Goal: Task Accomplishment & Management: Use online tool/utility

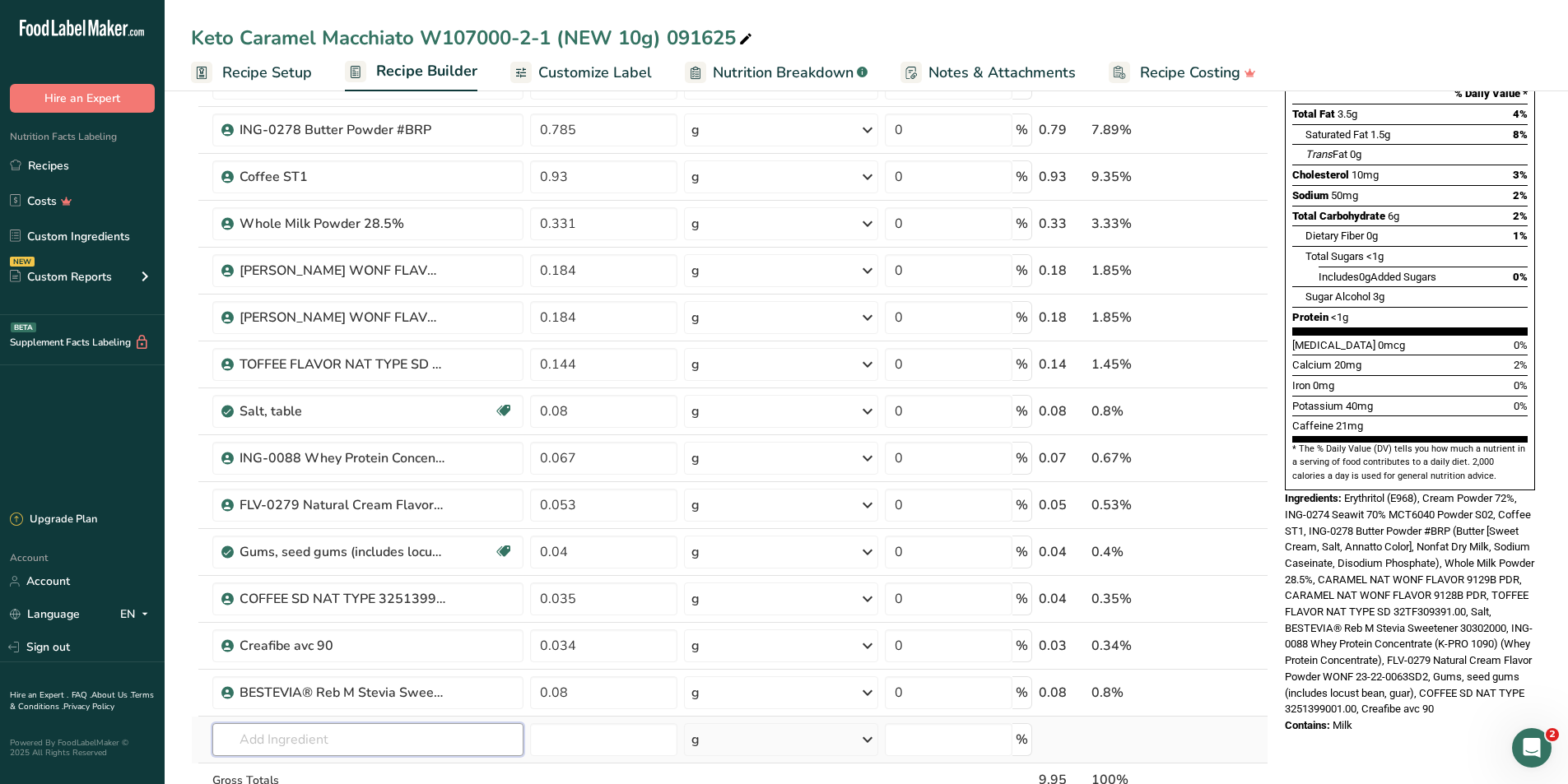
click at [268, 748] on input "text" at bounding box center [368, 740] width 312 height 33
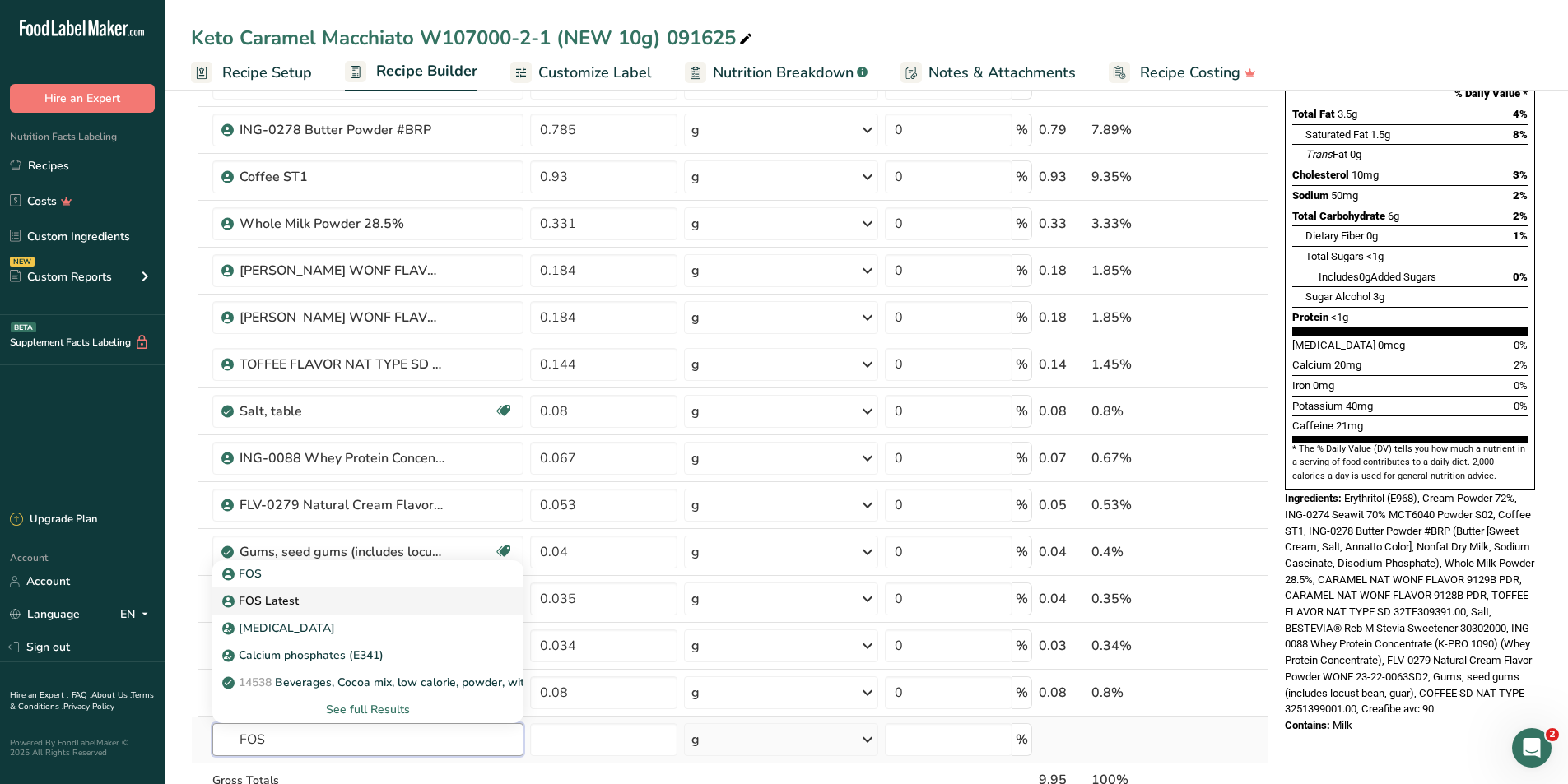
type input "FOS"
click at [263, 607] on p "FOS Latest" at bounding box center [263, 601] width 74 height 17
type input "FOS Latest"
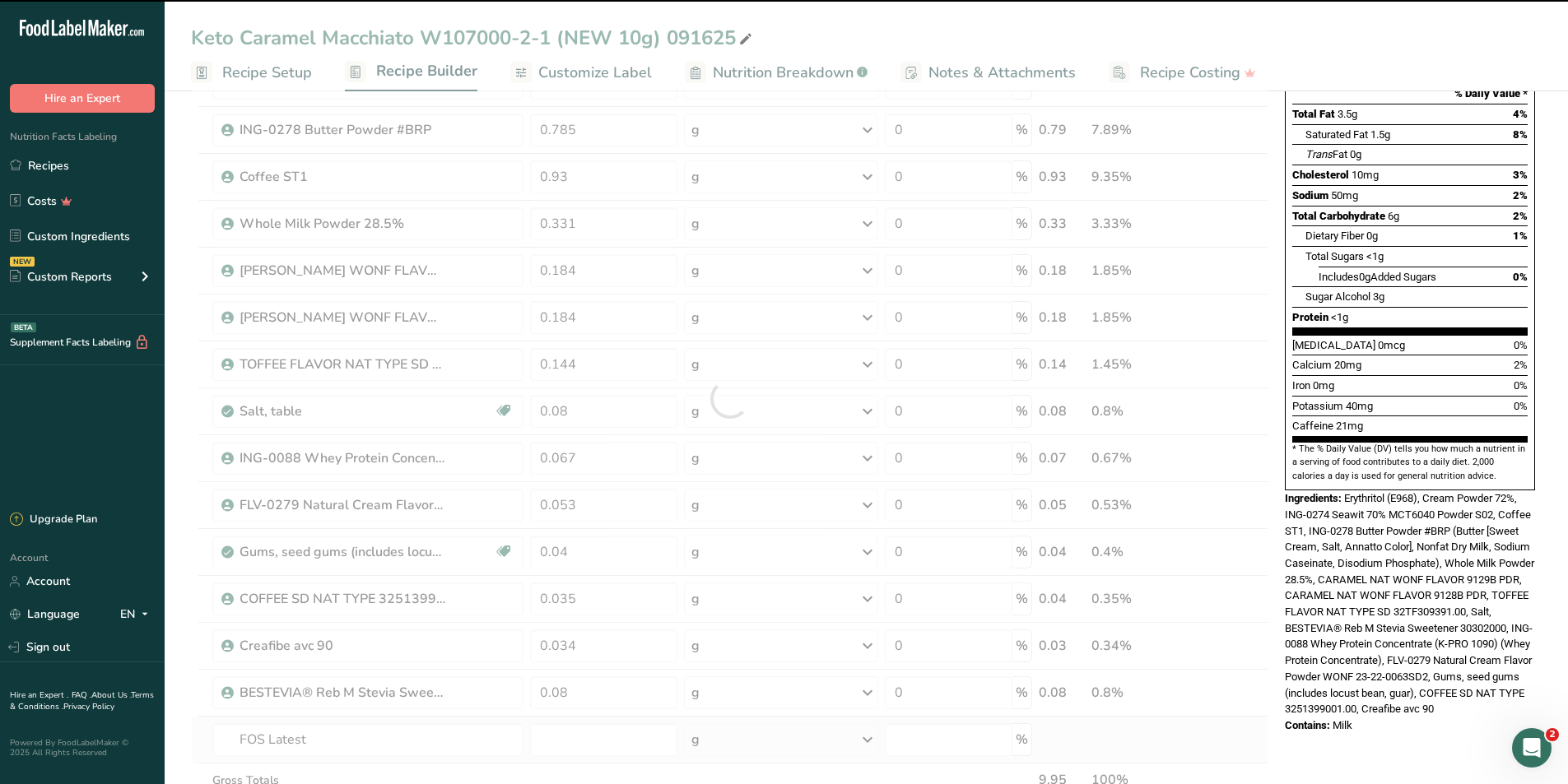
type input "0"
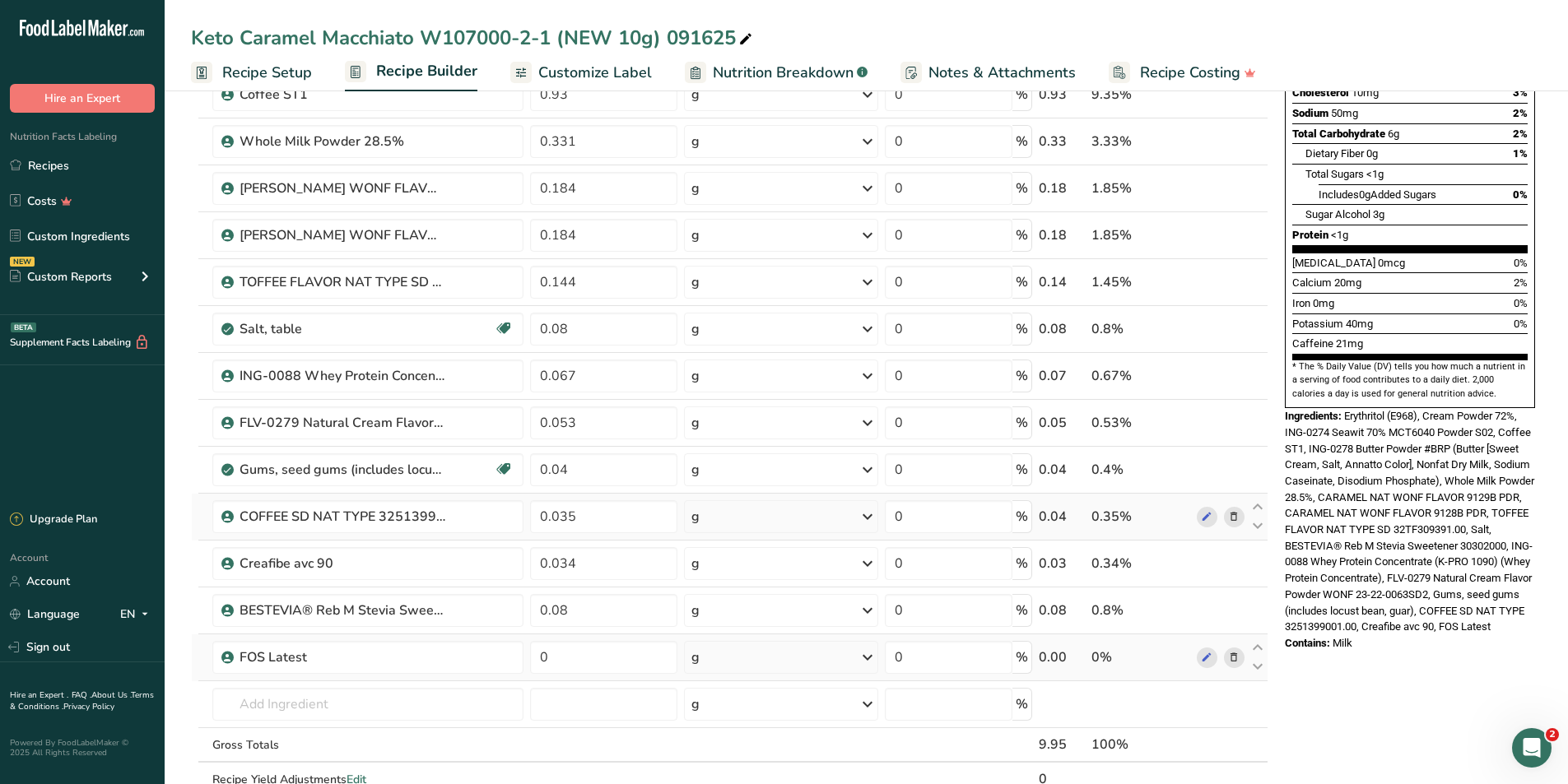
scroll to position [494, 0]
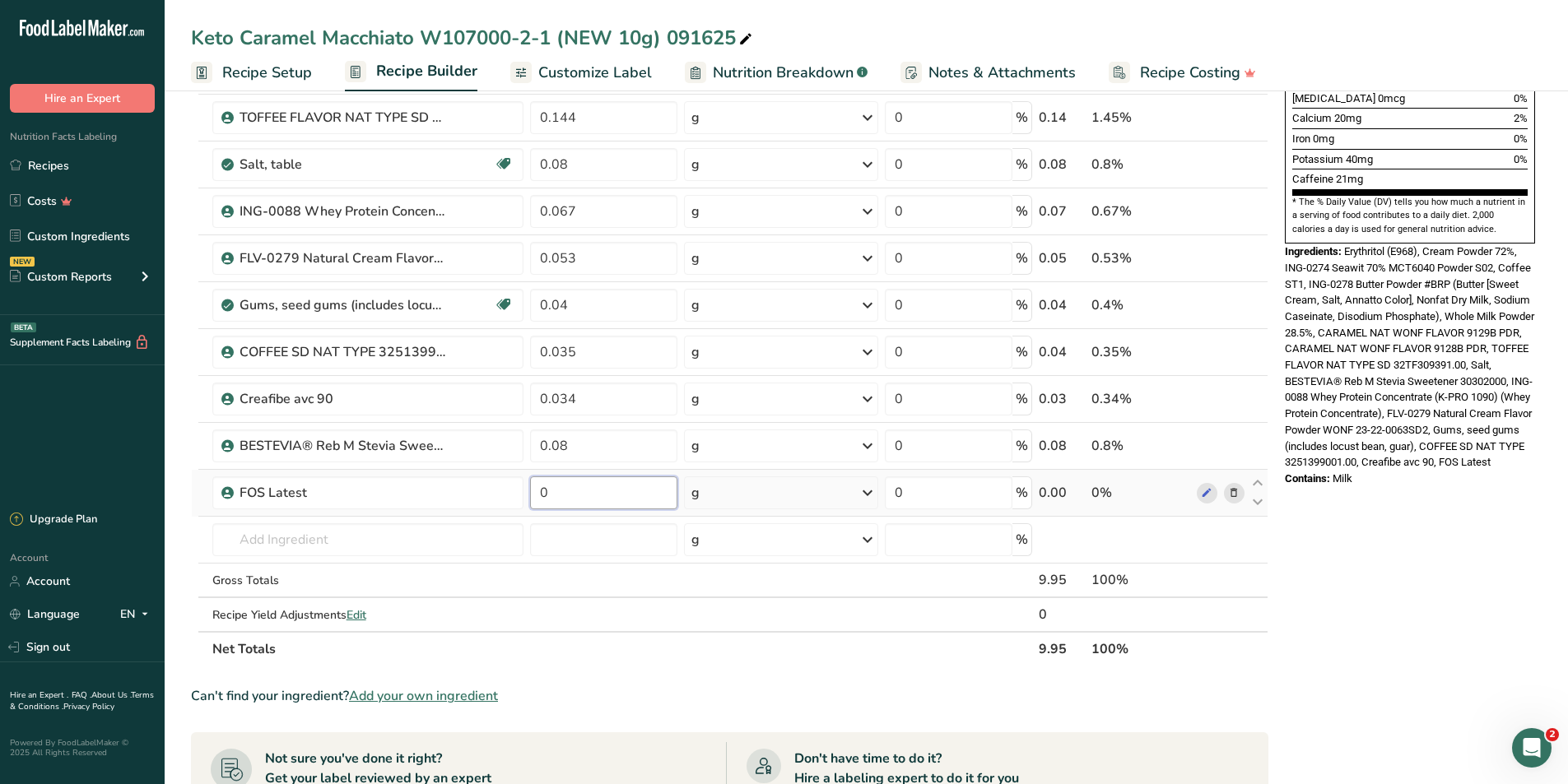
click at [577, 482] on input "0" at bounding box center [603, 493] width 146 height 33
type input "0.034"
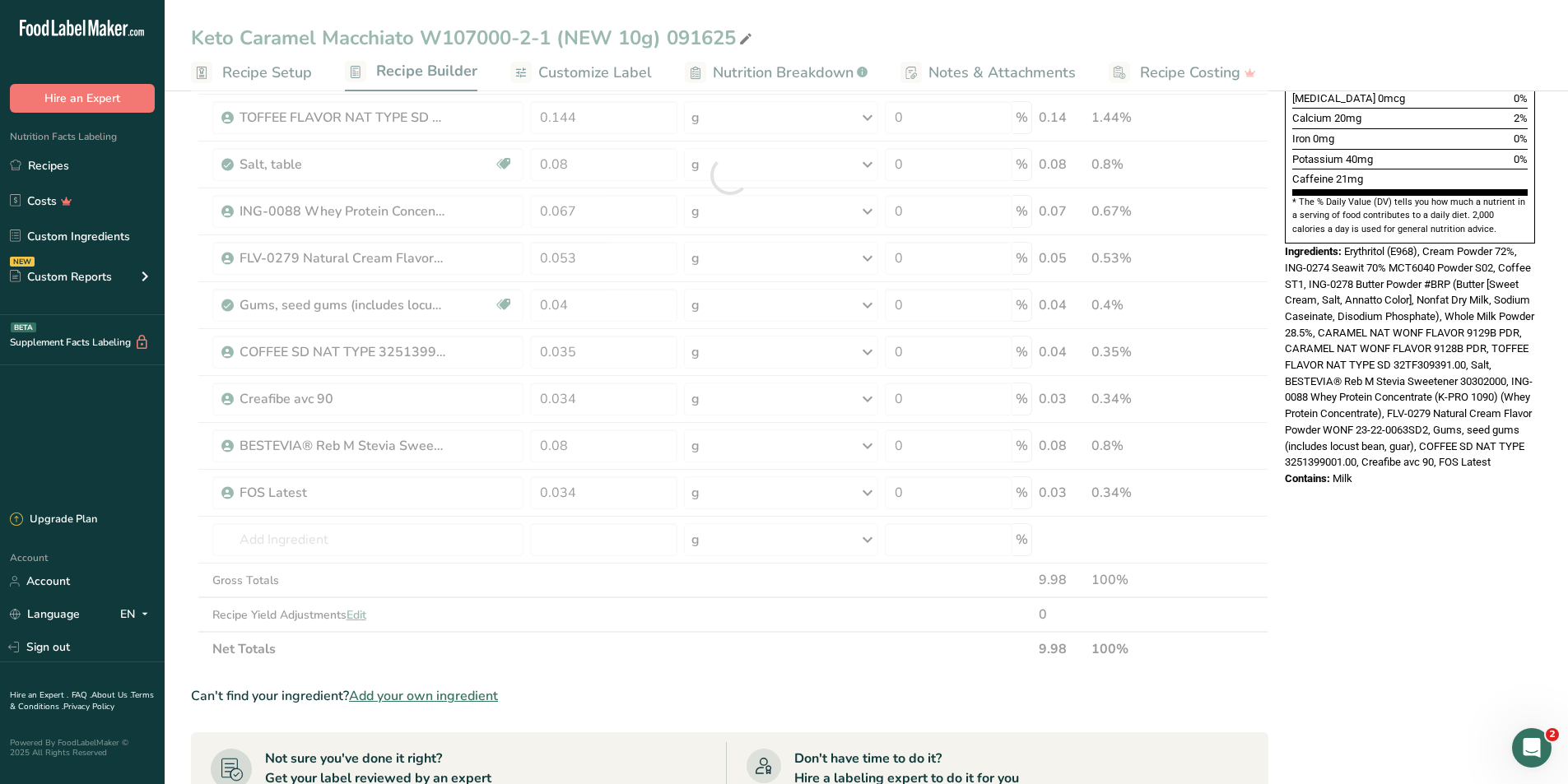
click at [1315, 669] on div "* This label's values have been manually overridden Nutrition Facts 1 Serving P…" at bounding box center [1409, 434] width 264 height 1631
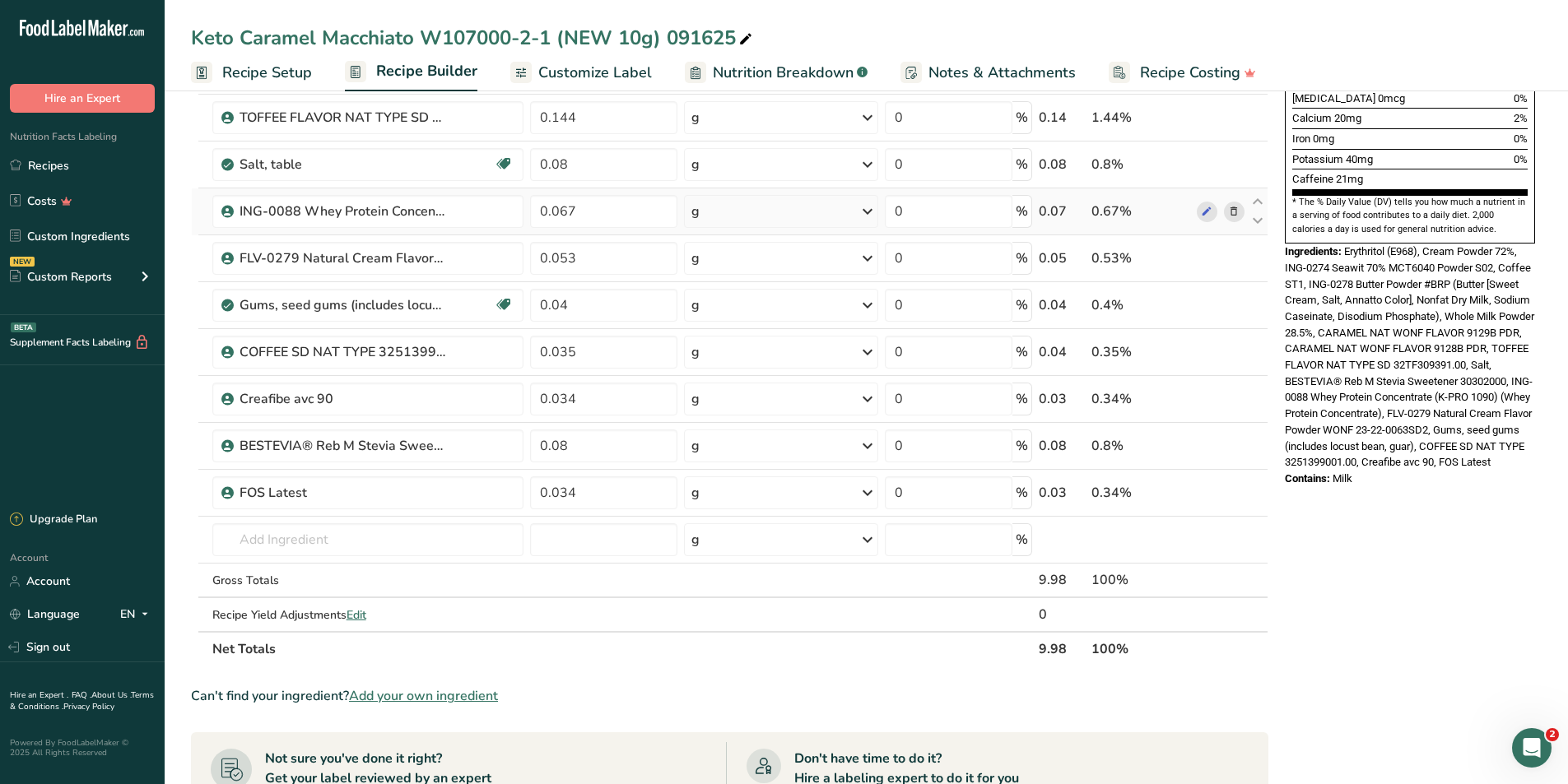
scroll to position [247, 0]
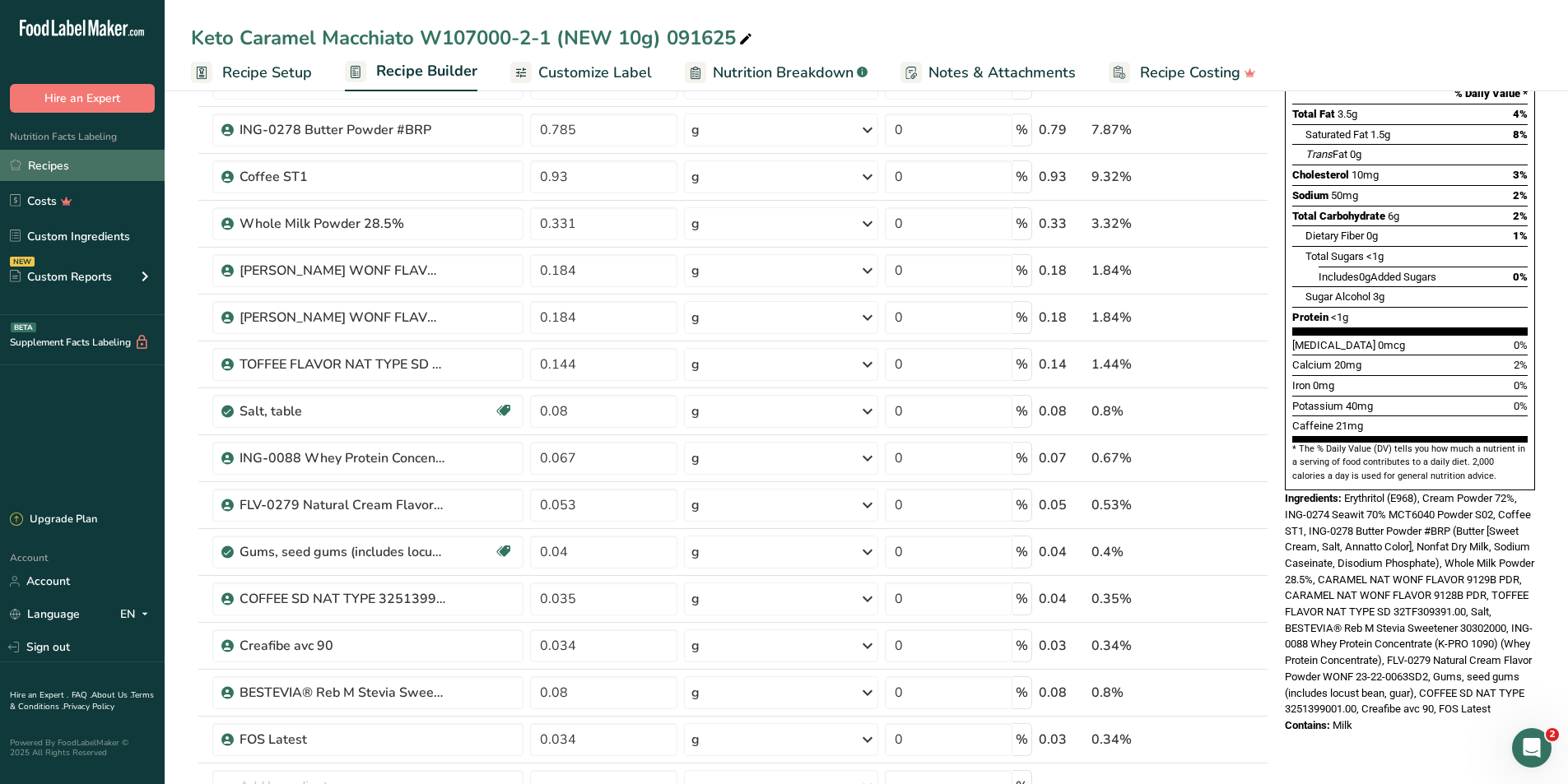
click at [41, 164] on link "Recipes" at bounding box center [82, 165] width 164 height 31
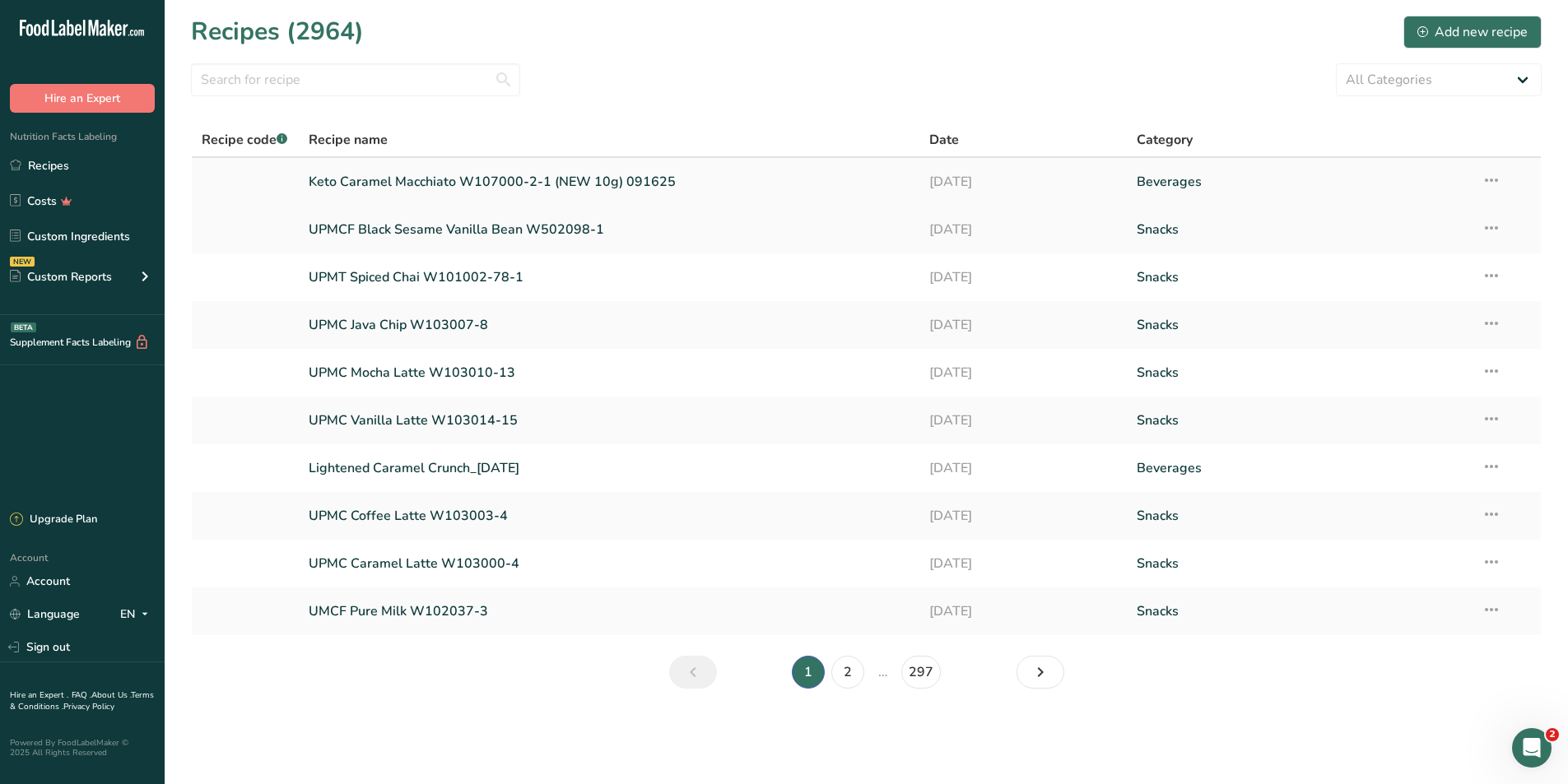
click at [535, 180] on link "Keto Caramel Macchiato W107000-2-1 (NEW 10g) 091625" at bounding box center [609, 181] width 602 height 35
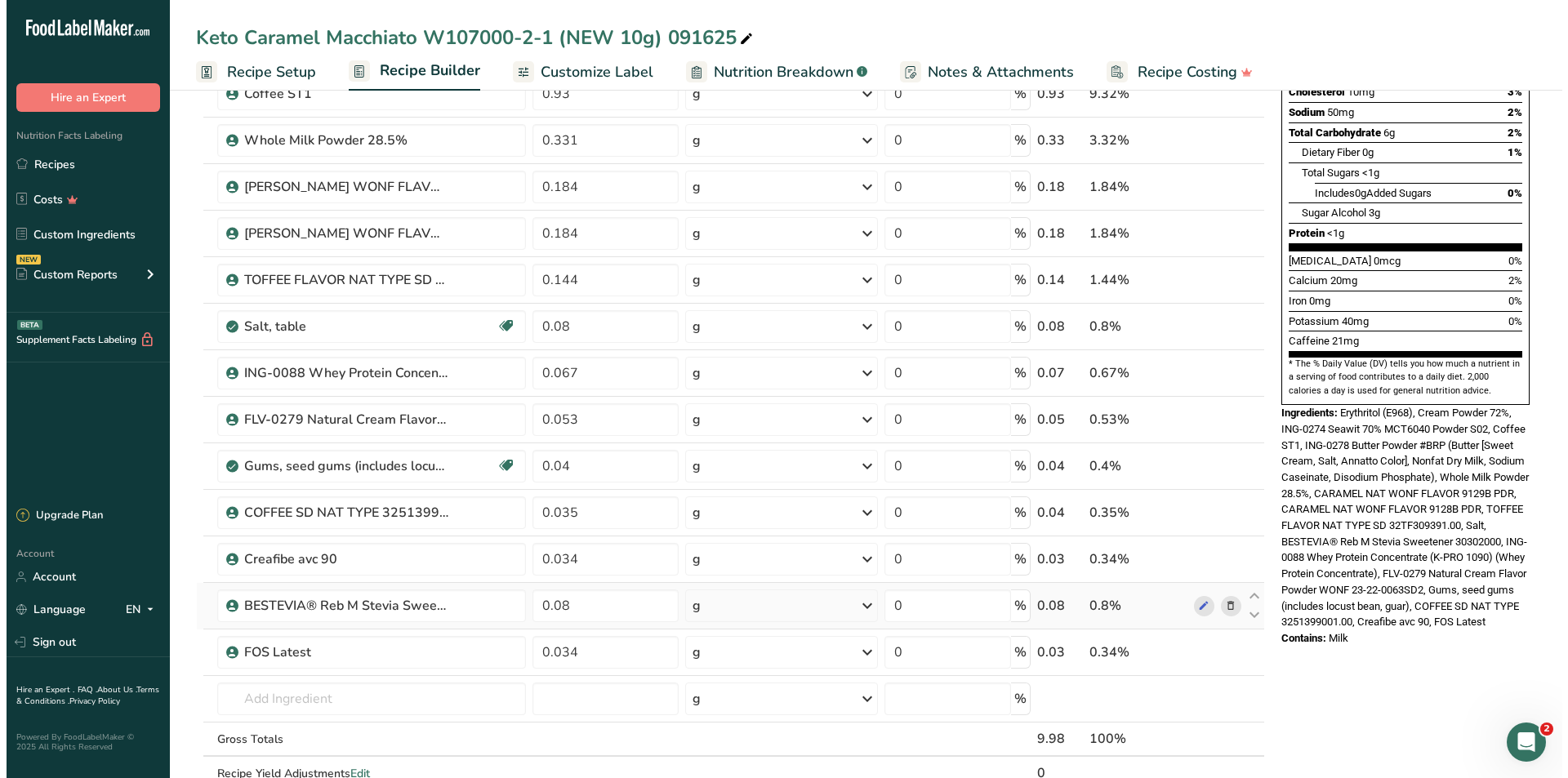
scroll to position [409, 0]
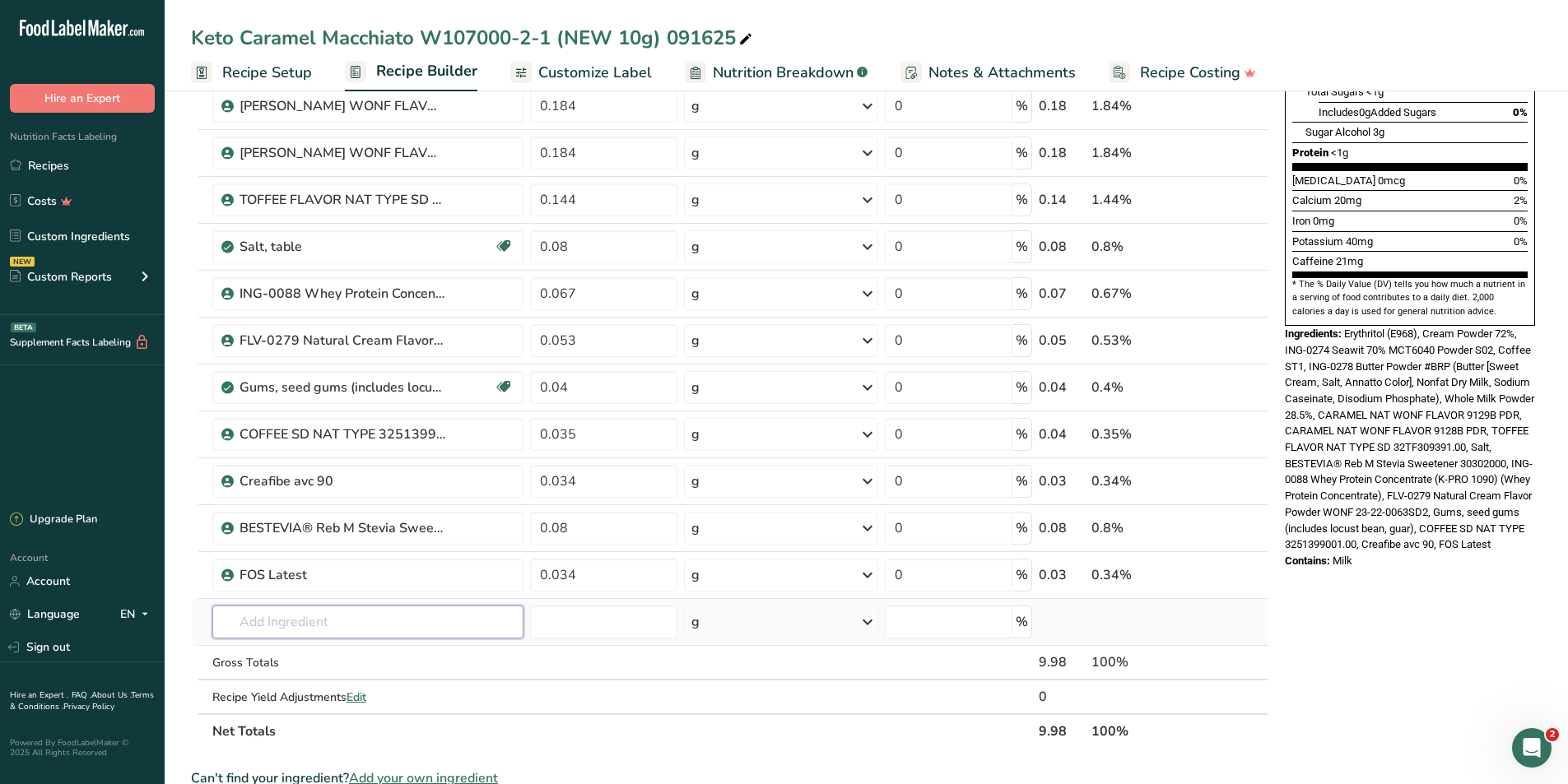
click at [333, 627] on input "text" at bounding box center [368, 622] width 312 height 33
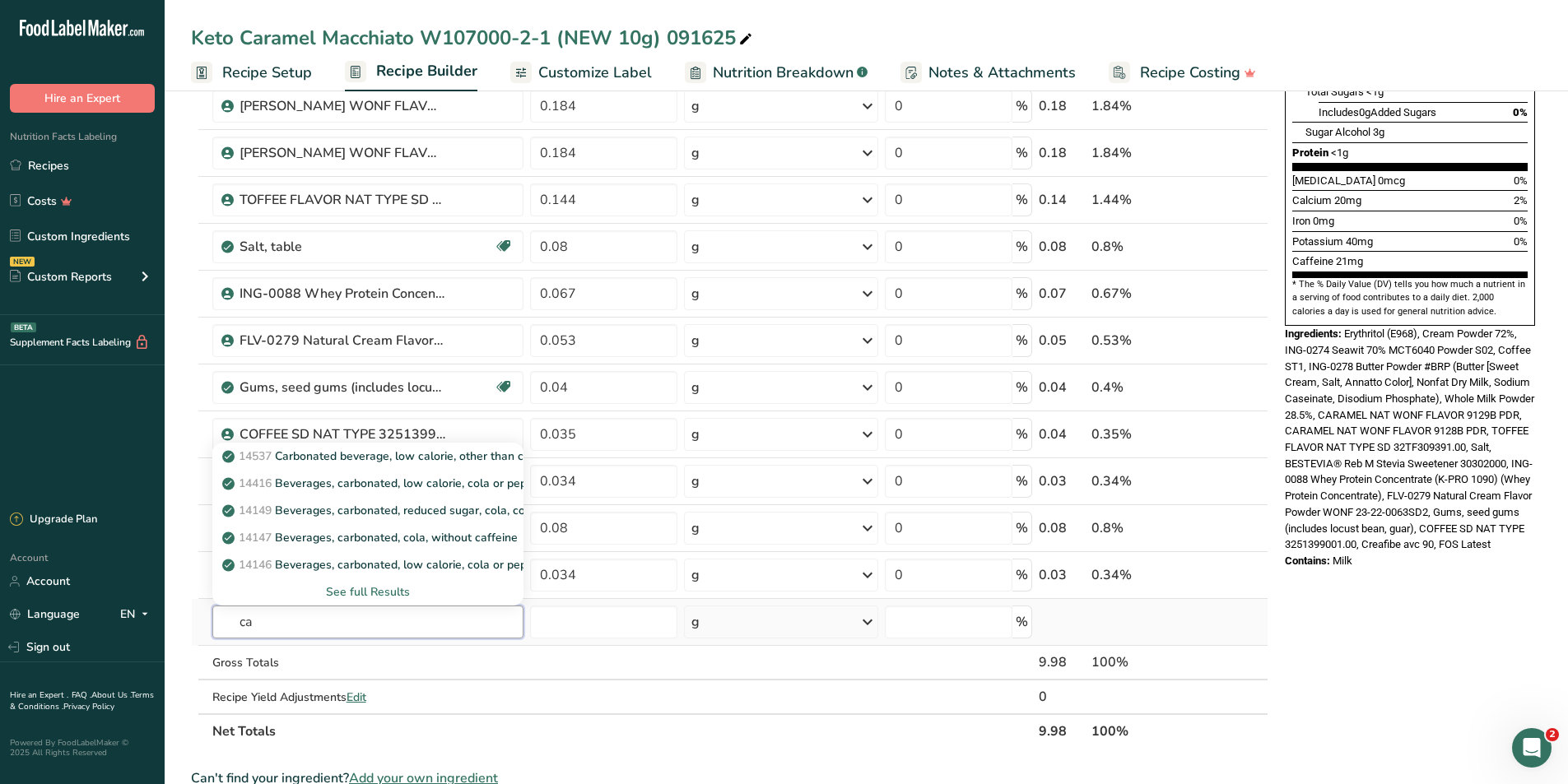
type input "c"
type input "caffeine"
click at [391, 589] on div "See full Results" at bounding box center [368, 592] width 285 height 17
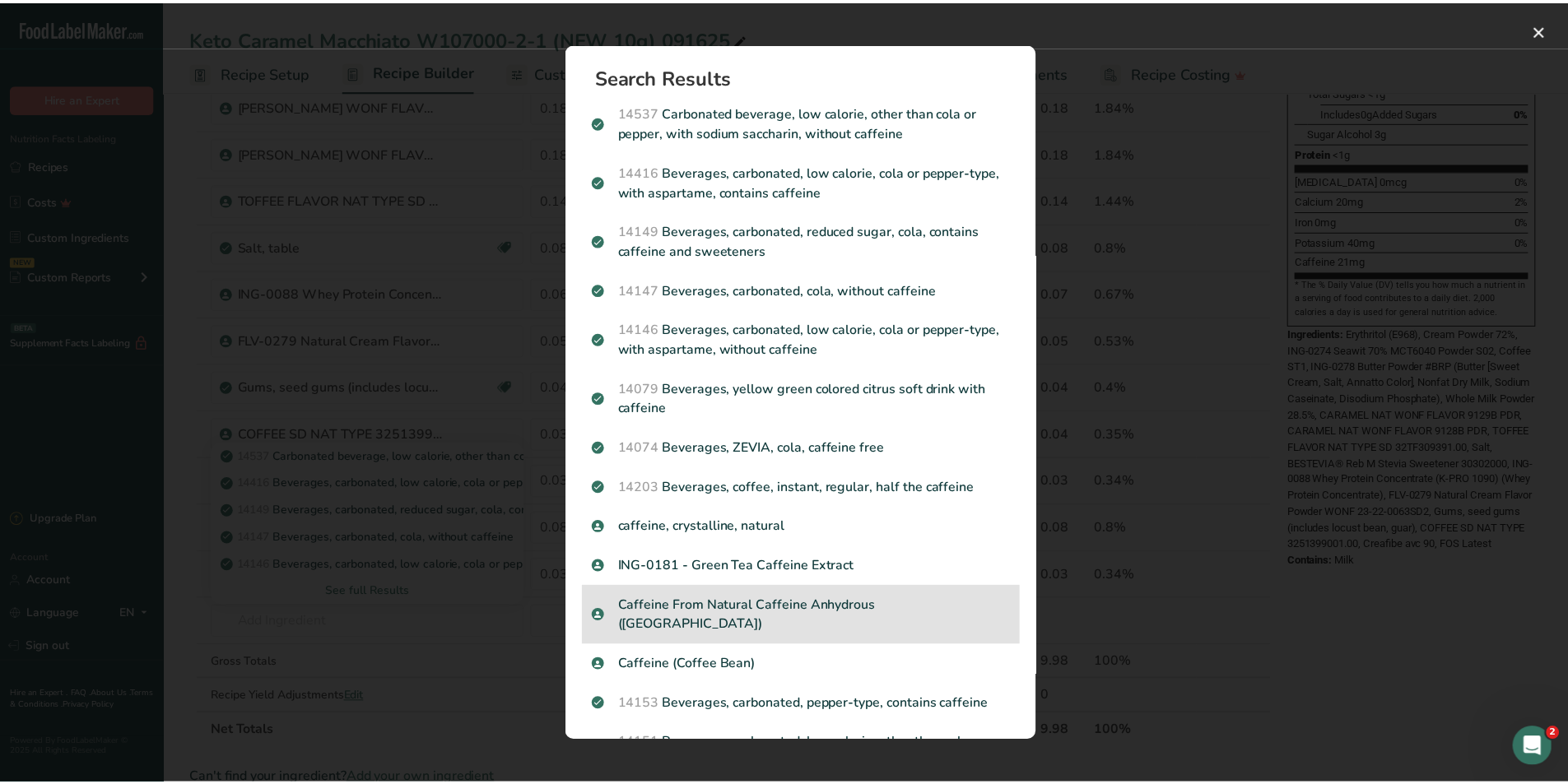
scroll to position [164, 0]
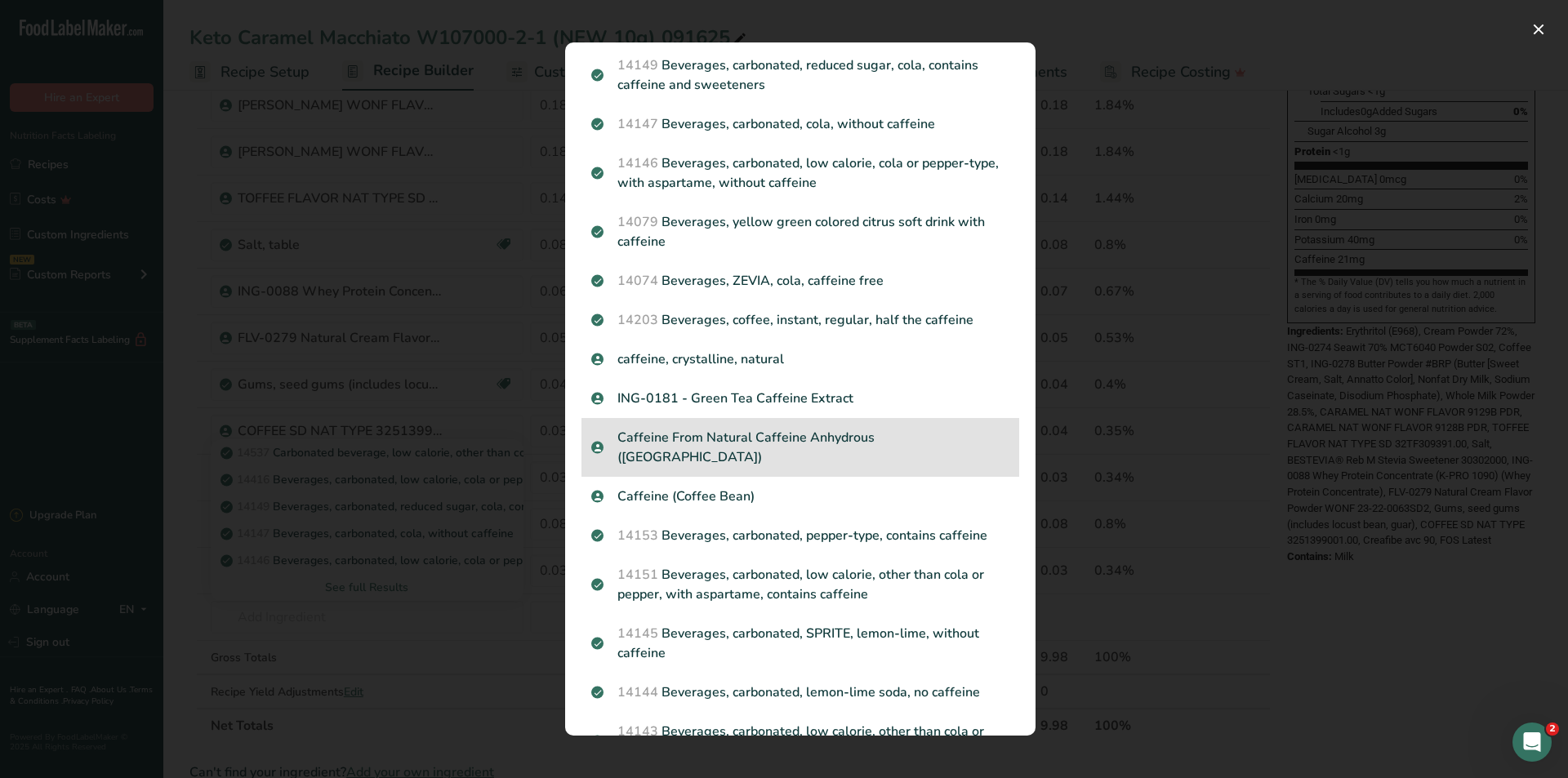
click at [754, 439] on p "Caffeine From Natural Caffeine Anhydrous ([GEOGRAPHIC_DATA])" at bounding box center [800, 448] width 418 height 39
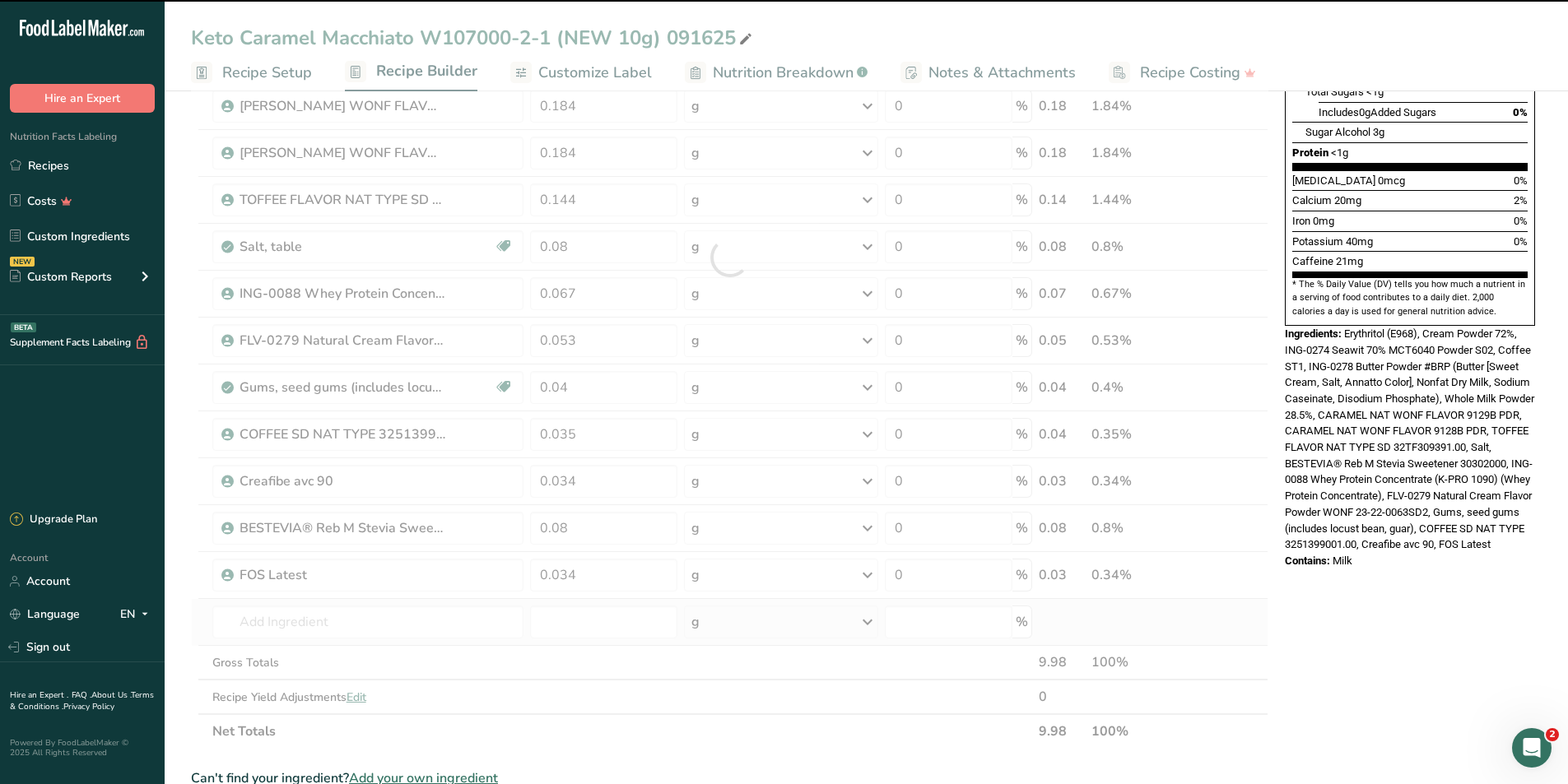
type input "0"
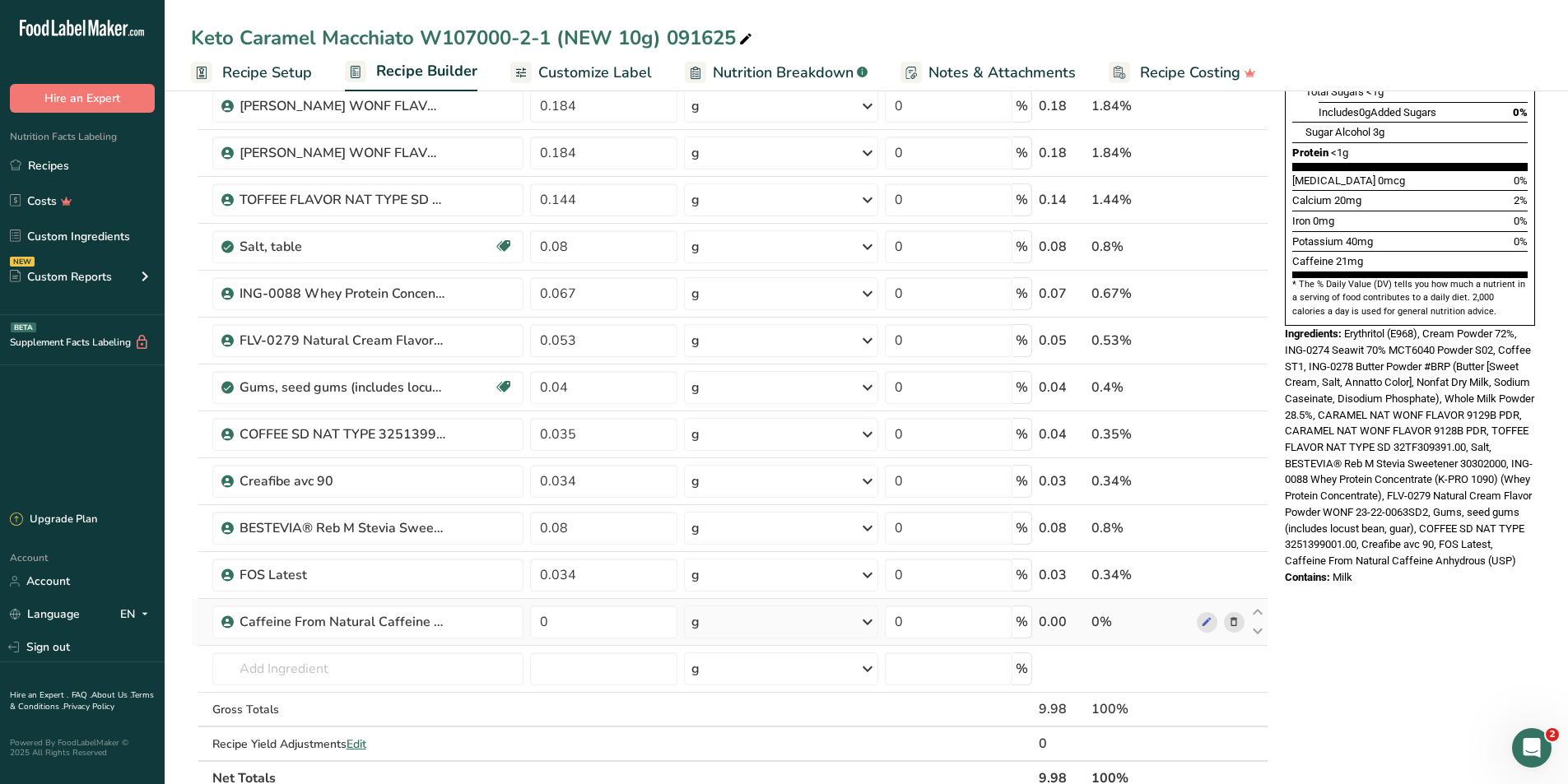
click at [578, 639] on td "0" at bounding box center [604, 622] width 153 height 47
click at [568, 625] on input "0" at bounding box center [603, 622] width 146 height 33
type input "0.054"
click at [1403, 656] on div "* This label's values have been manually overridden Nutrition Facts 1 Serving P…" at bounding box center [1409, 539] width 264 height 1679
click at [557, 336] on input "0.053" at bounding box center [603, 340] width 146 height 33
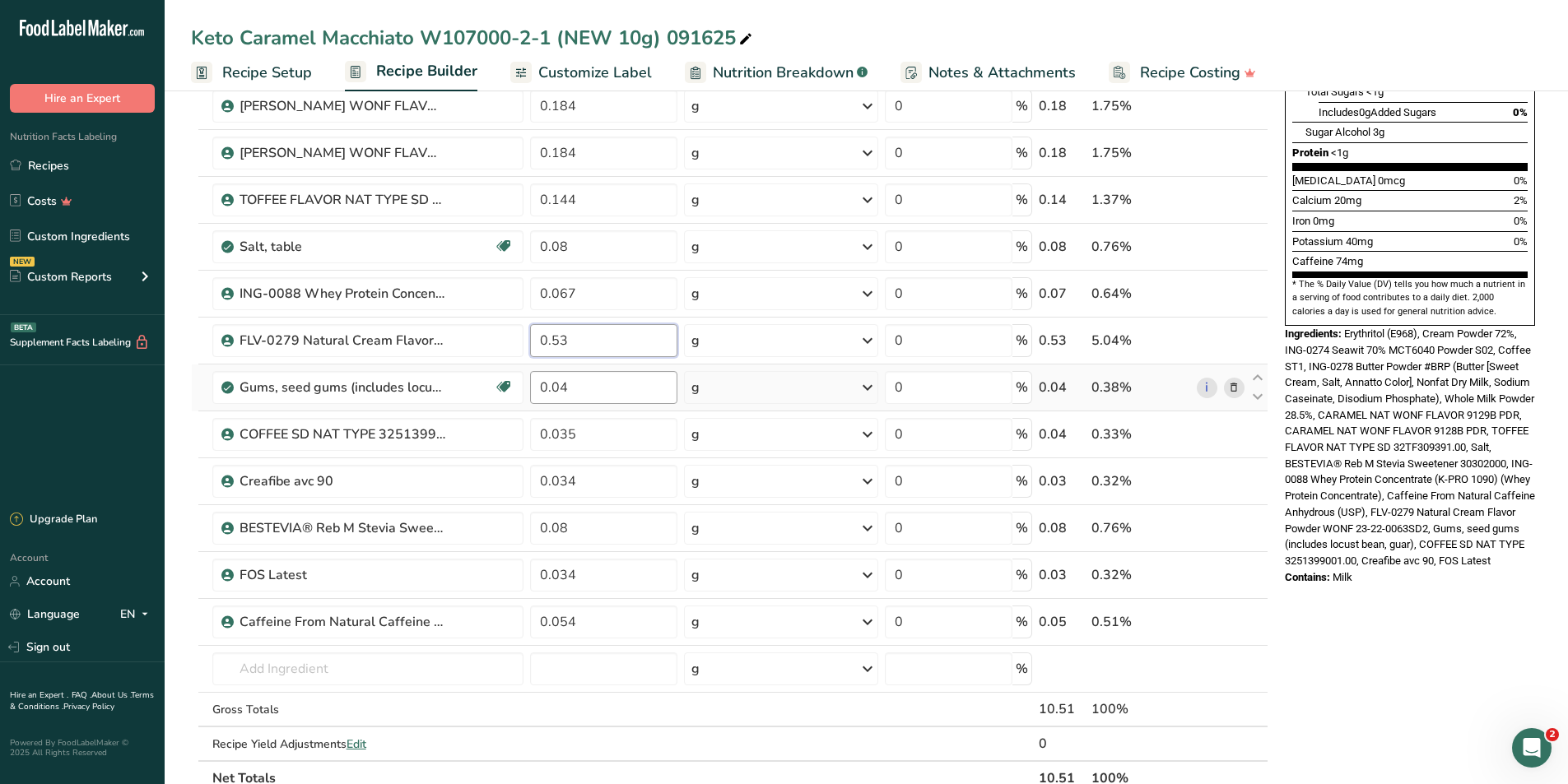
type input "0.53"
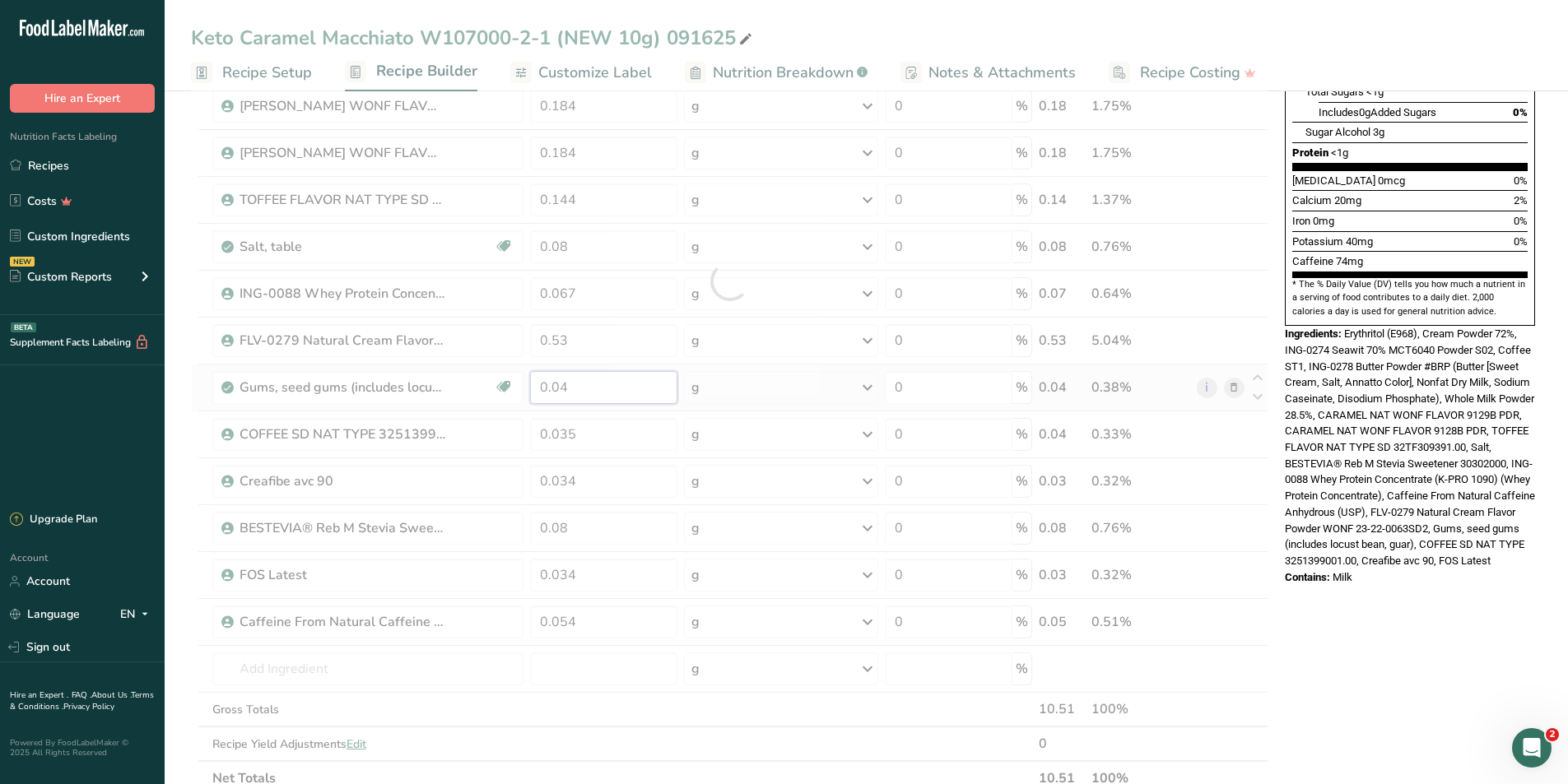
click at [560, 381] on div "Ingredient * Amount * Unit * Waste * .a-a{fill:#347362;}.b-a{fill:#fff;} Grams …" at bounding box center [729, 281] width 1078 height 1030
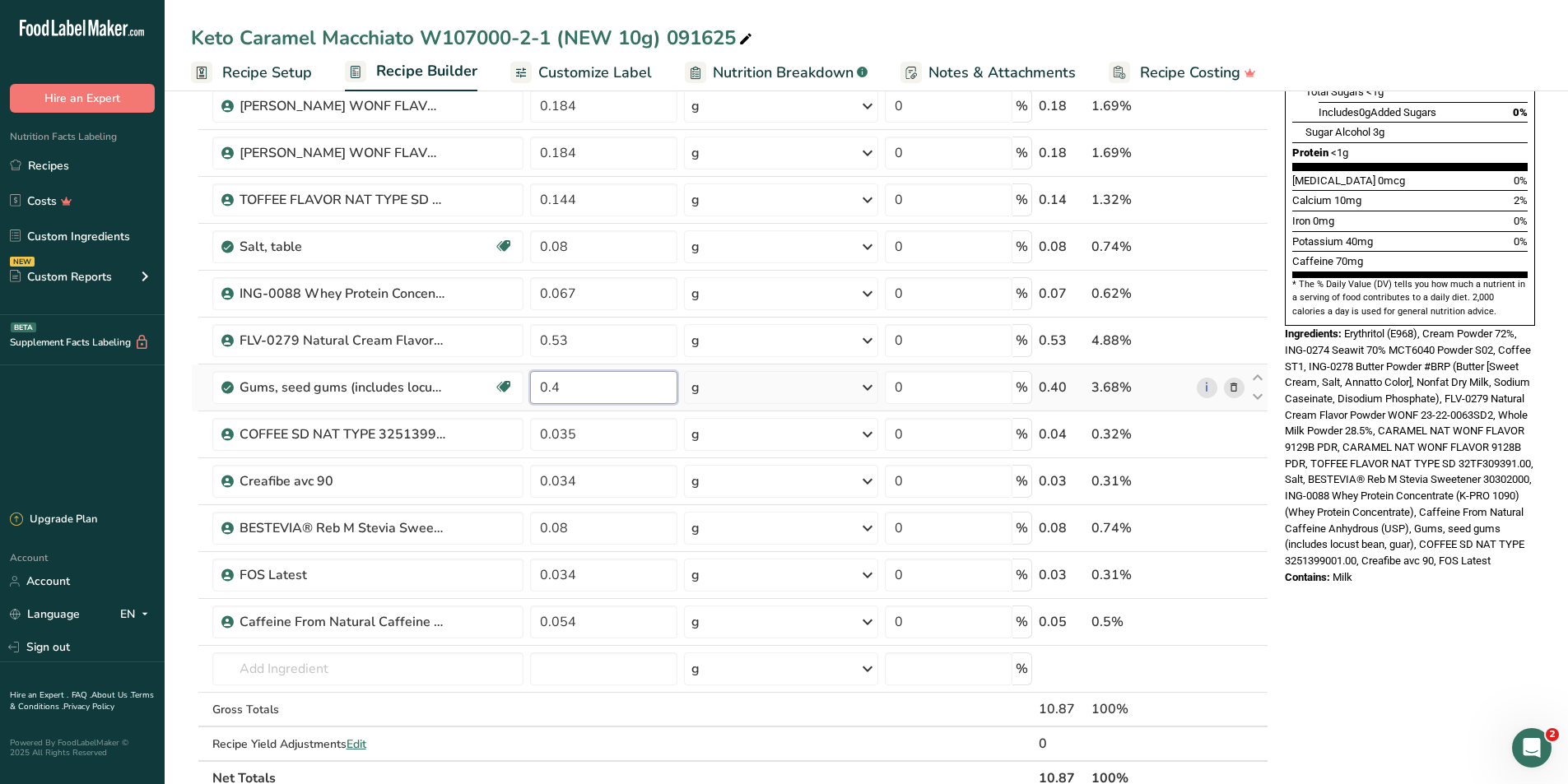
type input "0.04"
click at [552, 341] on div "Ingredient * Amount * Unit * Waste * .a-a{fill:#347362;}.b-a{fill:#fff;} Grams …" at bounding box center [729, 281] width 1078 height 1030
type input "0.053"
click at [1232, 483] on div "Ingredient * Amount * Unit * Waste * .a-a{fill:#347362;}.b-a{fill:#fff;} Grams …" at bounding box center [729, 281] width 1078 height 1030
click at [1238, 483] on icon at bounding box center [1234, 482] width 11 height 17
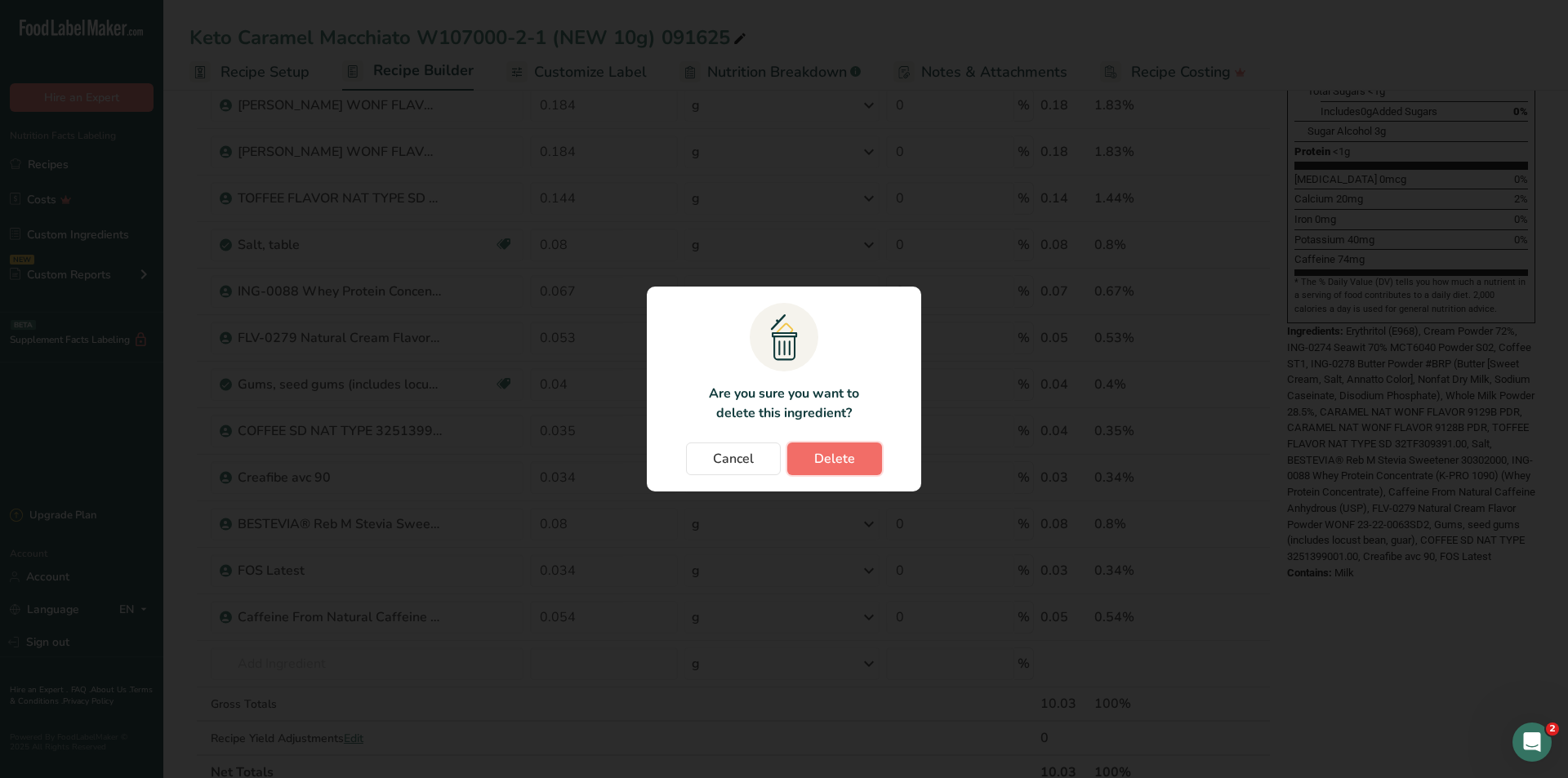
click at [842, 467] on span "Delete" at bounding box center [835, 458] width 41 height 20
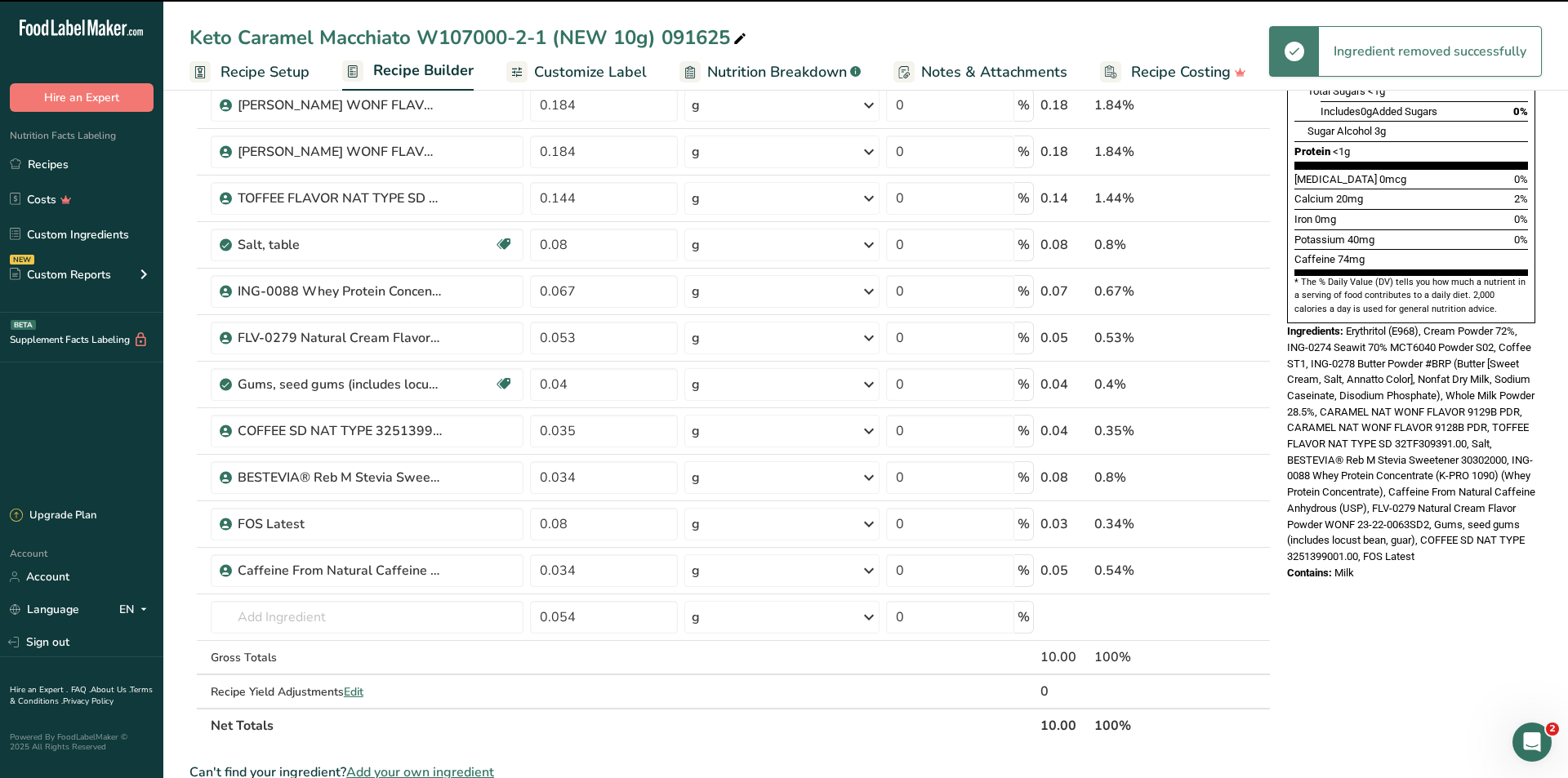
type input "0.08"
type input "0.034"
type input "0.054"
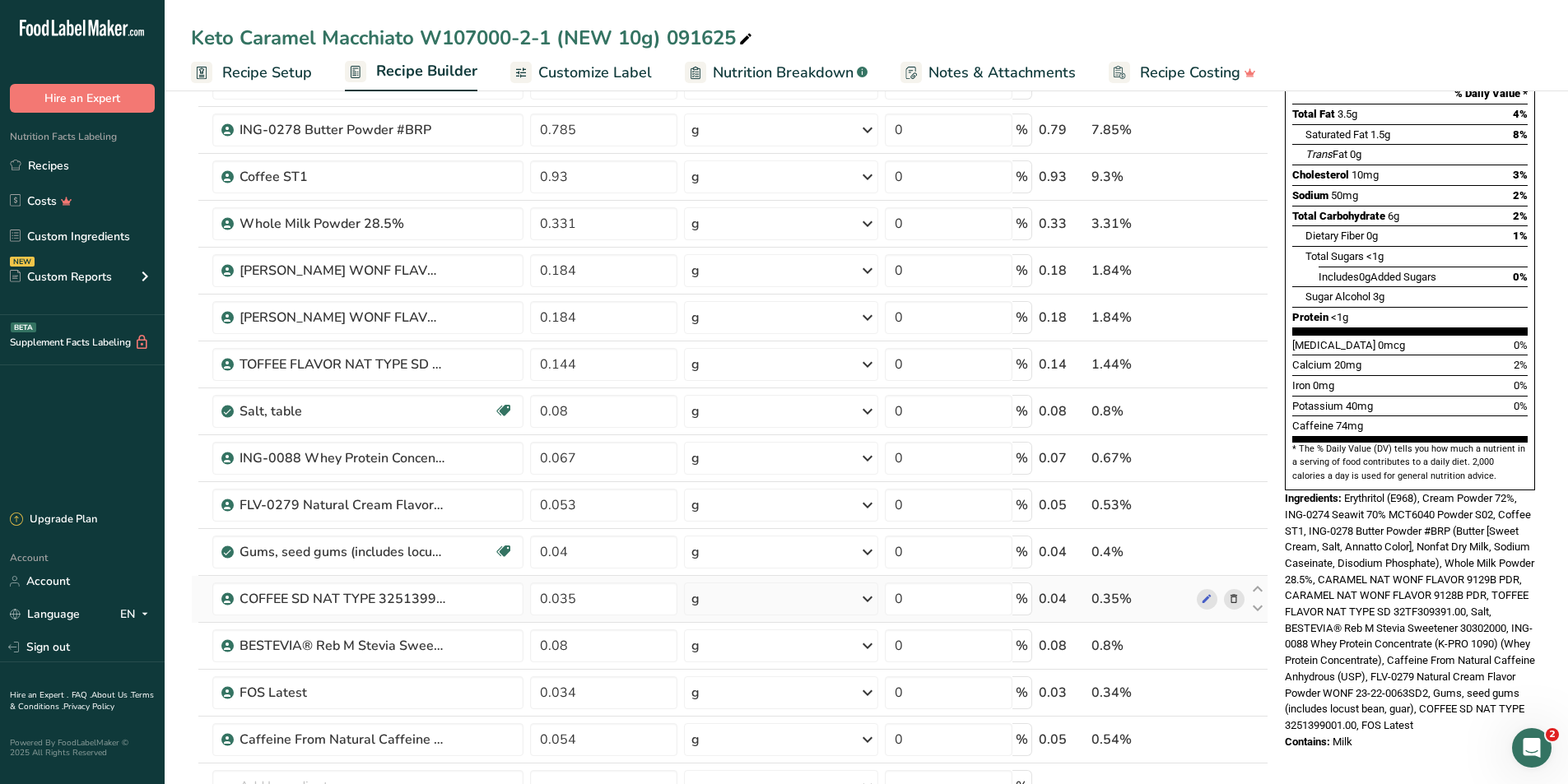
scroll to position [330, 0]
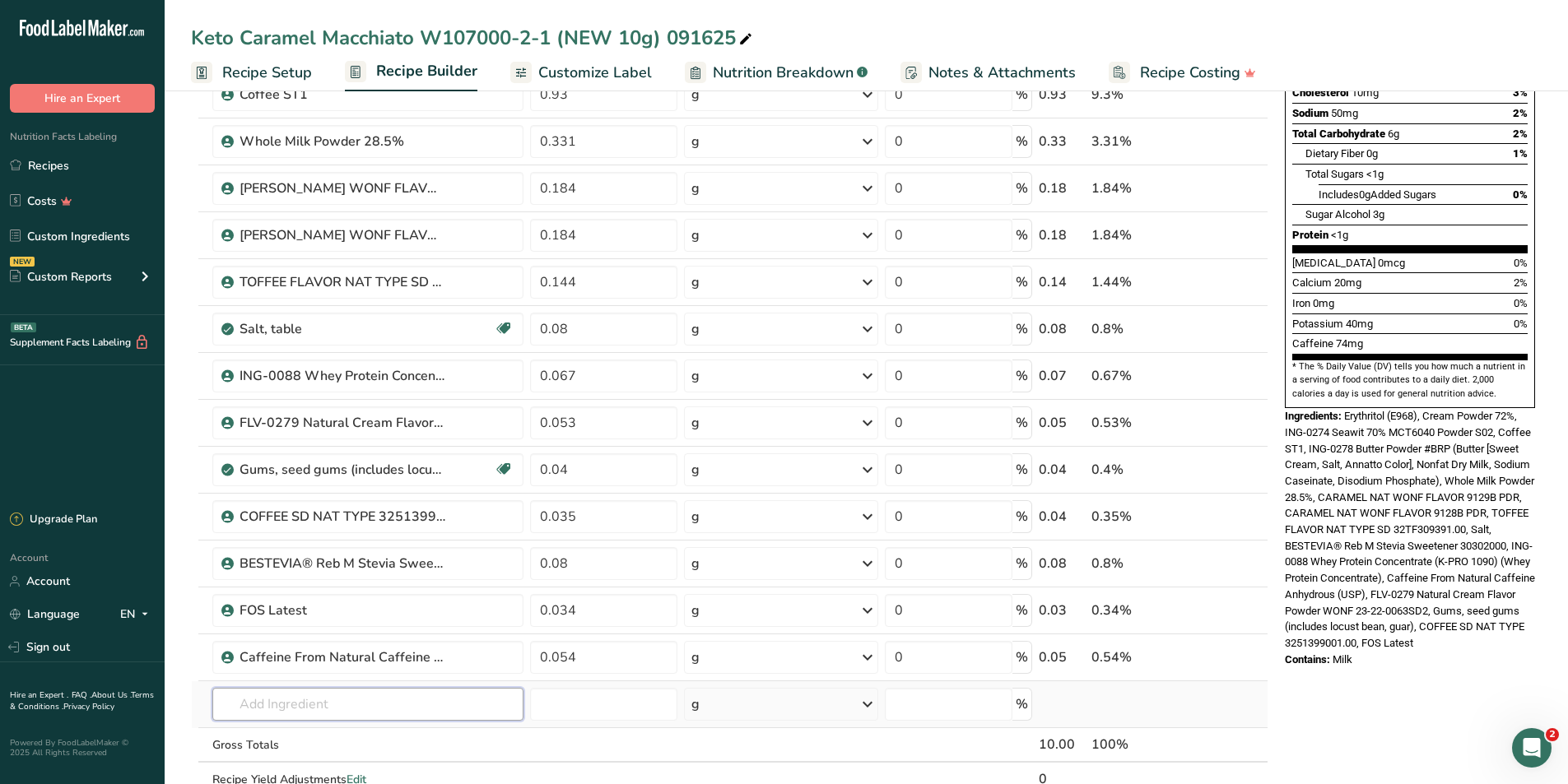
click at [265, 708] on input "text" at bounding box center [368, 704] width 312 height 33
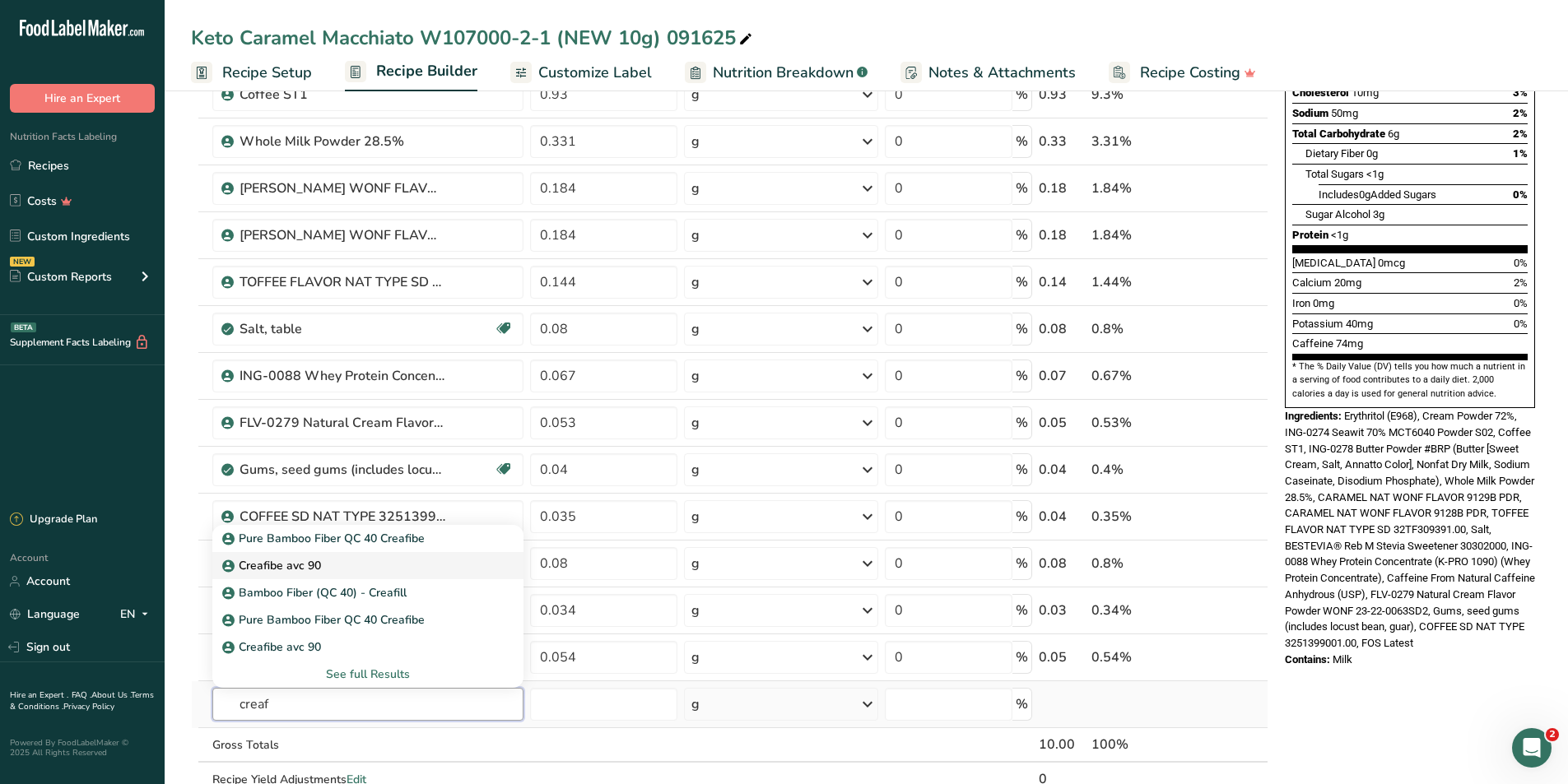
type input "creaf"
click at [322, 565] on div "Creafibe avc 90" at bounding box center [355, 566] width 259 height 17
type input "Creafibe avc 90"
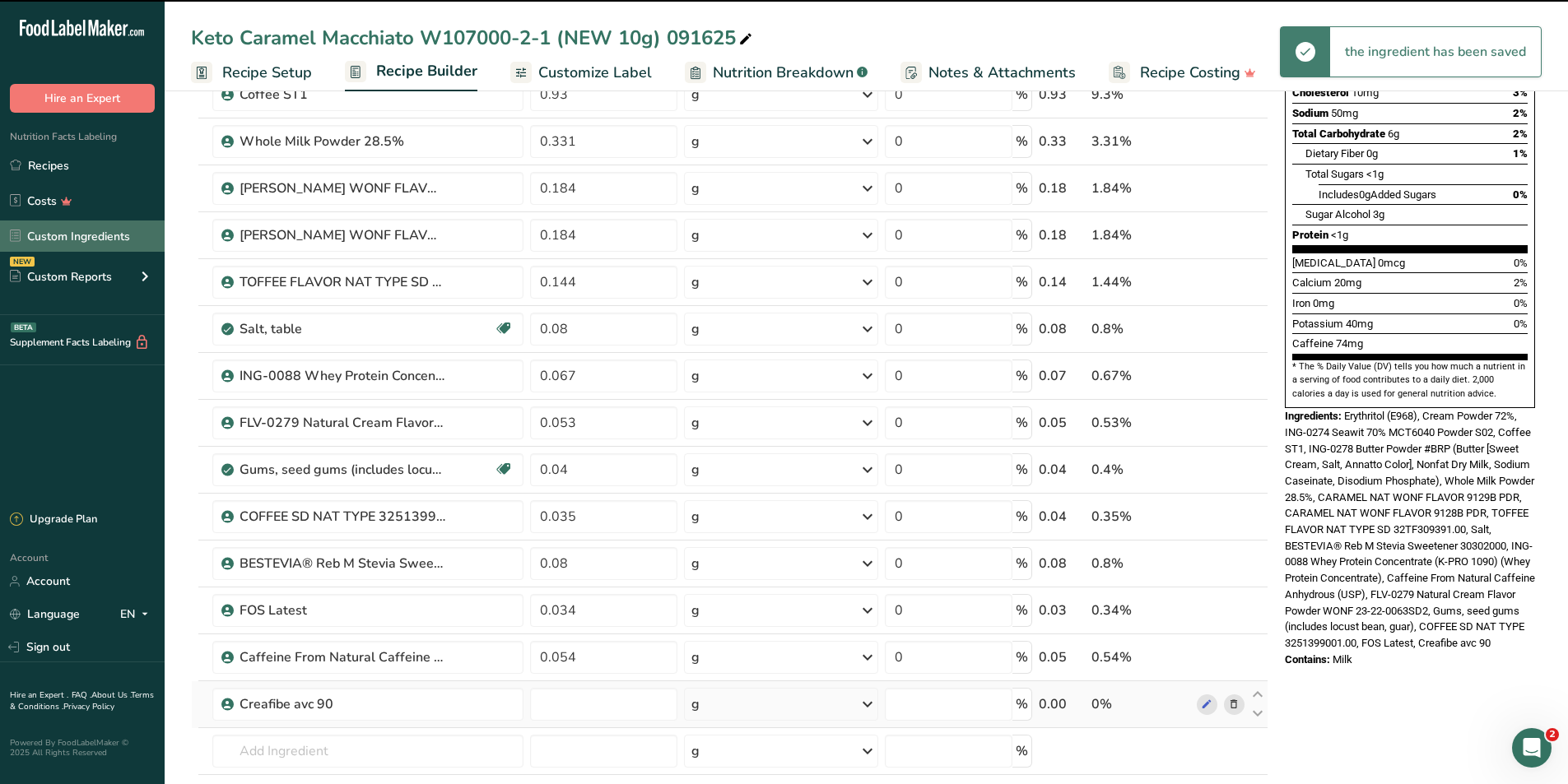
type input "0"
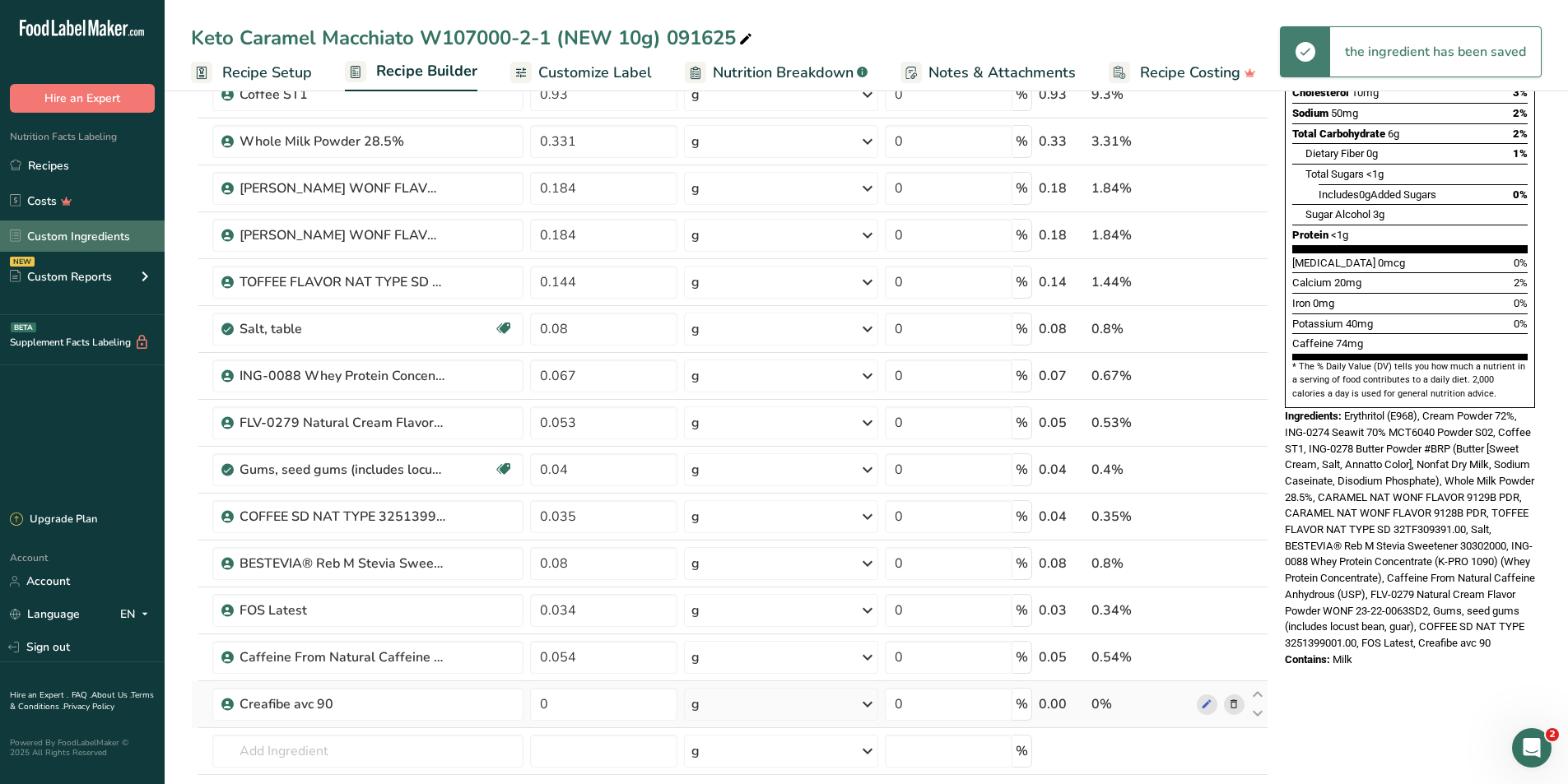
click at [66, 236] on link "Custom Ingredients" at bounding box center [82, 236] width 164 height 31
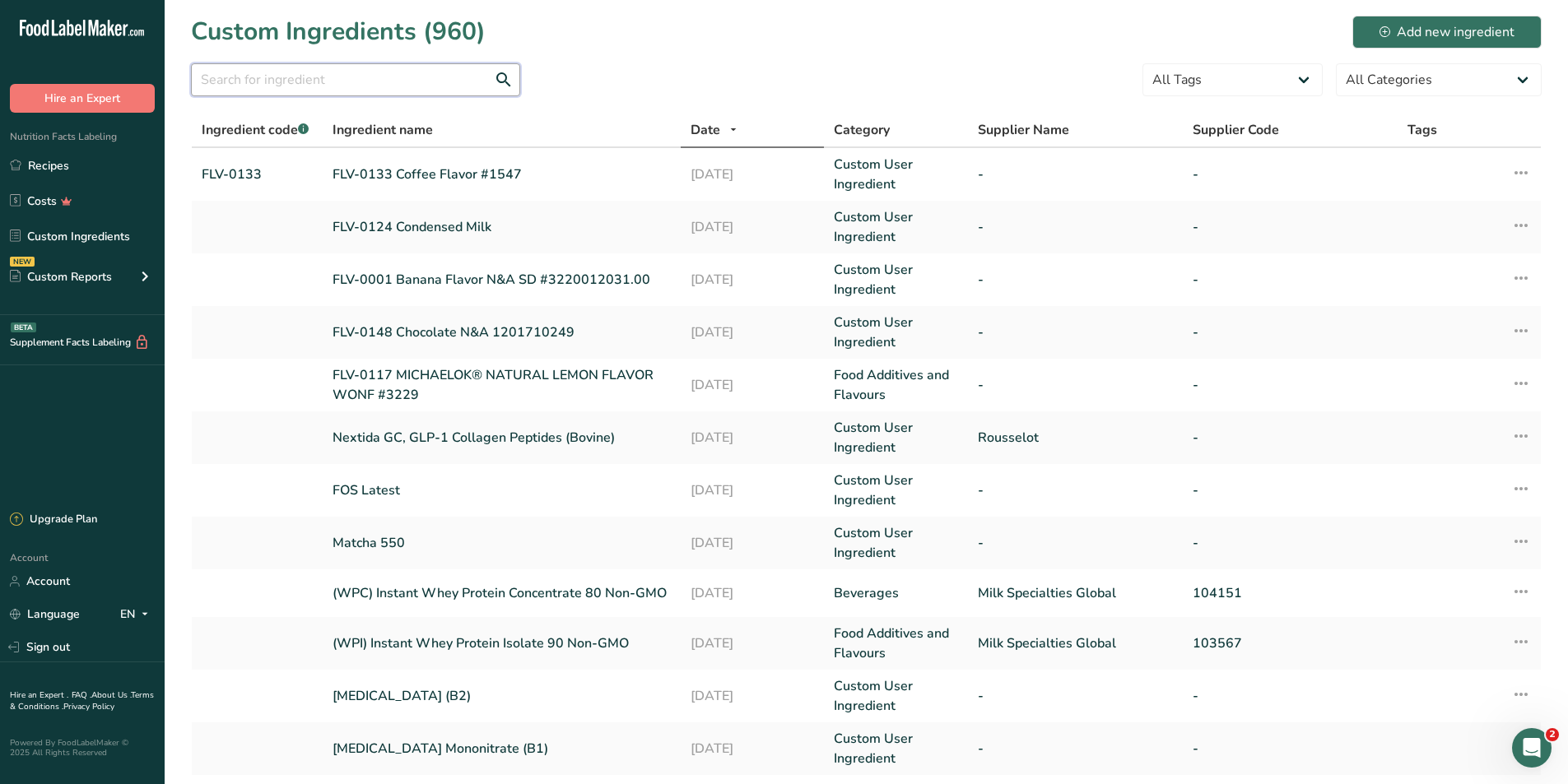
click at [396, 87] on input "text" at bounding box center [355, 79] width 330 height 33
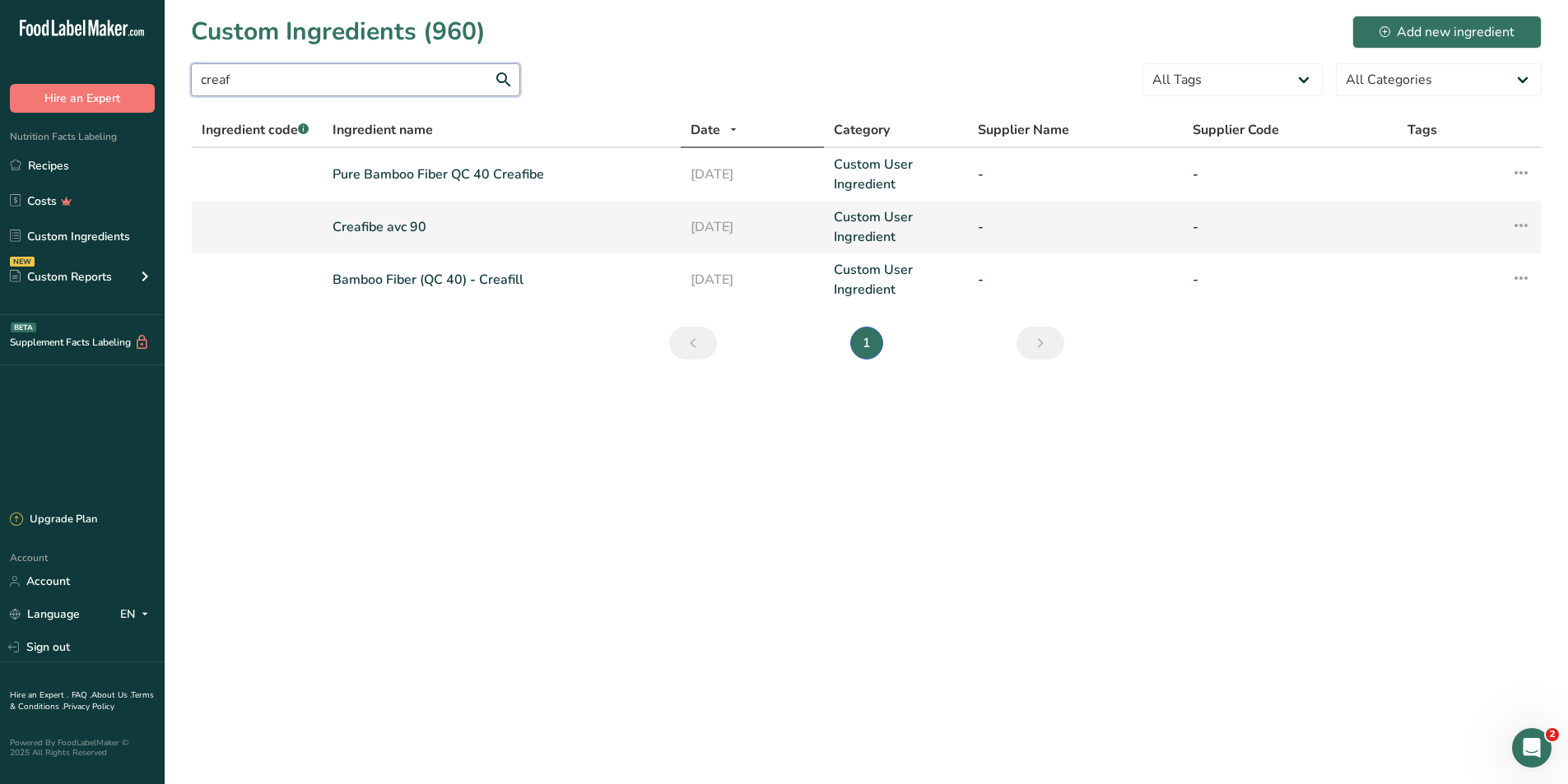
type input "creaf"
click at [380, 225] on link "Creafibe avc 90" at bounding box center [502, 227] width 338 height 20
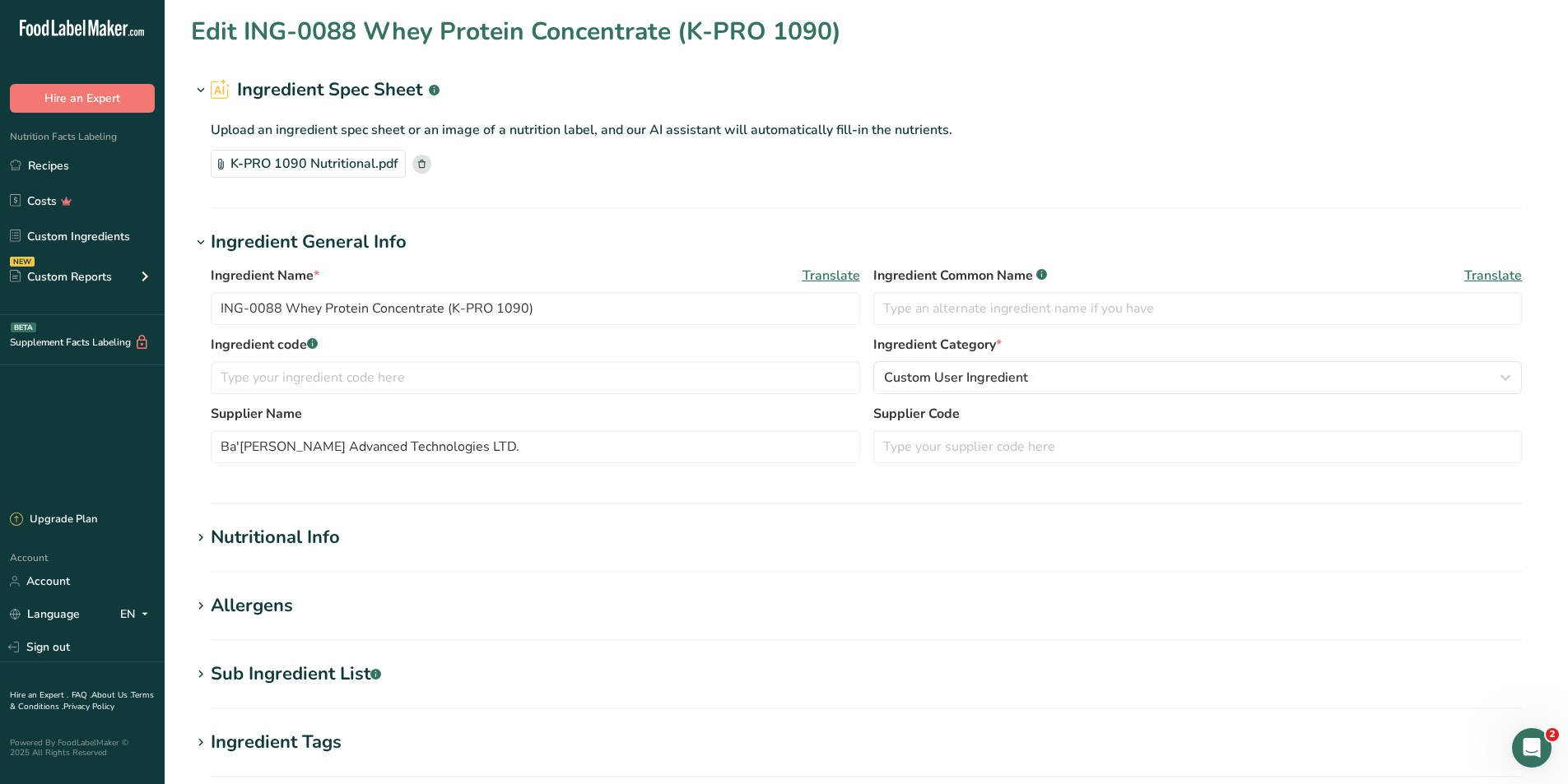
type input "Creafibe avc 90"
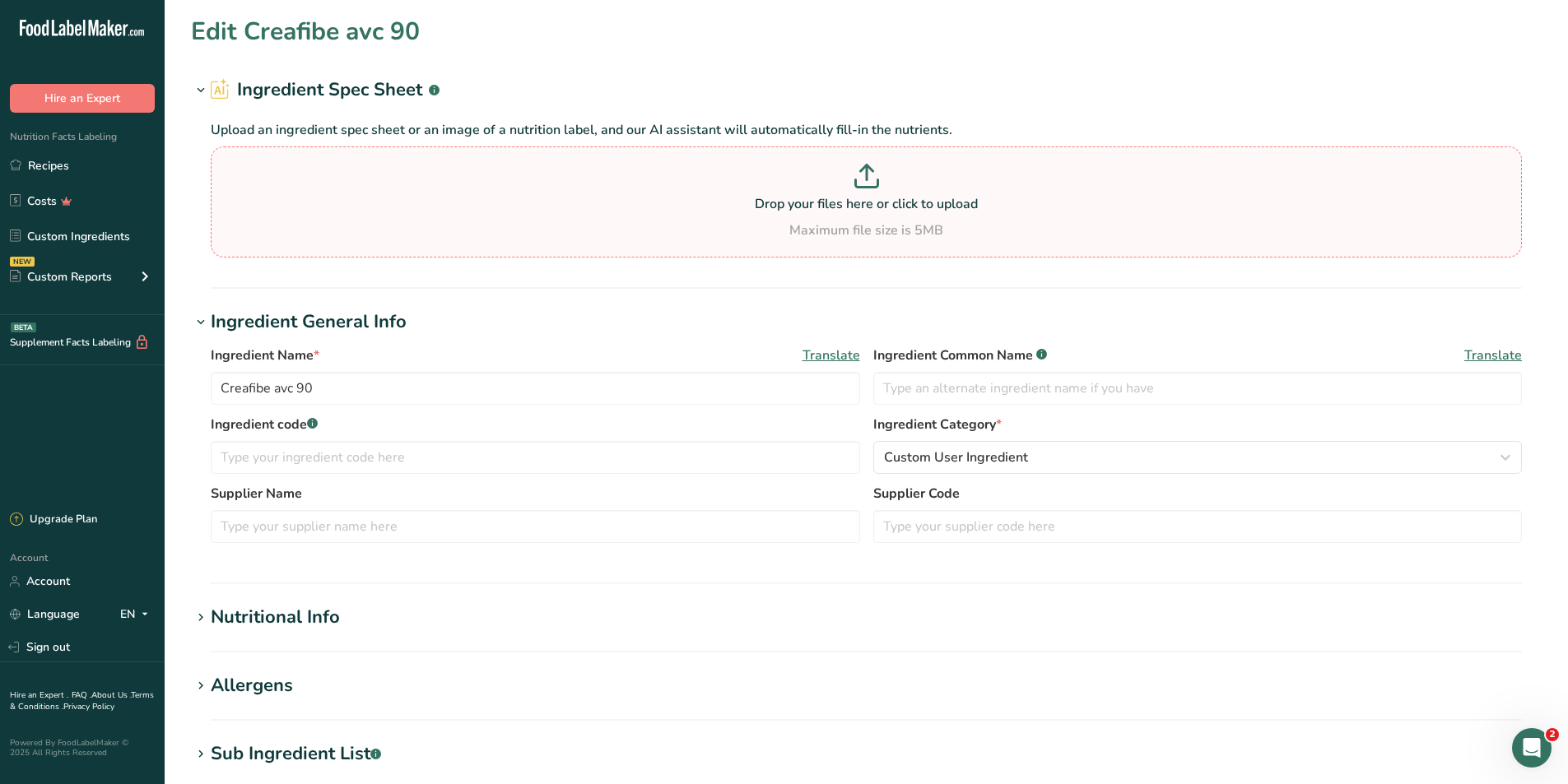
type input "4"
type KJ "16.736"
type input "18"
type Carbohydrates "89.9"
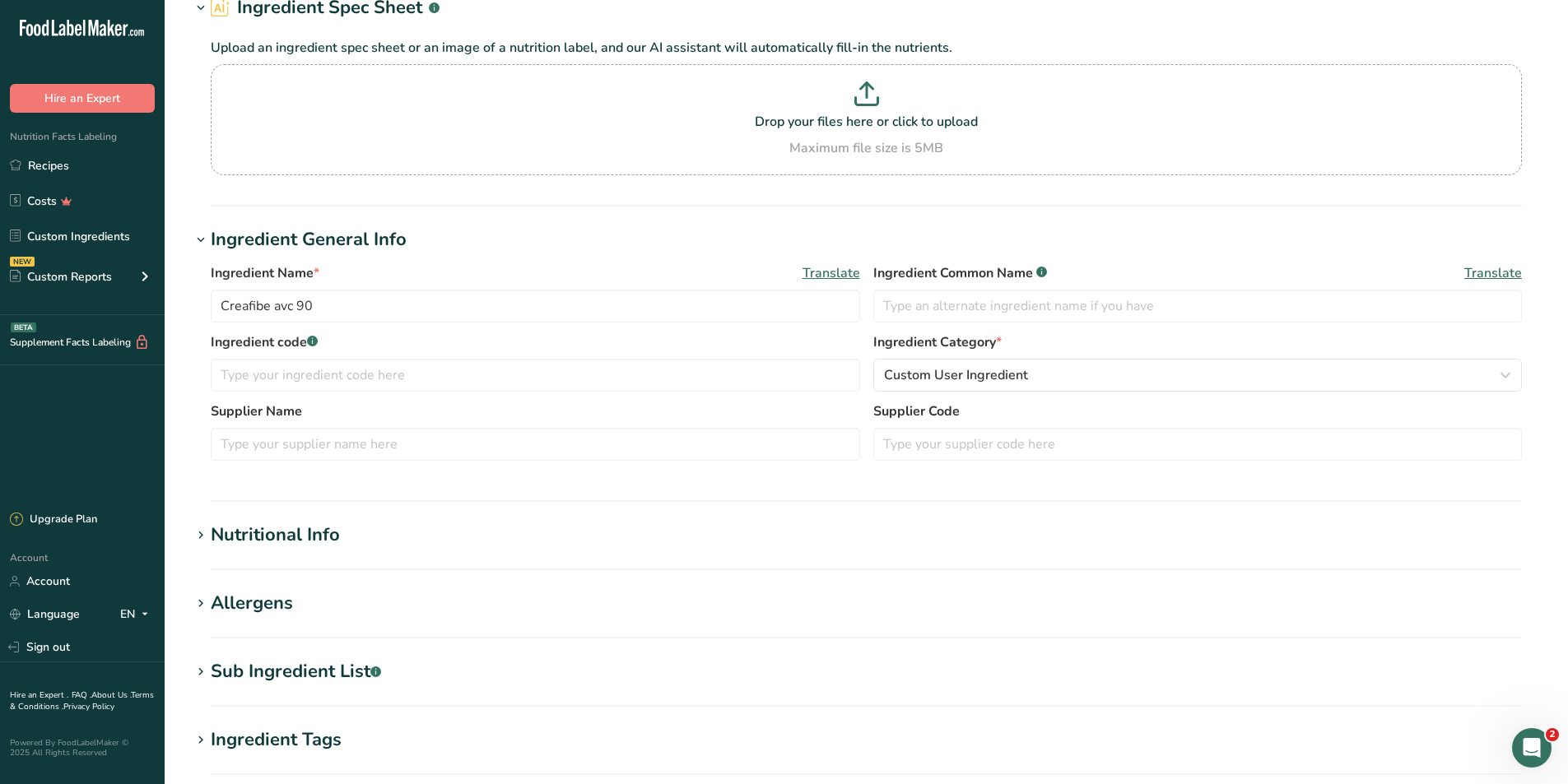
click at [294, 540] on div "Nutritional Info" at bounding box center [275, 535] width 129 height 27
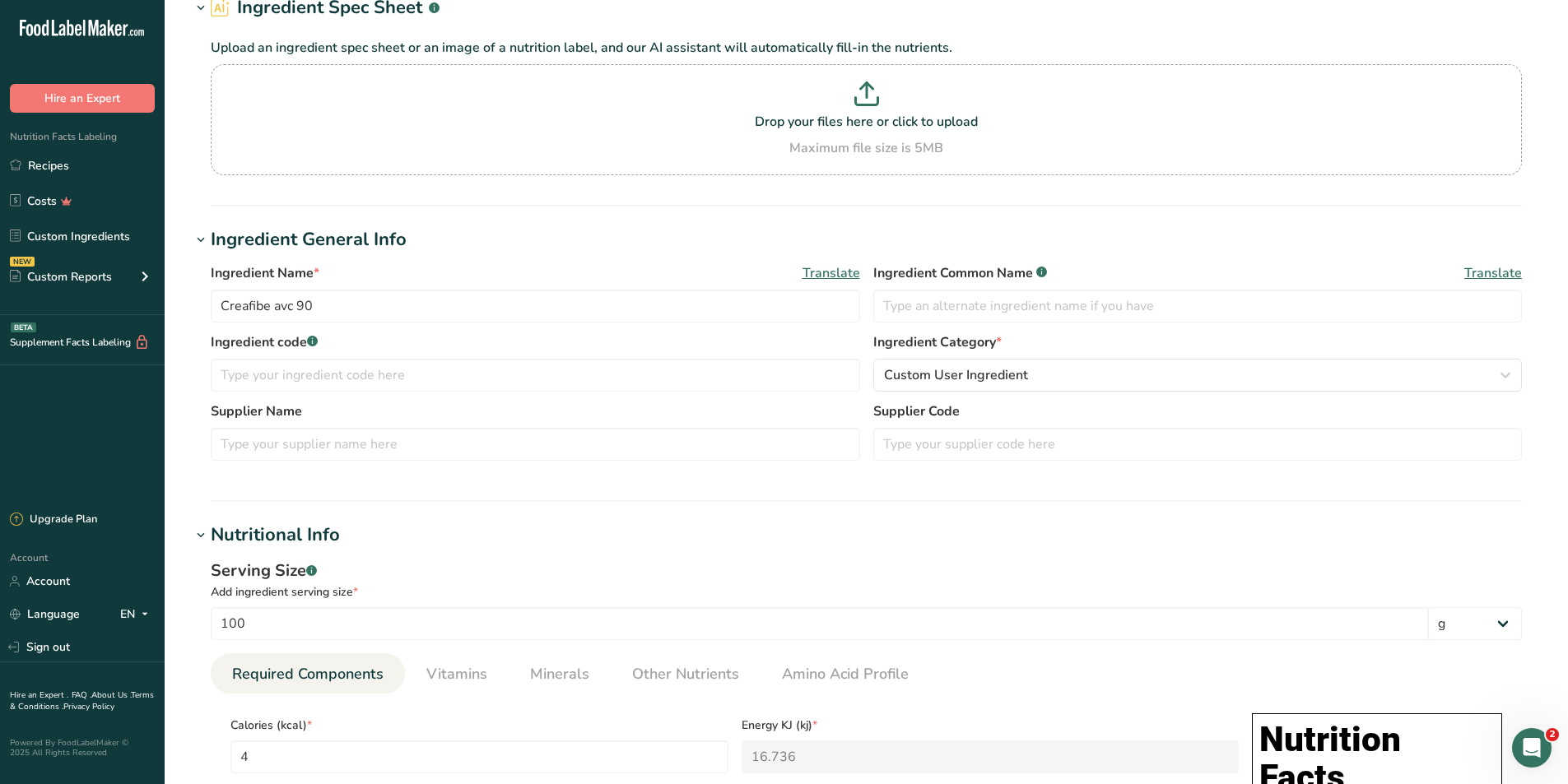
scroll to position [0, 0]
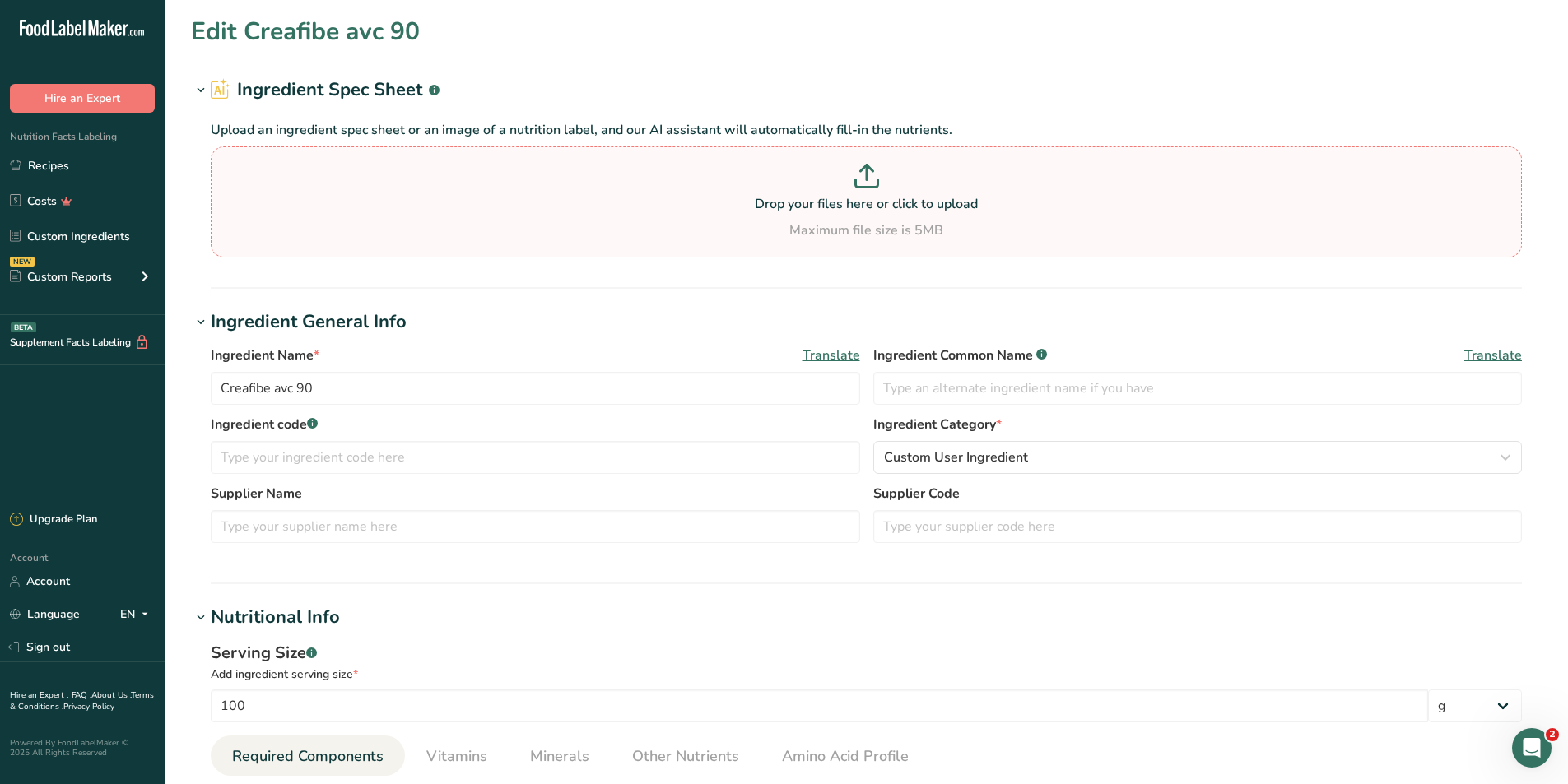
click at [855, 195] on p "Drop your files here or click to upload" at bounding box center [865, 204] width 1303 height 20
click at [855, 195] on input "Drop your files here or click to upload Maximum file size is 5MB" at bounding box center [866, 202] width 1311 height 111
type input "C:\fakepath\CreaFibe SC - Nutritional Information 2022.pdf"
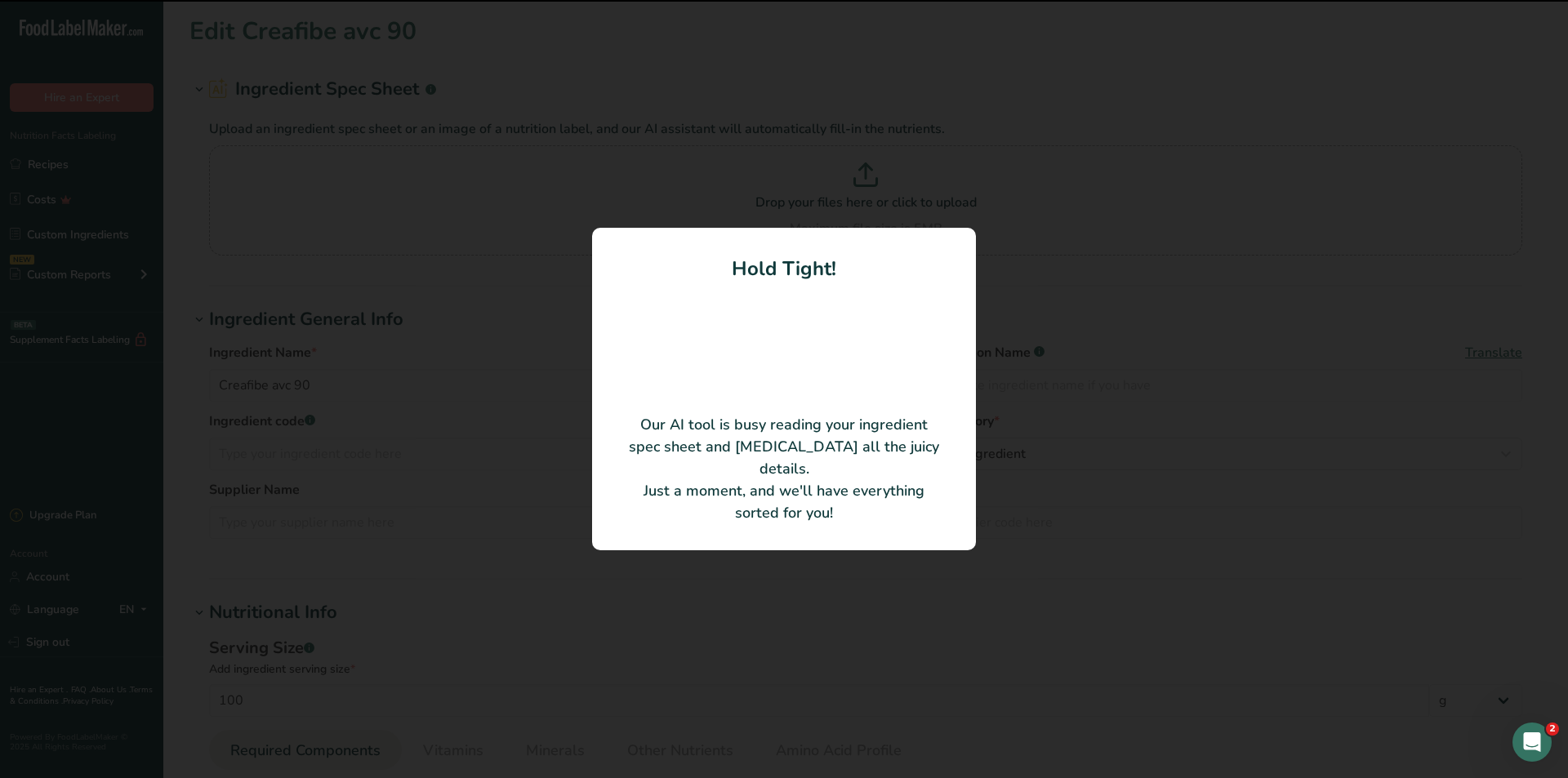
type input "CreaFibe SC - Cellulose Fiber"
type input "CreaFill Fibers Corp."
type input "2.8"
type KJ "11.72"
type input "33.6"
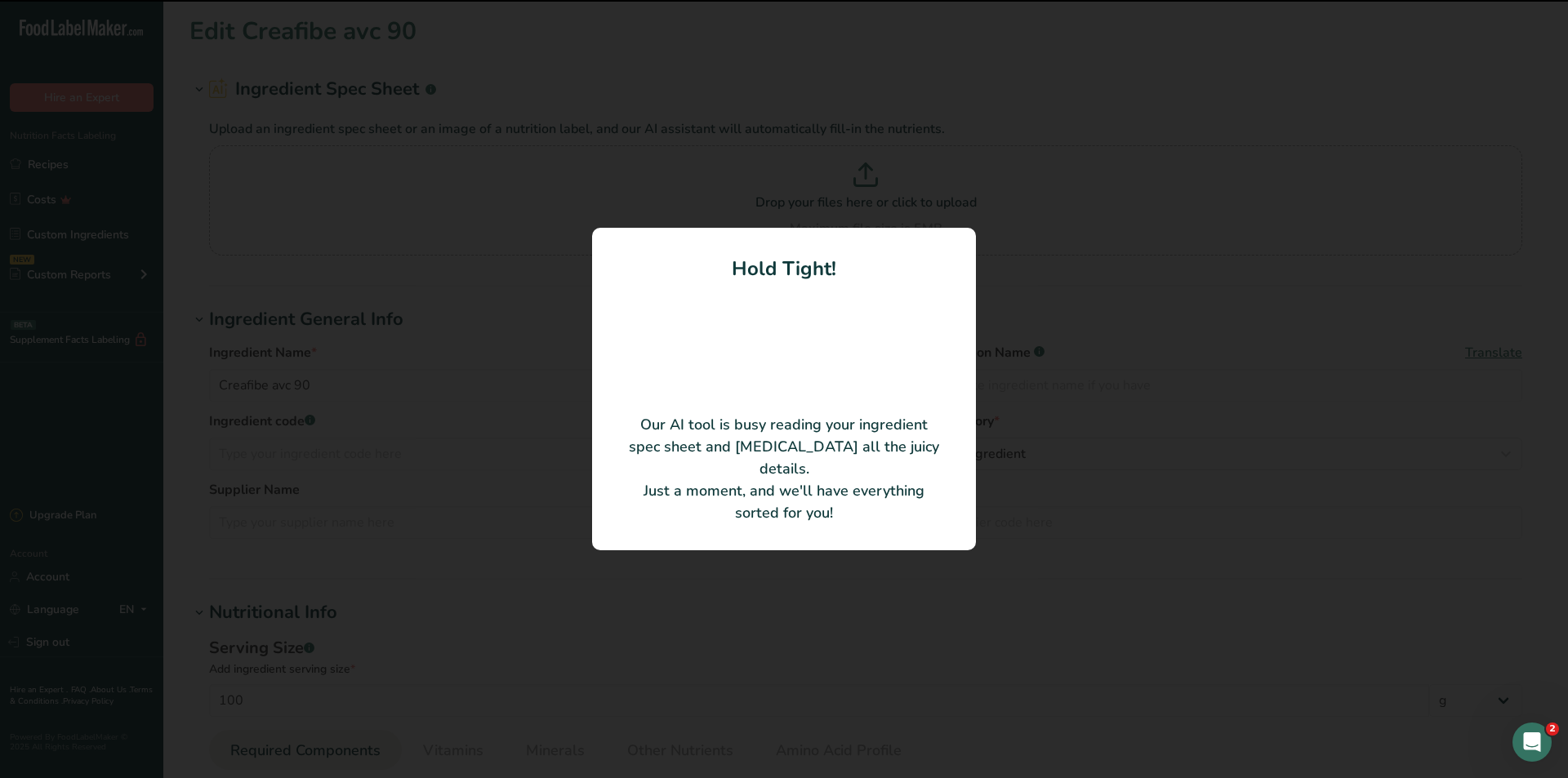
type Carbohydrates "99.2"
type Fat "0"
type Fat "0.01"
type Fat "0"
type input "0"
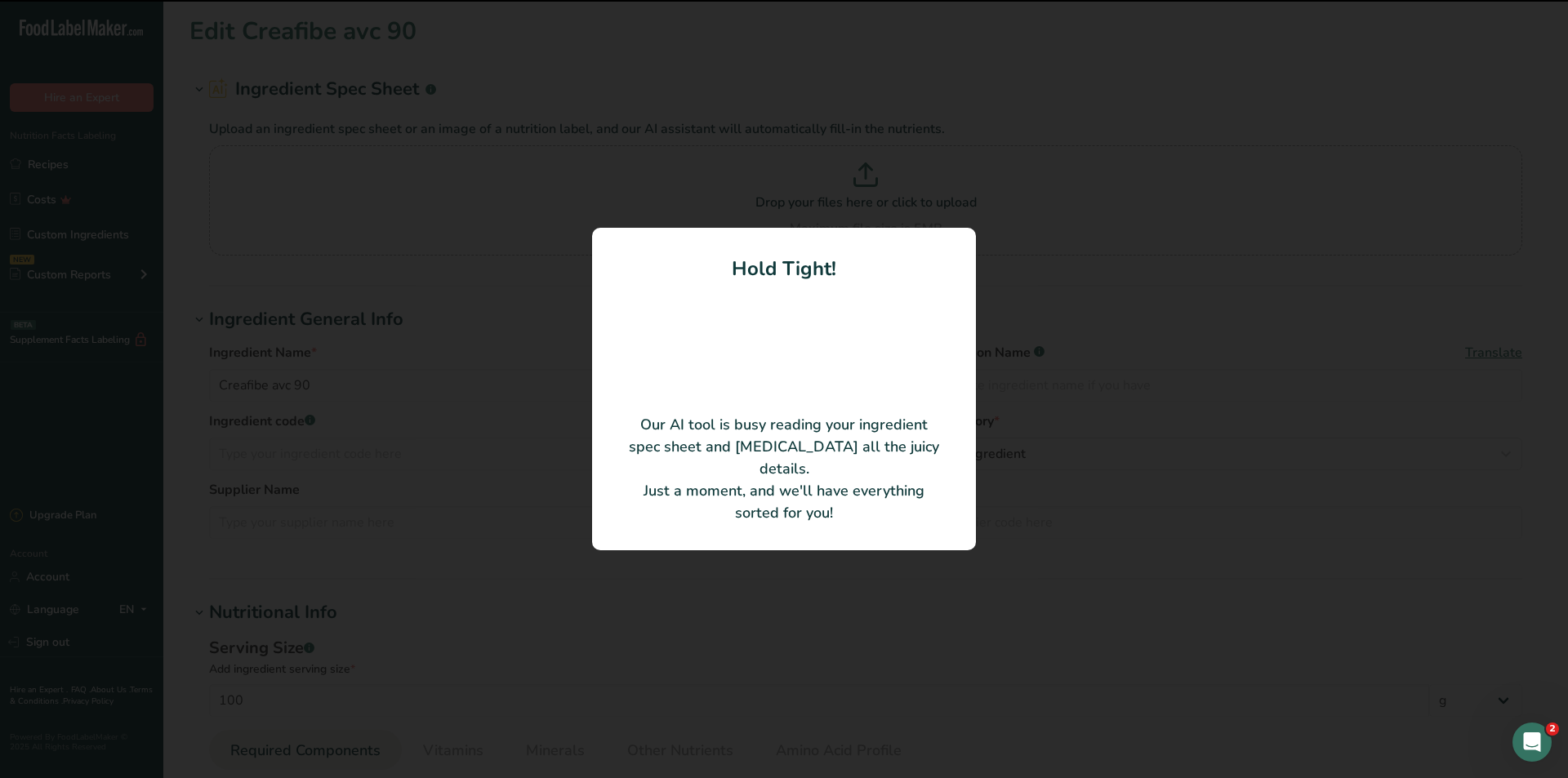
type Fiber "99.9"
type Sugars "0"
type input "0.7"
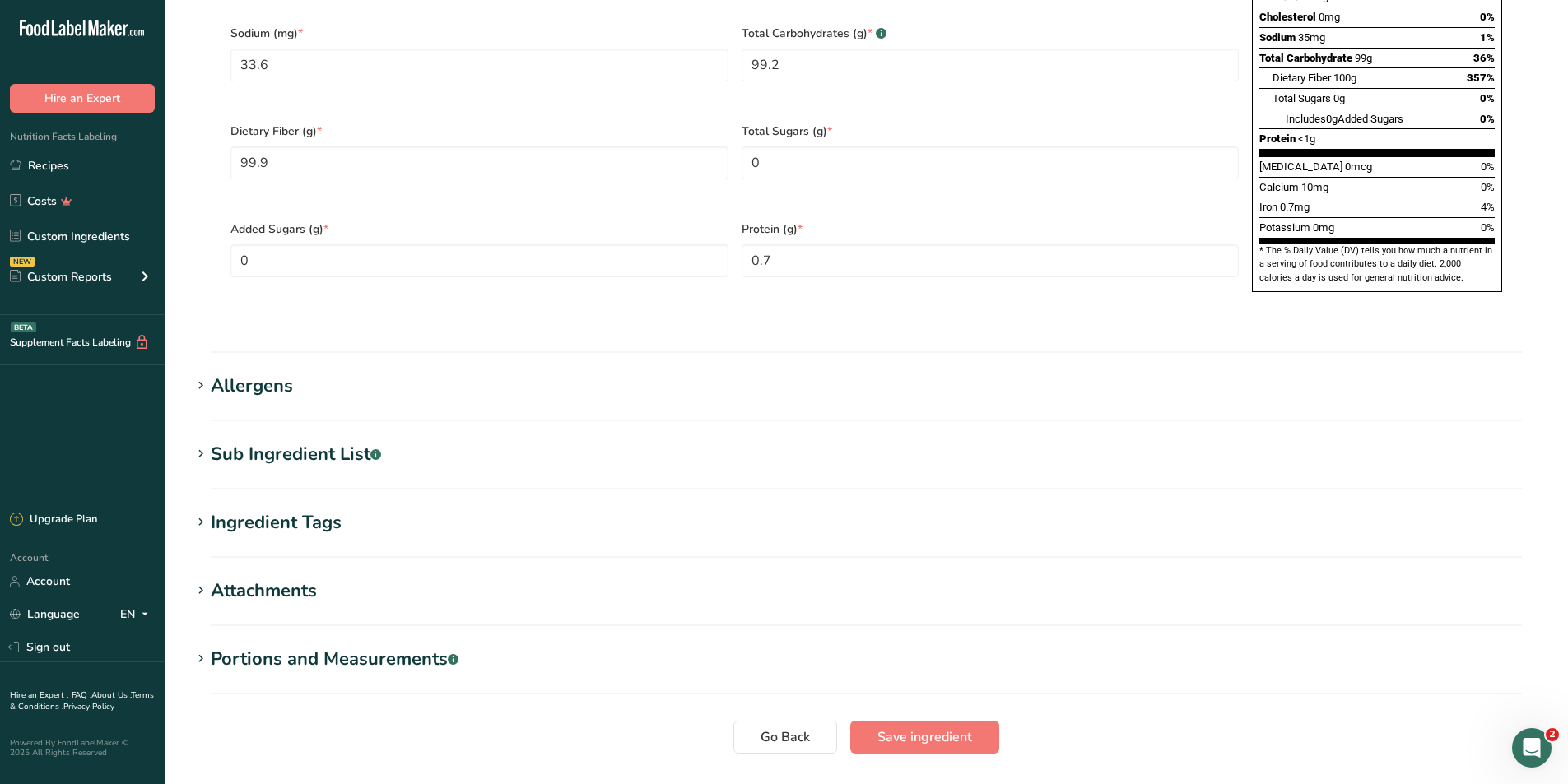
scroll to position [1059, 0]
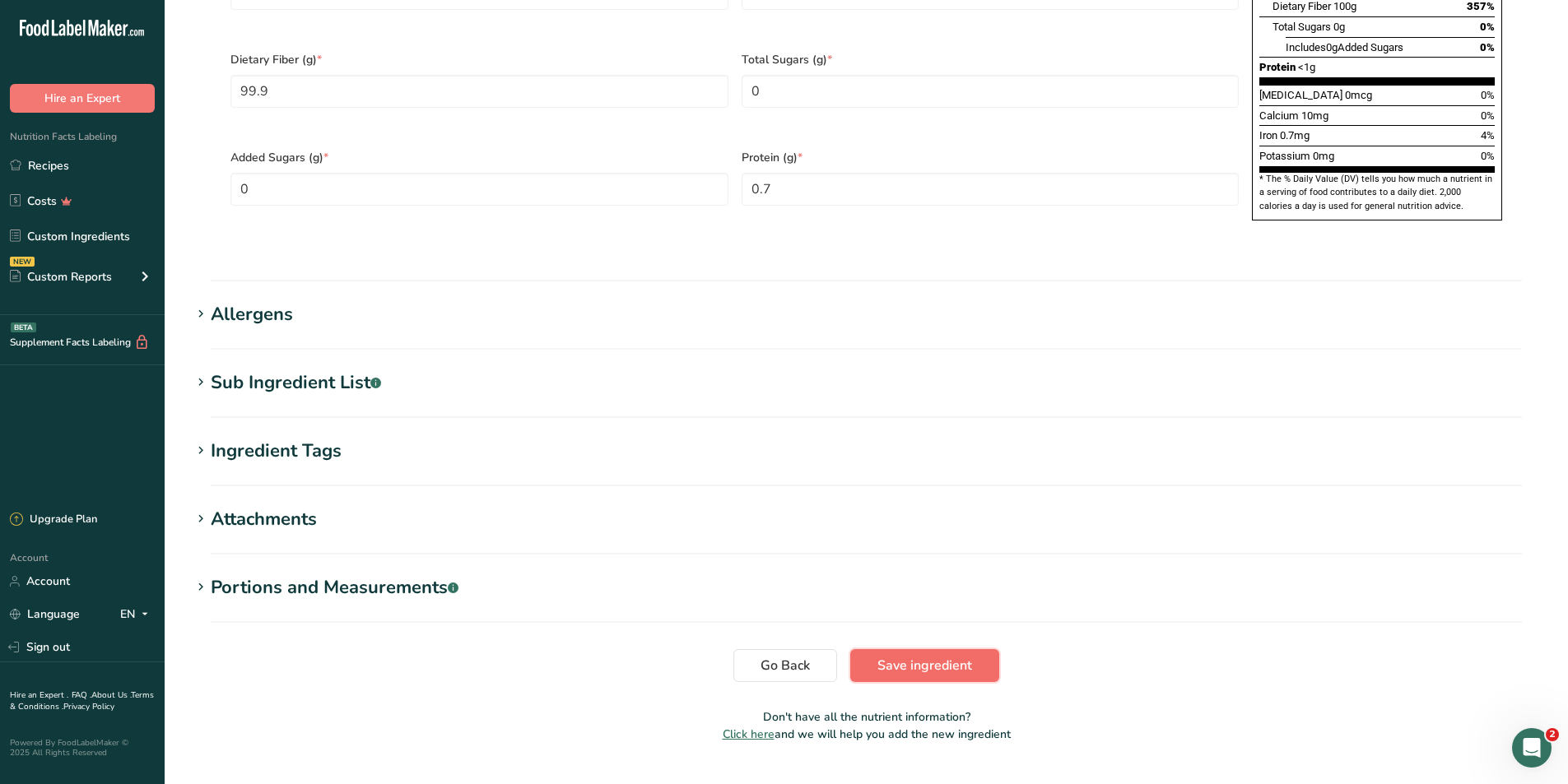
click at [925, 656] on span "Save ingredient" at bounding box center [925, 665] width 94 height 20
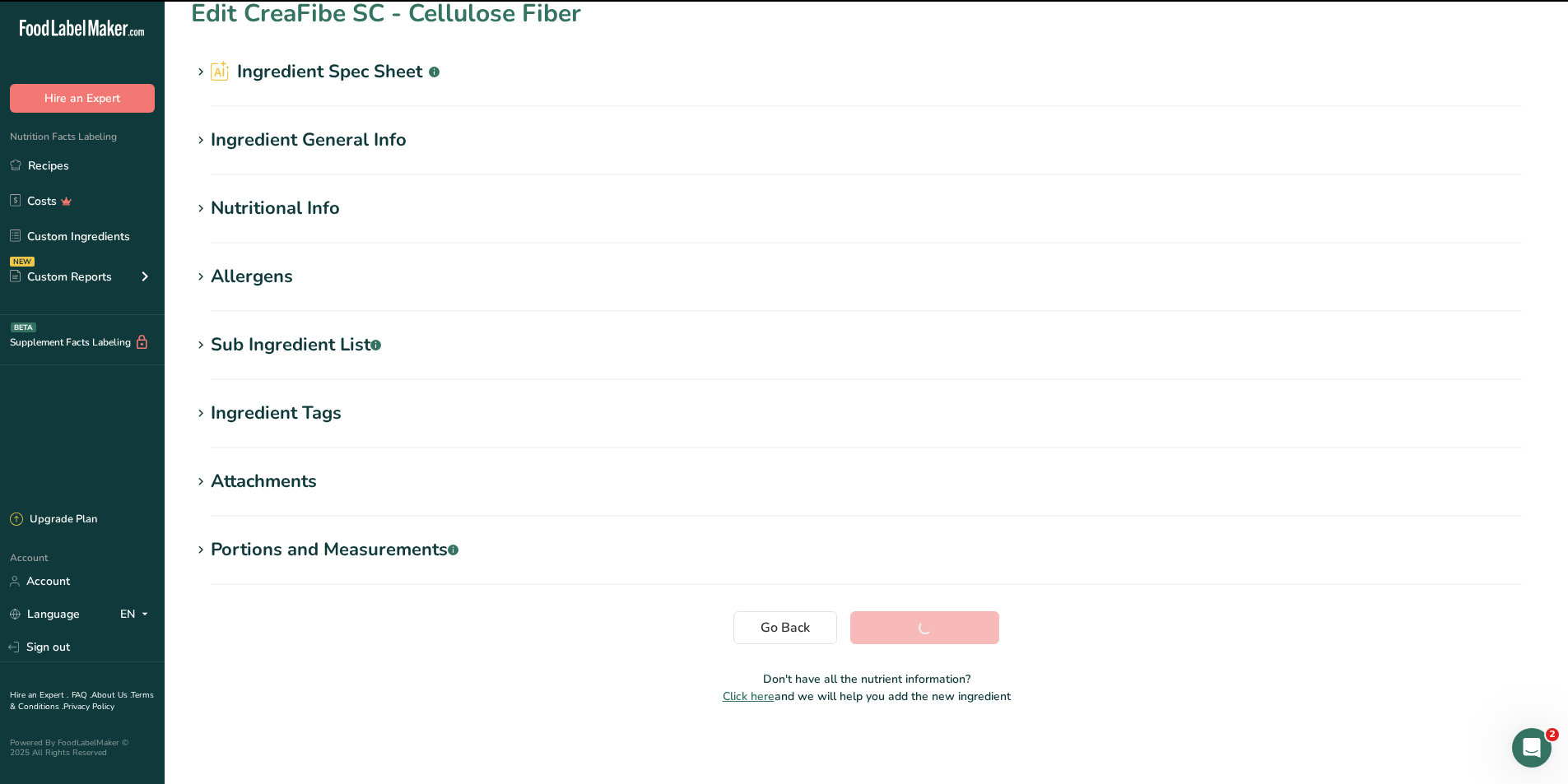
scroll to position [18, 0]
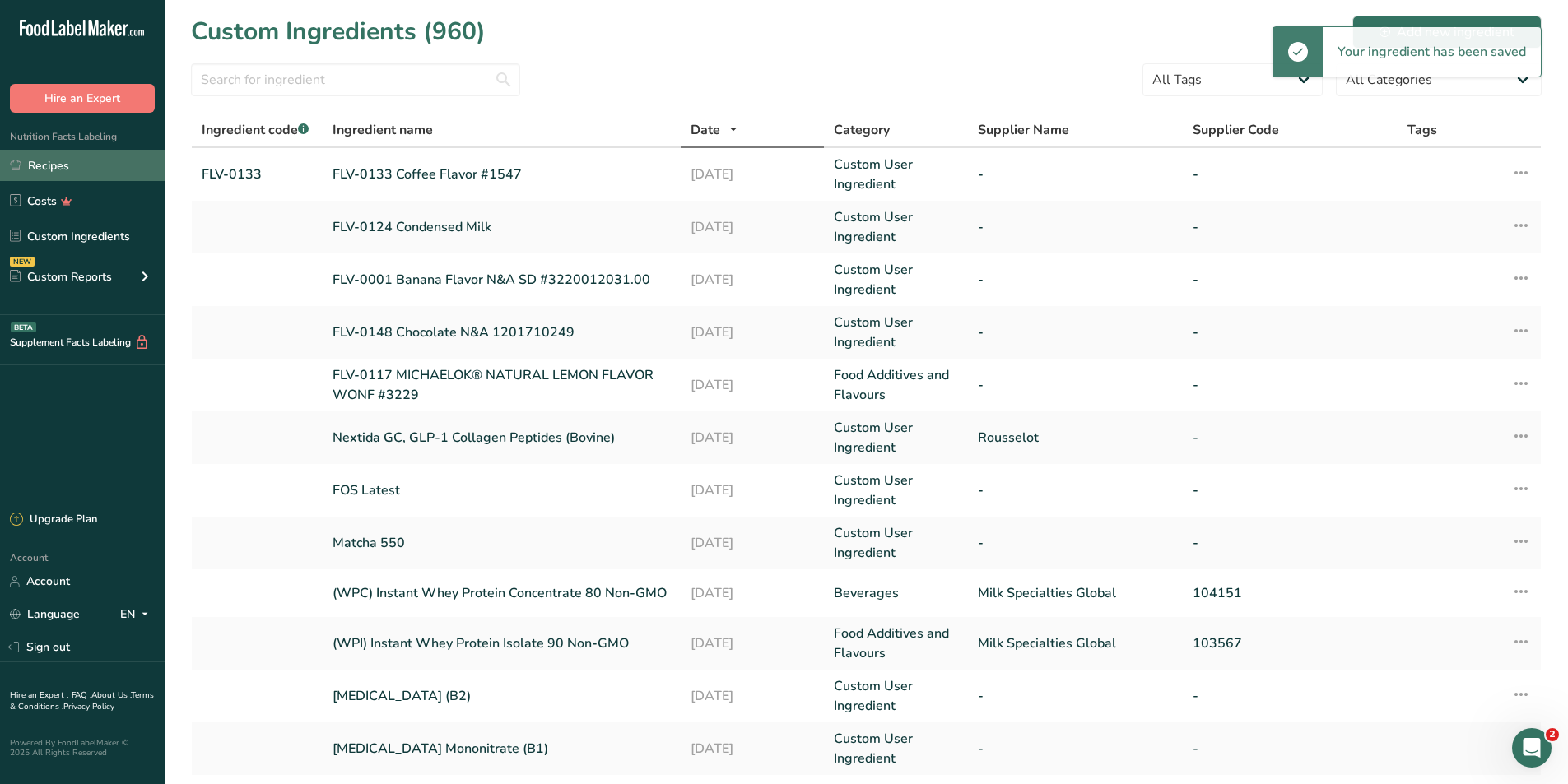
click at [58, 165] on link "Recipes" at bounding box center [82, 165] width 164 height 31
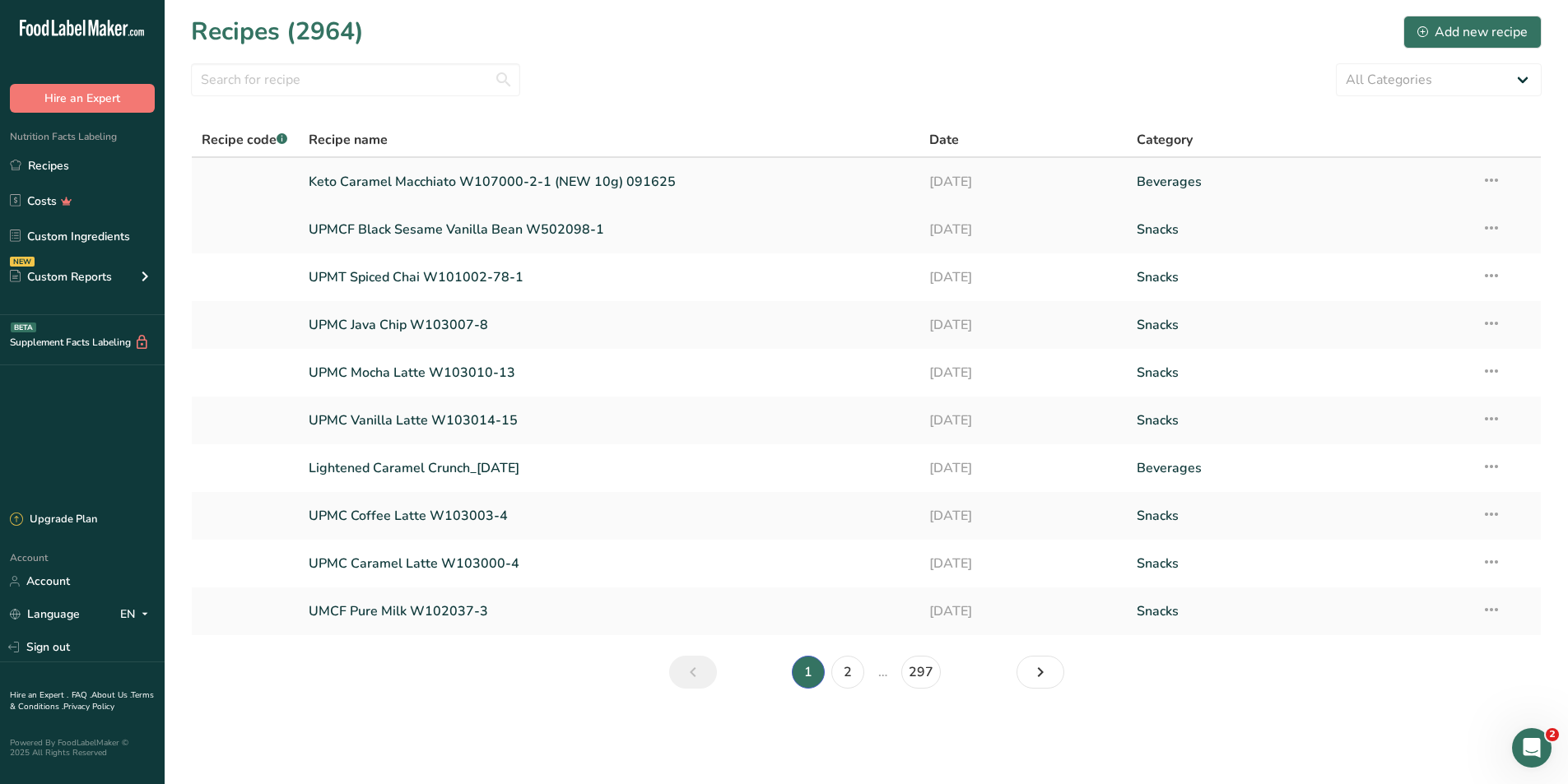
click at [543, 172] on link "Keto Caramel Macchiato W107000-2-1 (NEW 10g) 091625" at bounding box center [609, 181] width 602 height 35
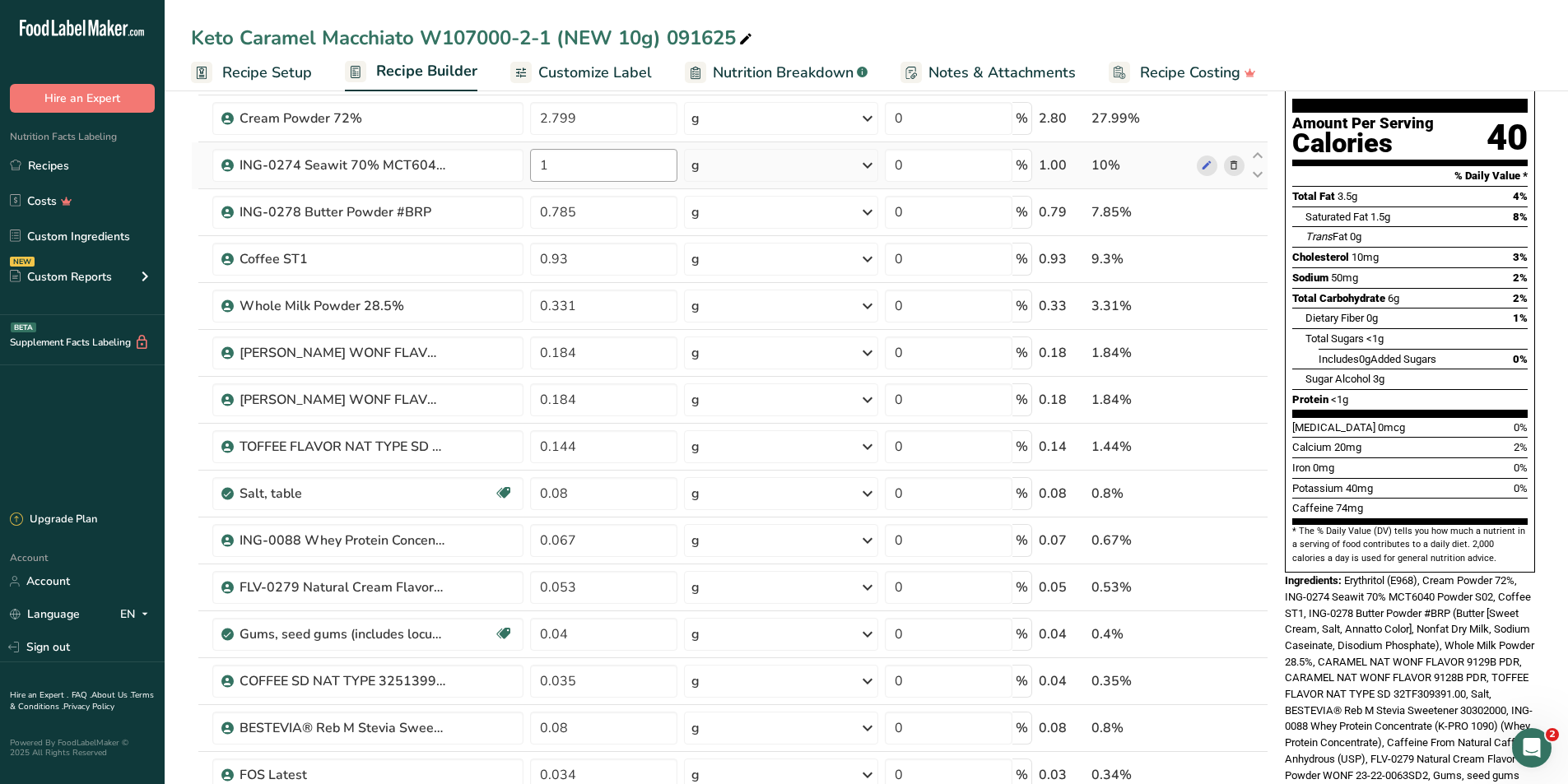
scroll to position [330, 0]
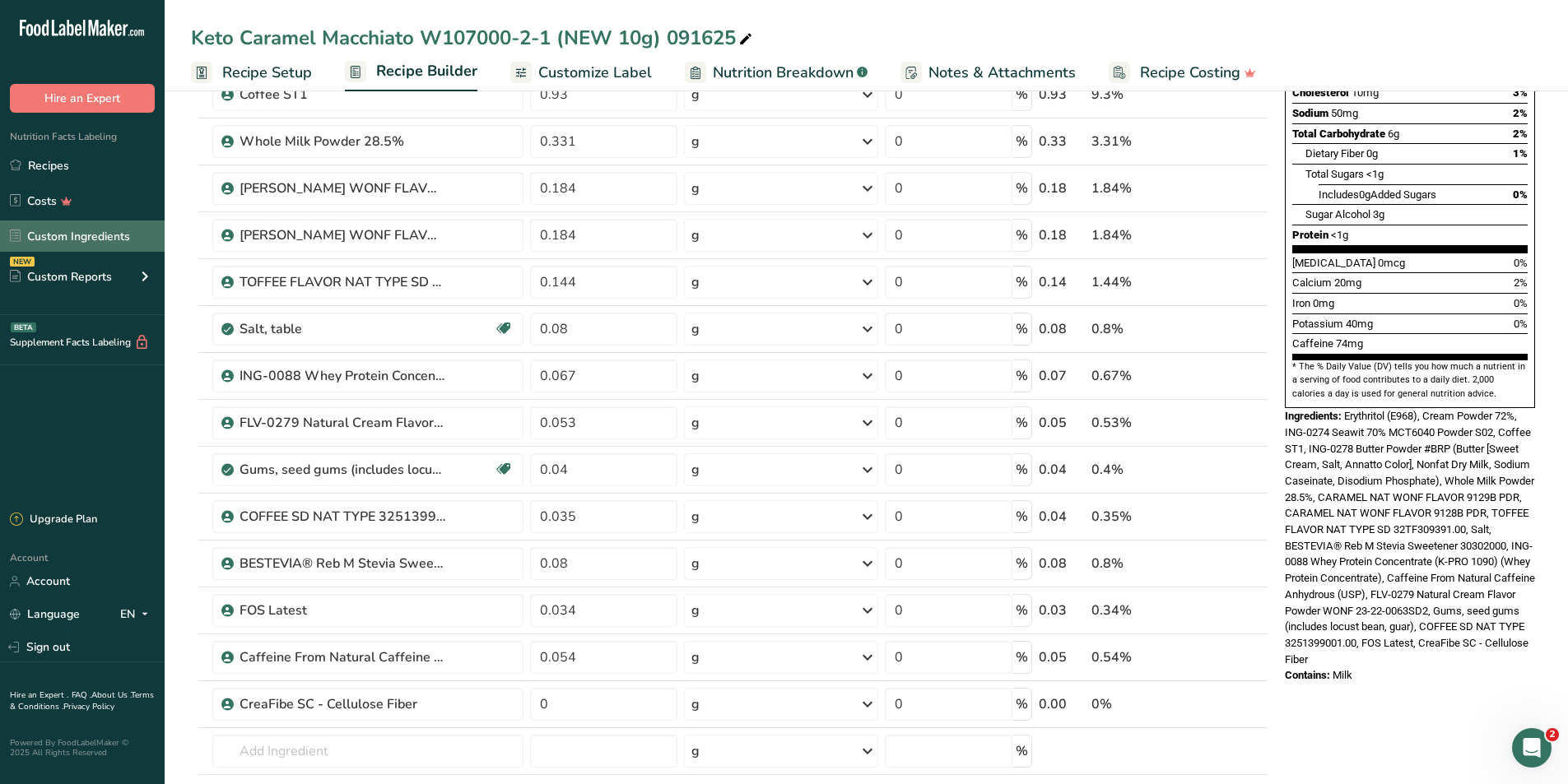
click at [75, 242] on link "Custom Ingredients" at bounding box center [82, 236] width 164 height 31
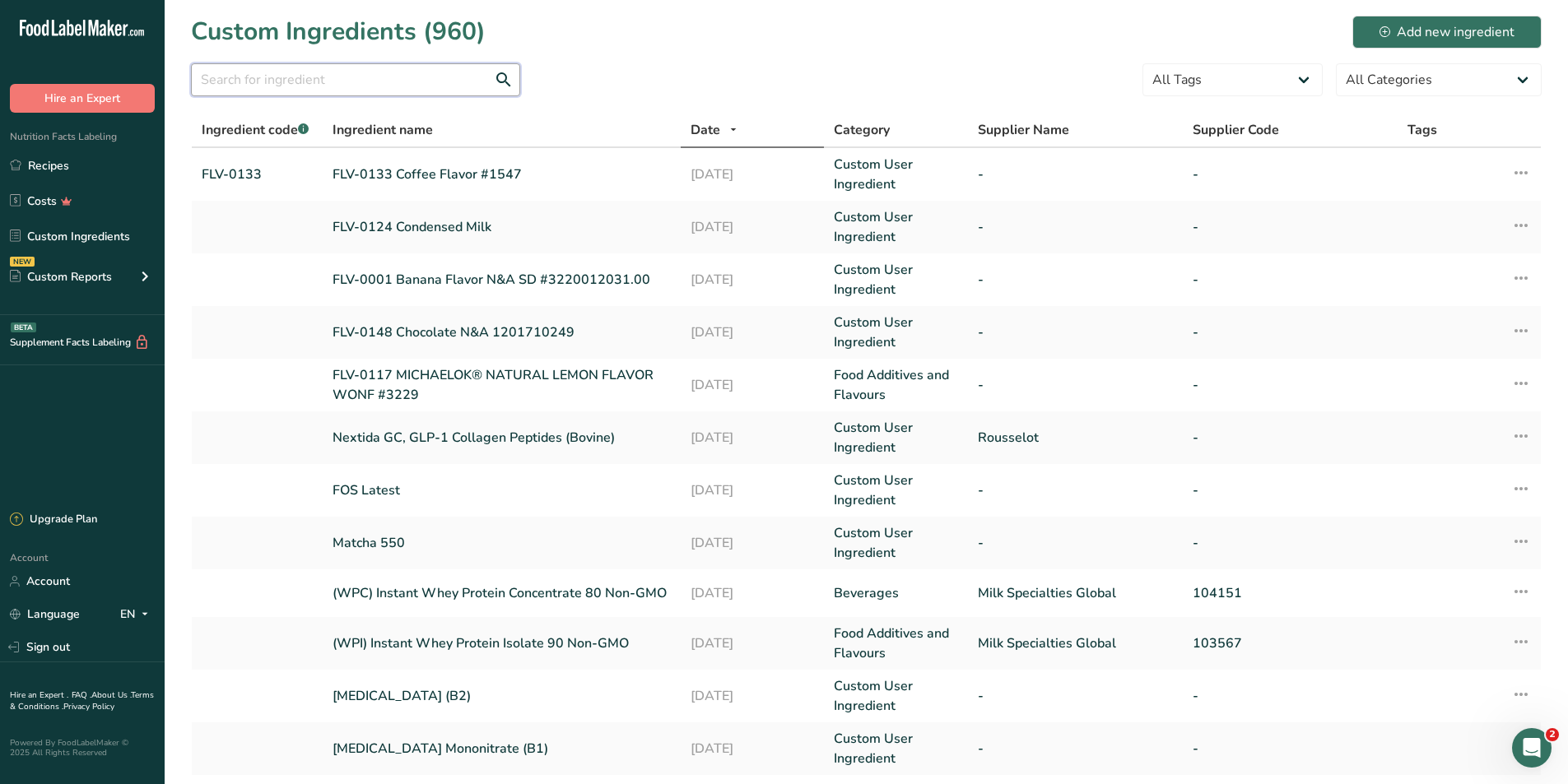
click at [336, 70] on input "text" at bounding box center [355, 79] width 330 height 33
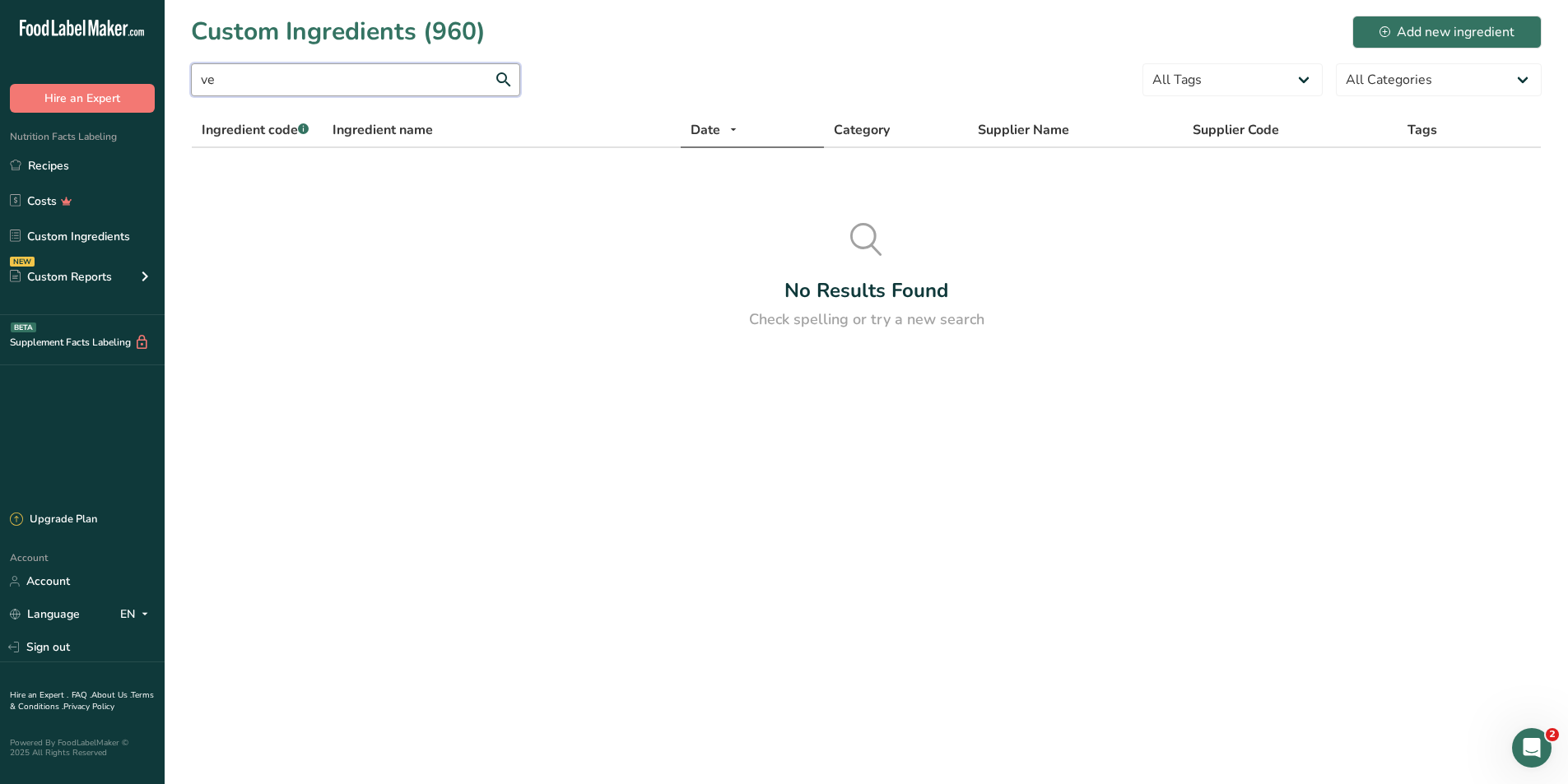
type input "v"
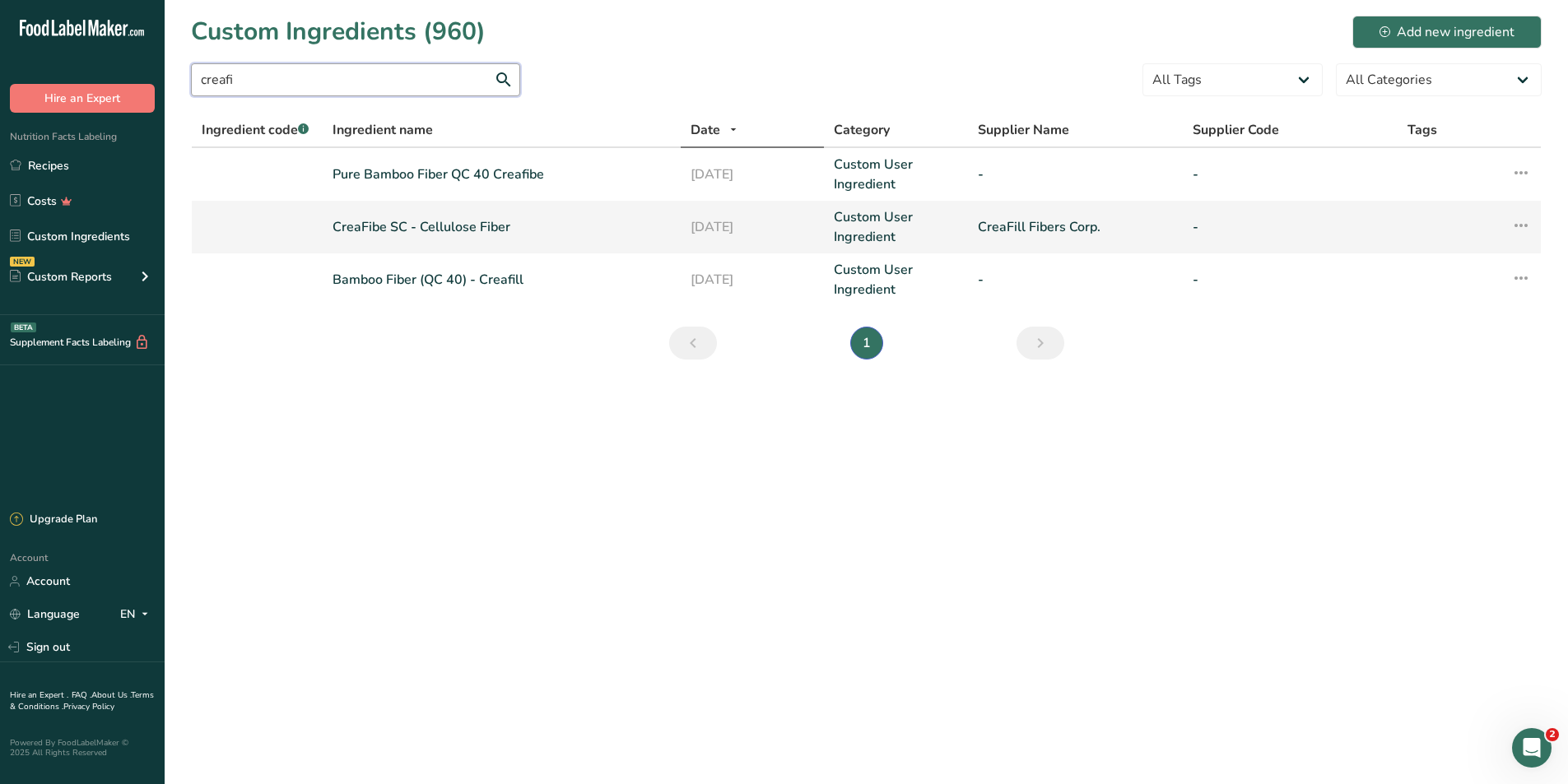
type input "creafi"
click at [443, 223] on link "CreaFibe SC - Cellulose Fiber" at bounding box center [502, 227] width 338 height 20
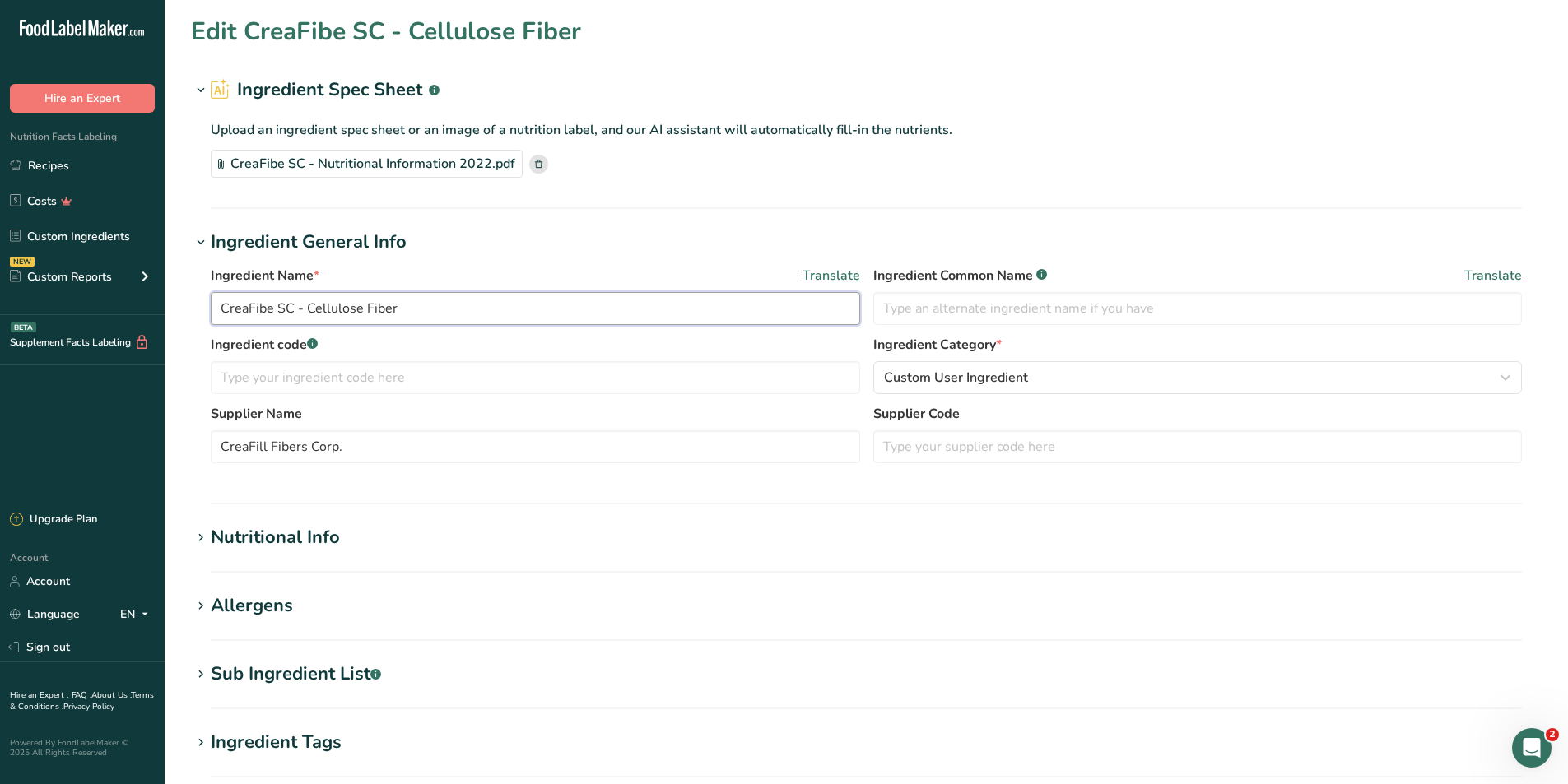
click at [226, 313] on input "CreaFibe SC - Cellulose Fiber" at bounding box center [536, 308] width 650 height 33
click at [223, 313] on input "CreaFibe SC - Cellulose Fiber" at bounding box center [536, 308] width 650 height 33
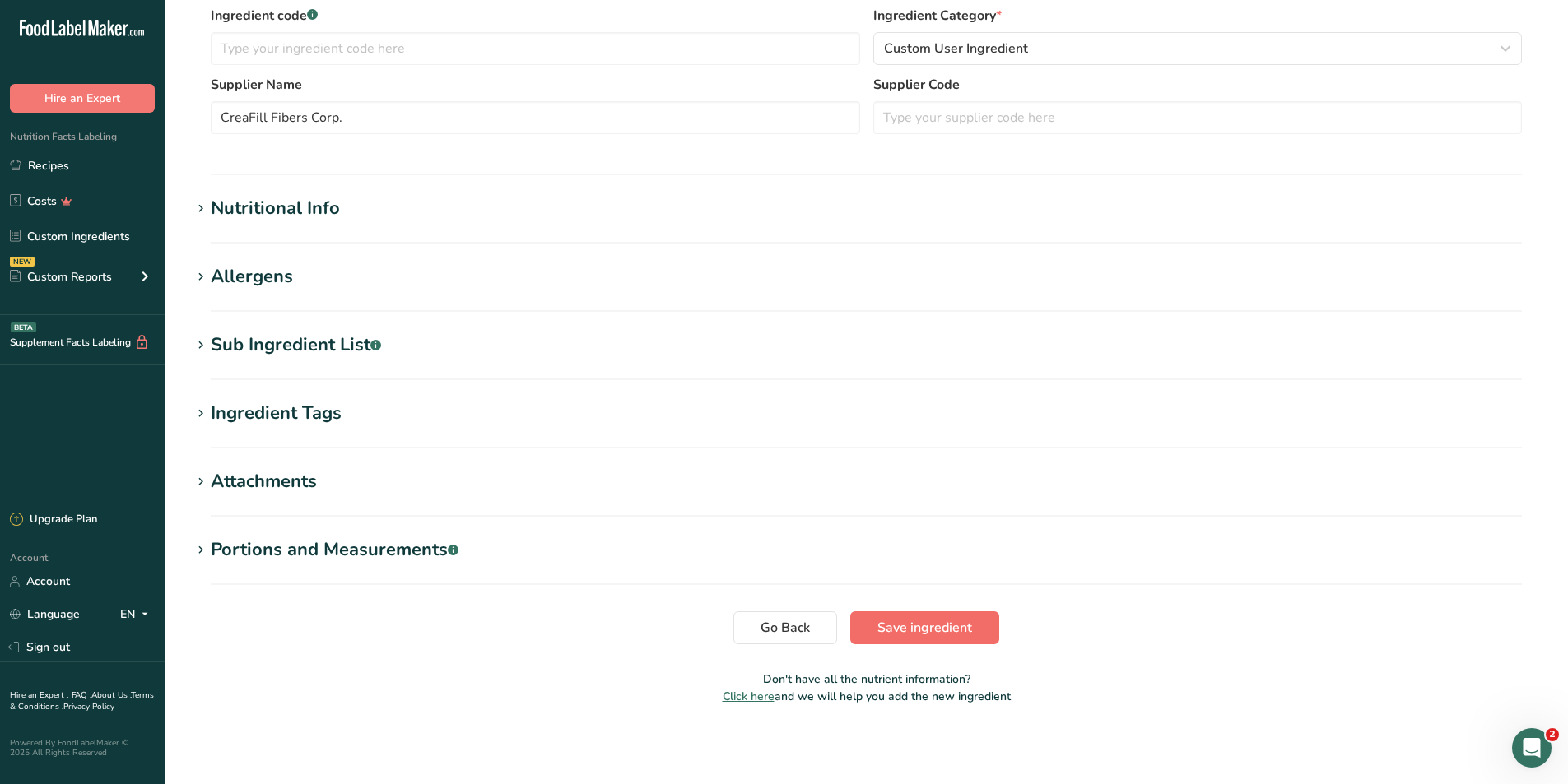
type input "ING-0273 CreaFibe SC - Cellulose Fiber"
click at [889, 627] on span "Save ingredient" at bounding box center [925, 627] width 94 height 20
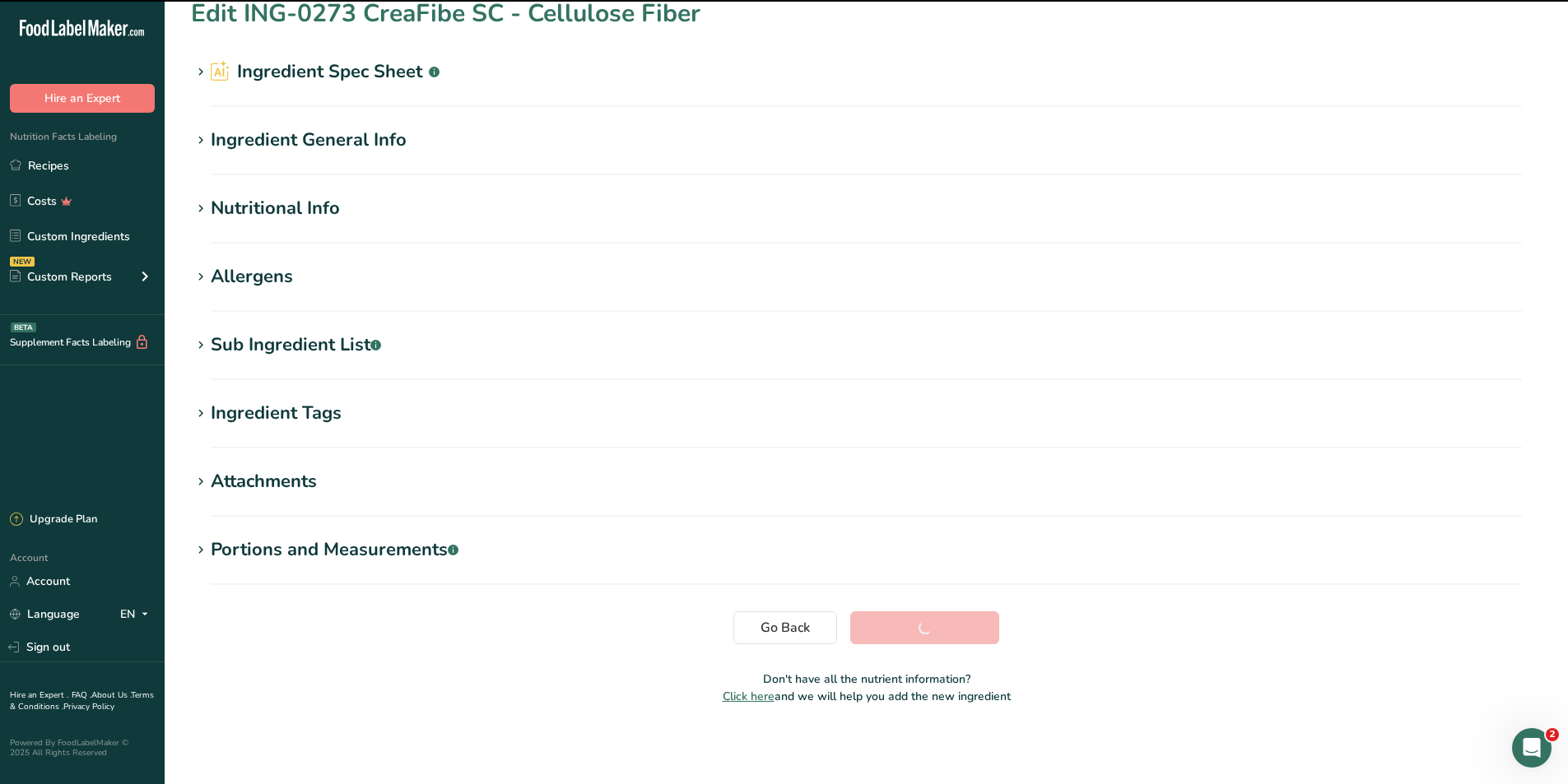
scroll to position [18, 0]
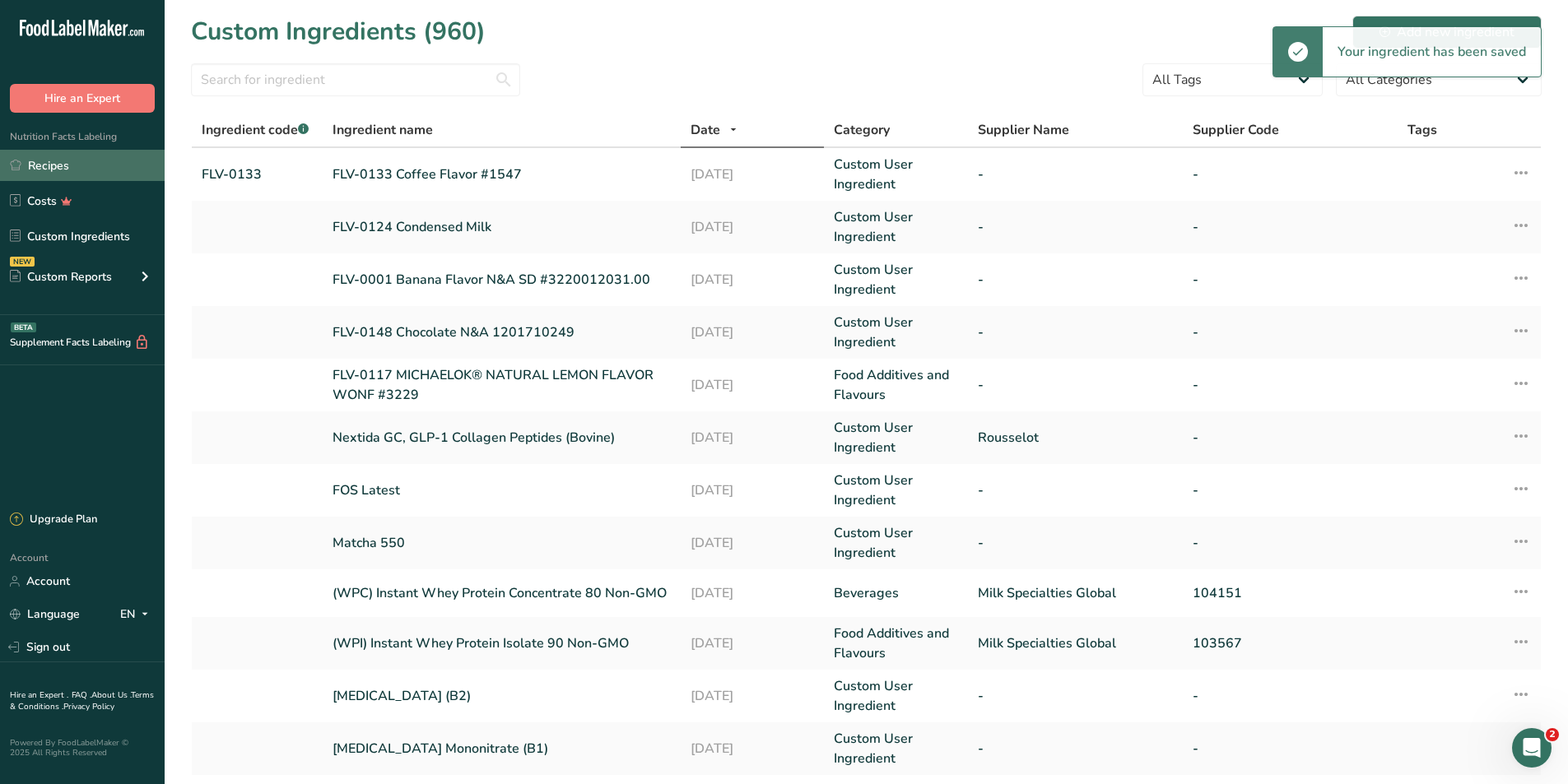
click at [60, 167] on link "Recipes" at bounding box center [82, 165] width 164 height 31
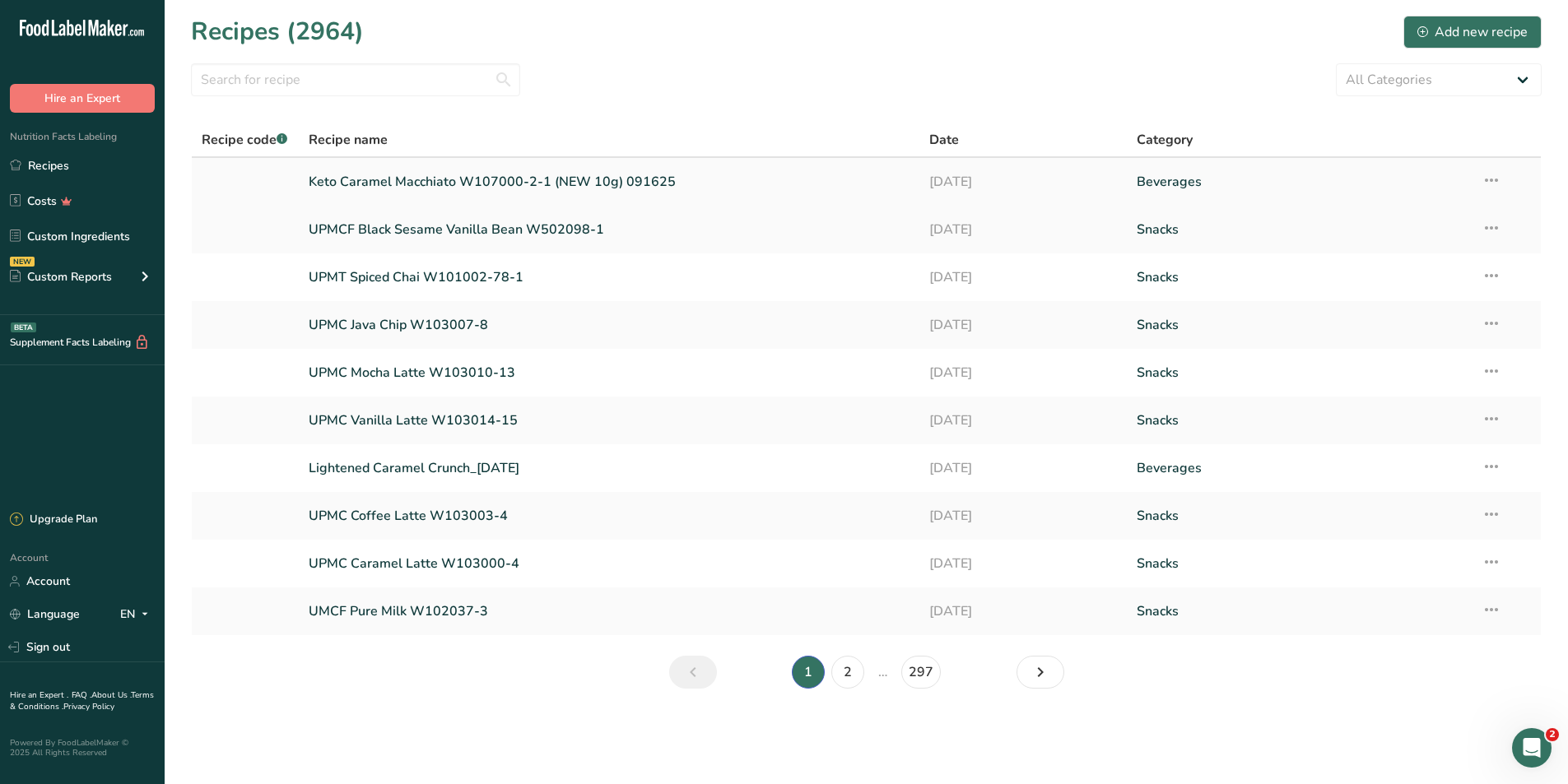
click at [361, 189] on link "Keto Caramel Macchiato W107000-2-1 (NEW 10g) 091625" at bounding box center [609, 181] width 602 height 35
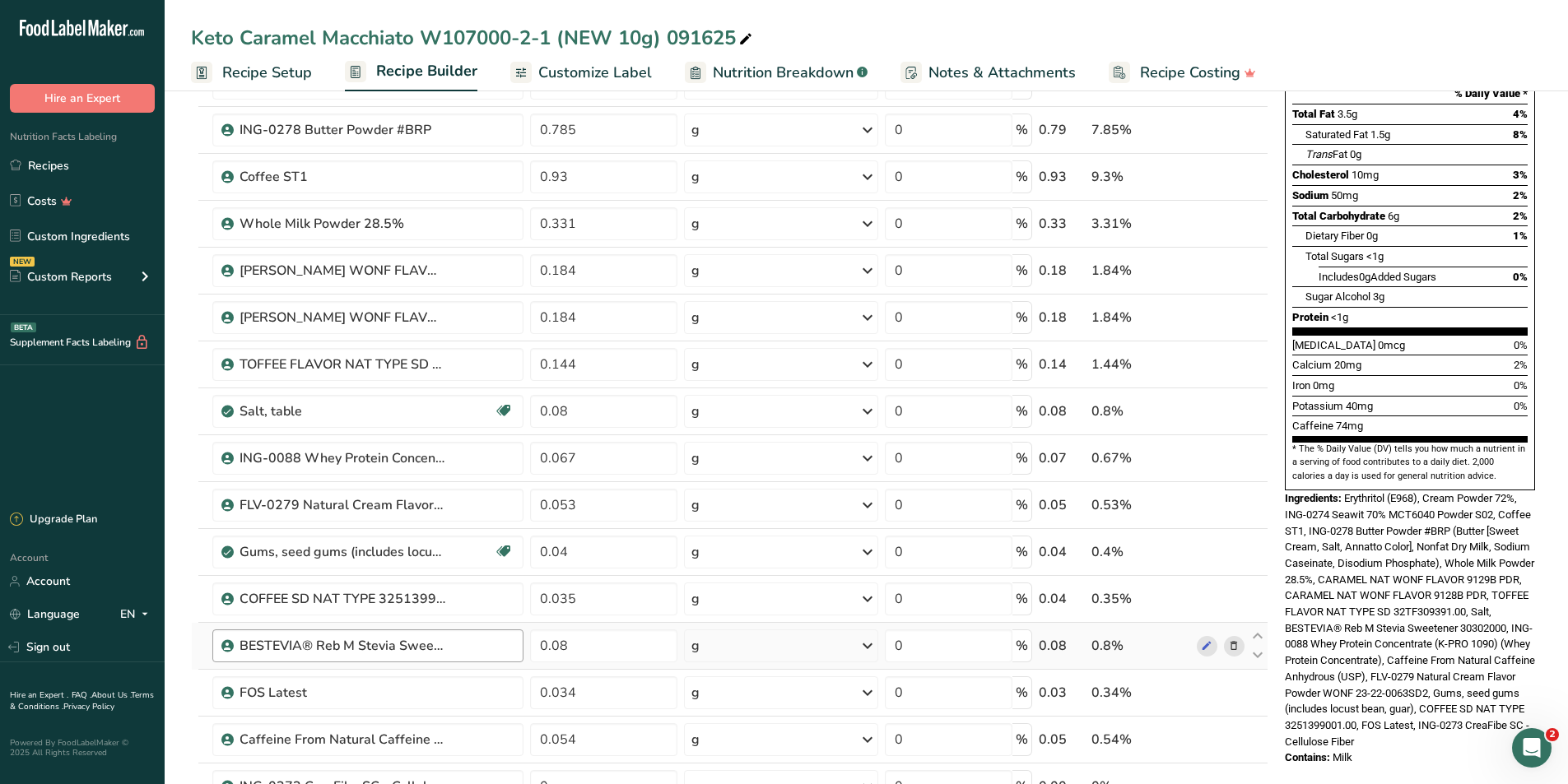
scroll to position [412, 0]
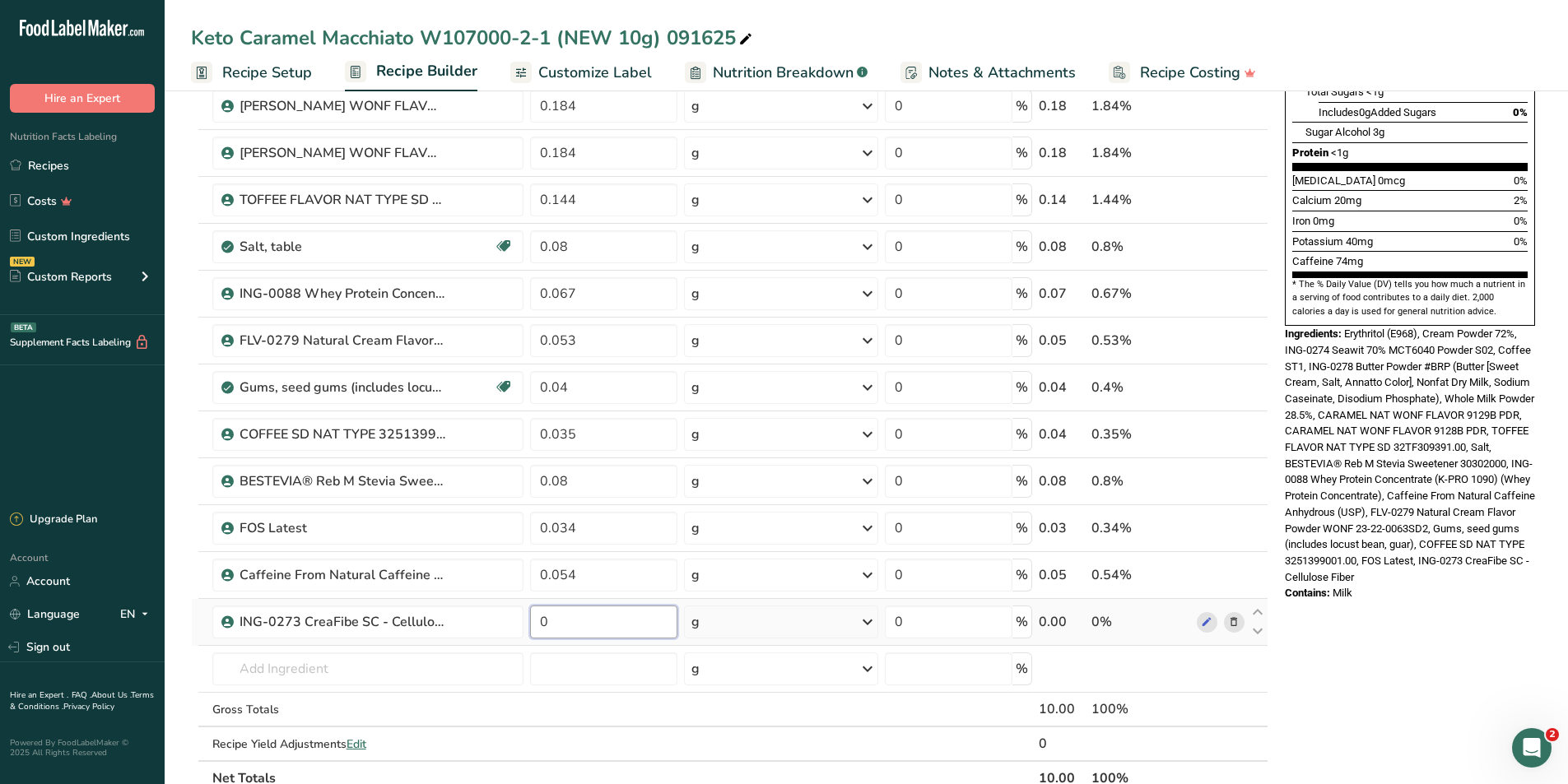
click at [582, 626] on input "0" at bounding box center [603, 622] width 146 height 33
type input "0.034"
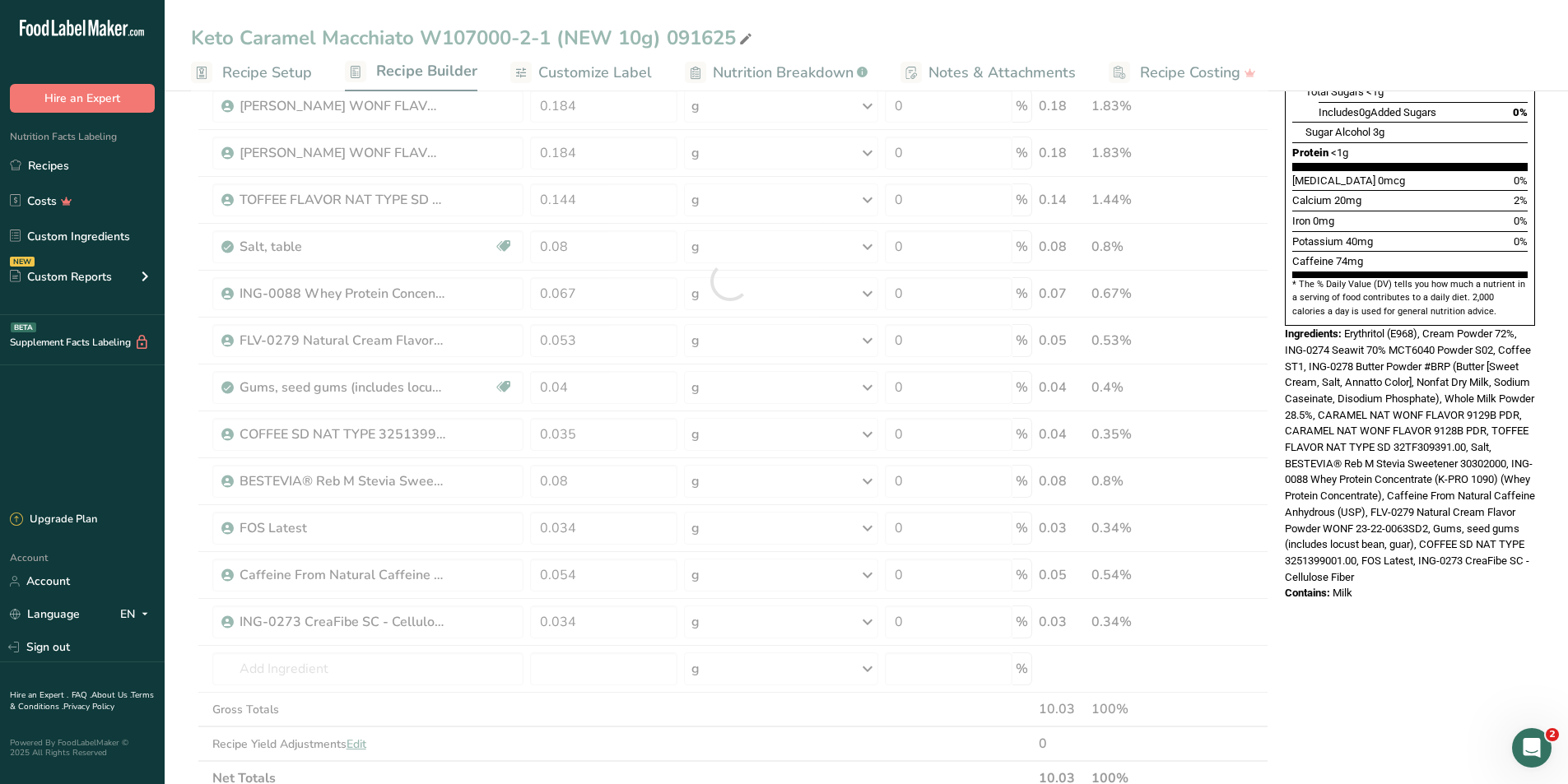
click at [1428, 701] on div "* This label's values have been manually overridden Nutrition Facts 1 Serving P…" at bounding box center [1409, 539] width 264 height 1679
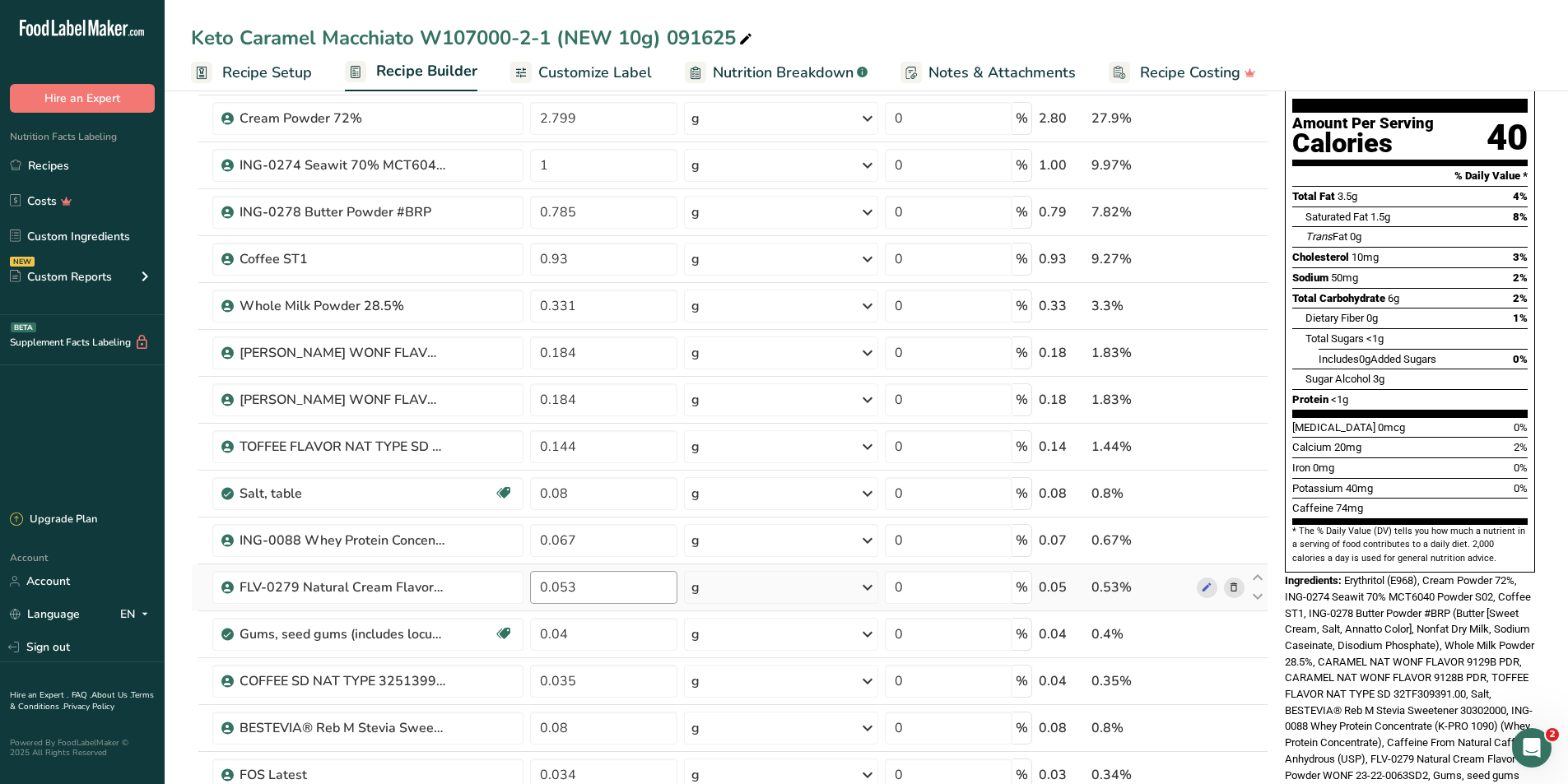
scroll to position [330, 0]
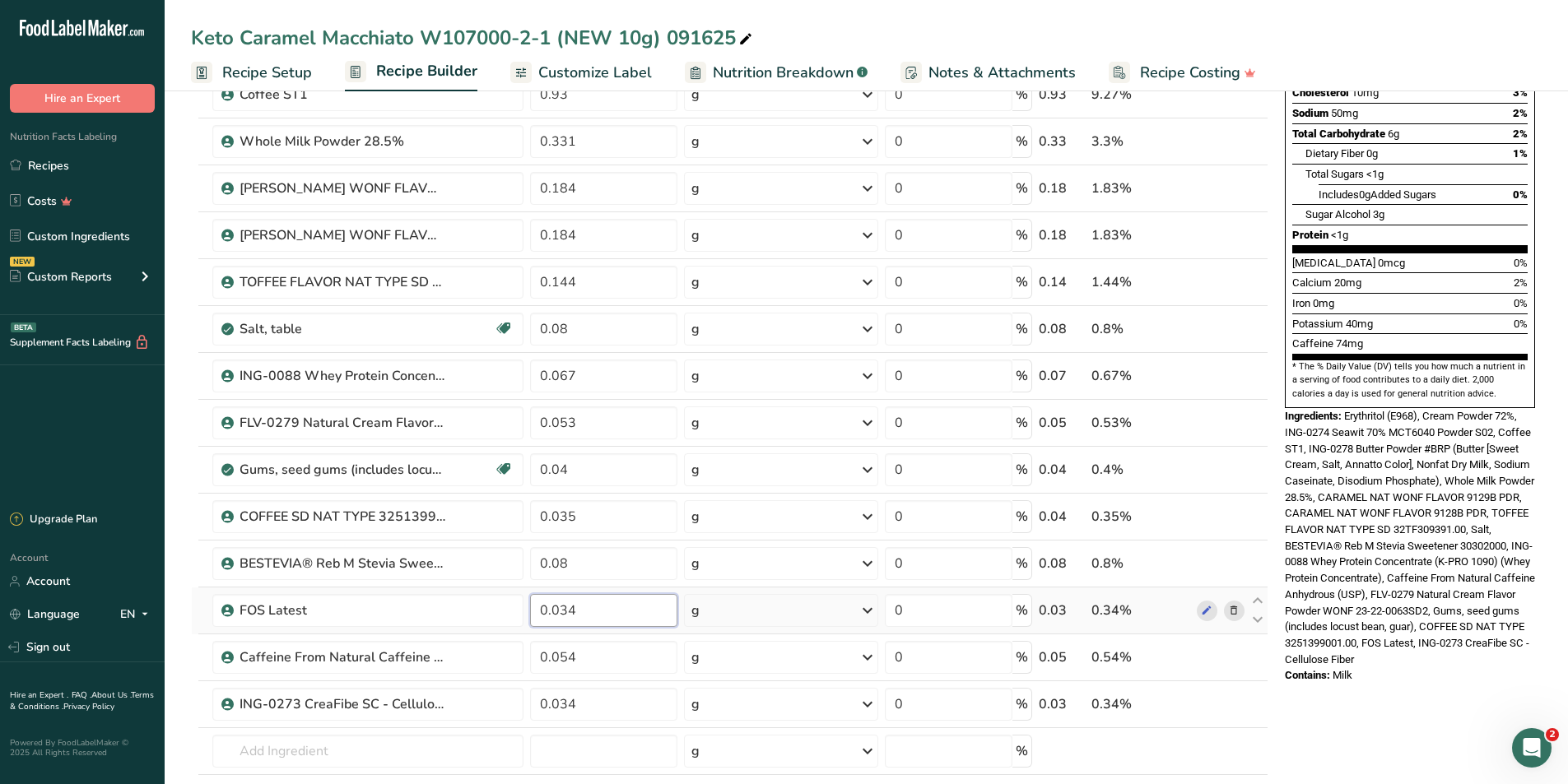
drag, startPoint x: 580, startPoint y: 607, endPoint x: 551, endPoint y: 608, distance: 29.0
click at [551, 608] on input "0.034" at bounding box center [603, 610] width 146 height 33
click at [564, 607] on input "0.1" at bounding box center [603, 610] width 146 height 33
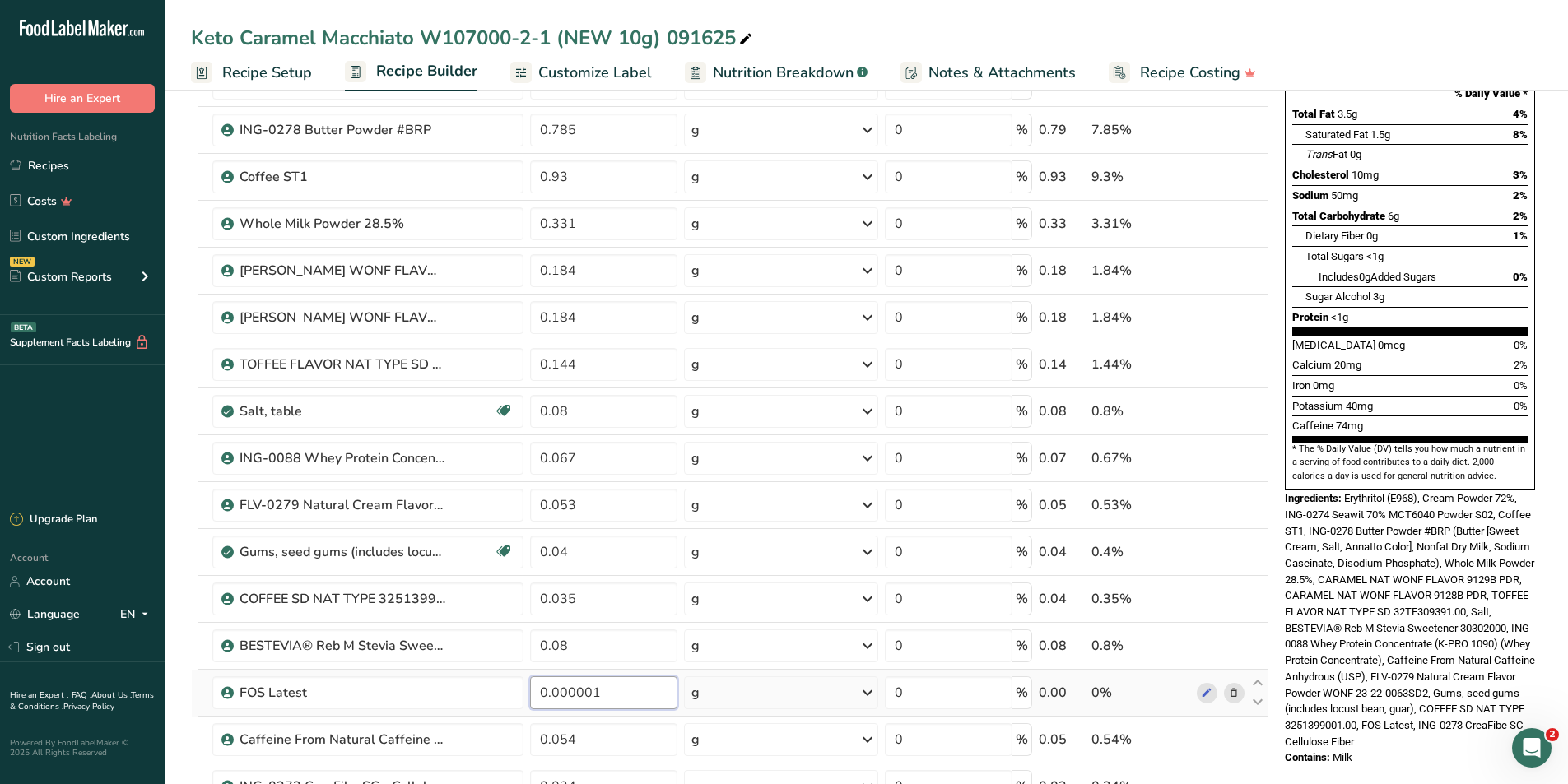
drag, startPoint x: 604, startPoint y: 692, endPoint x: 551, endPoint y: 694, distance: 53.0
click at [551, 694] on input "0.000001" at bounding box center [603, 692] width 146 height 33
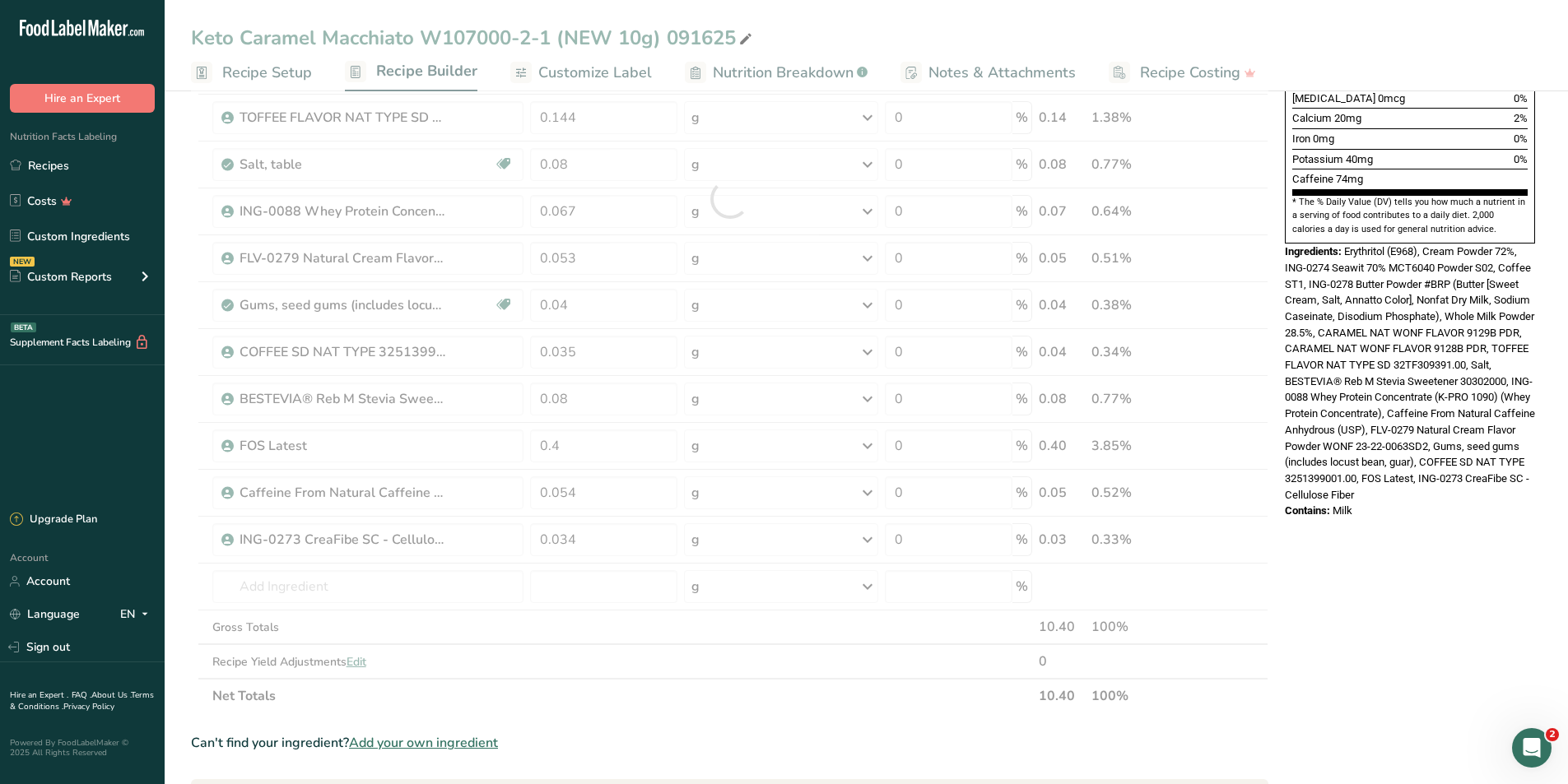
click at [1450, 641] on div "* This label's values have been manually overridden Nutrition Facts 1 Serving P…" at bounding box center [1409, 457] width 264 height 1679
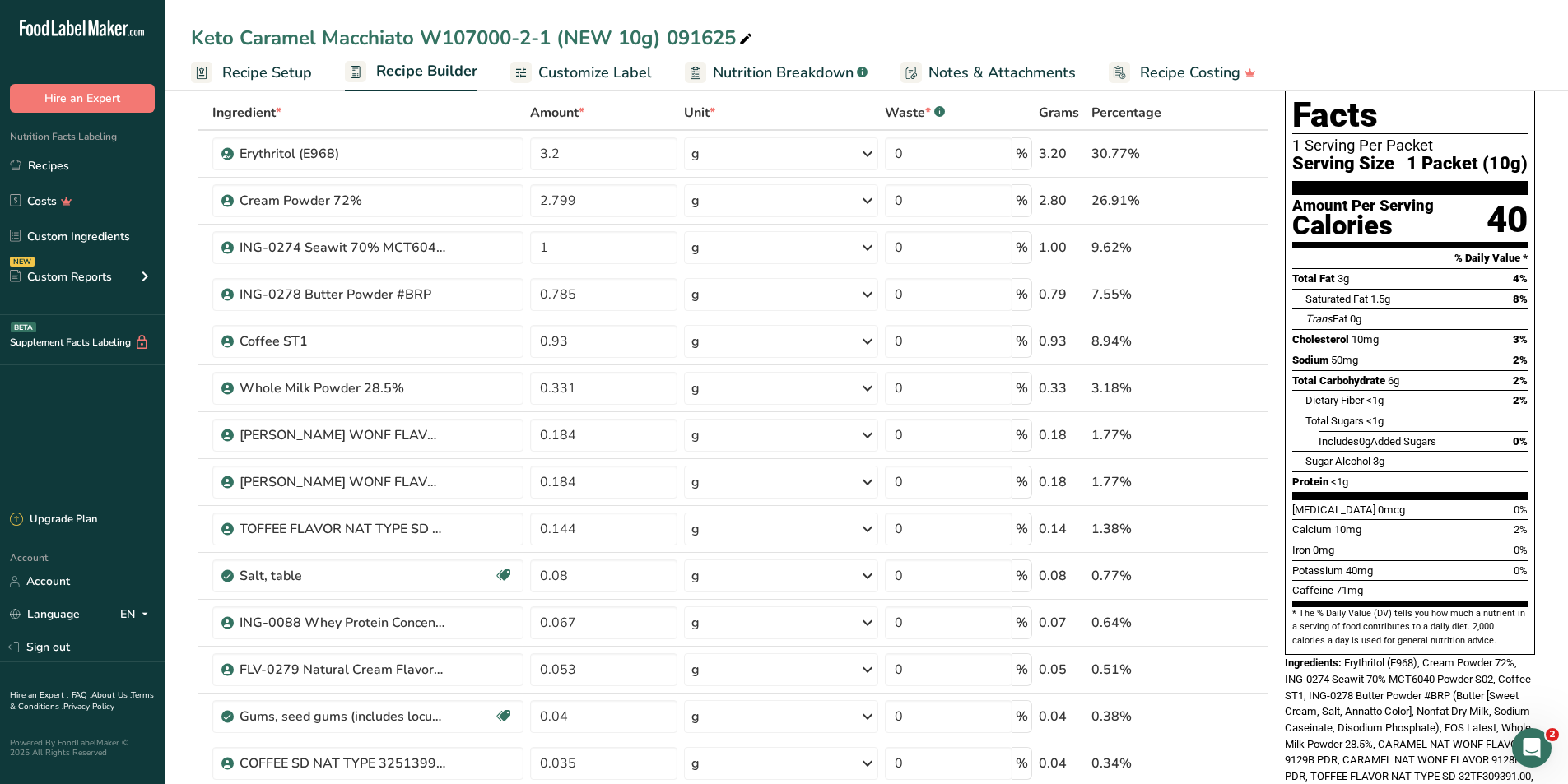
scroll to position [247, 0]
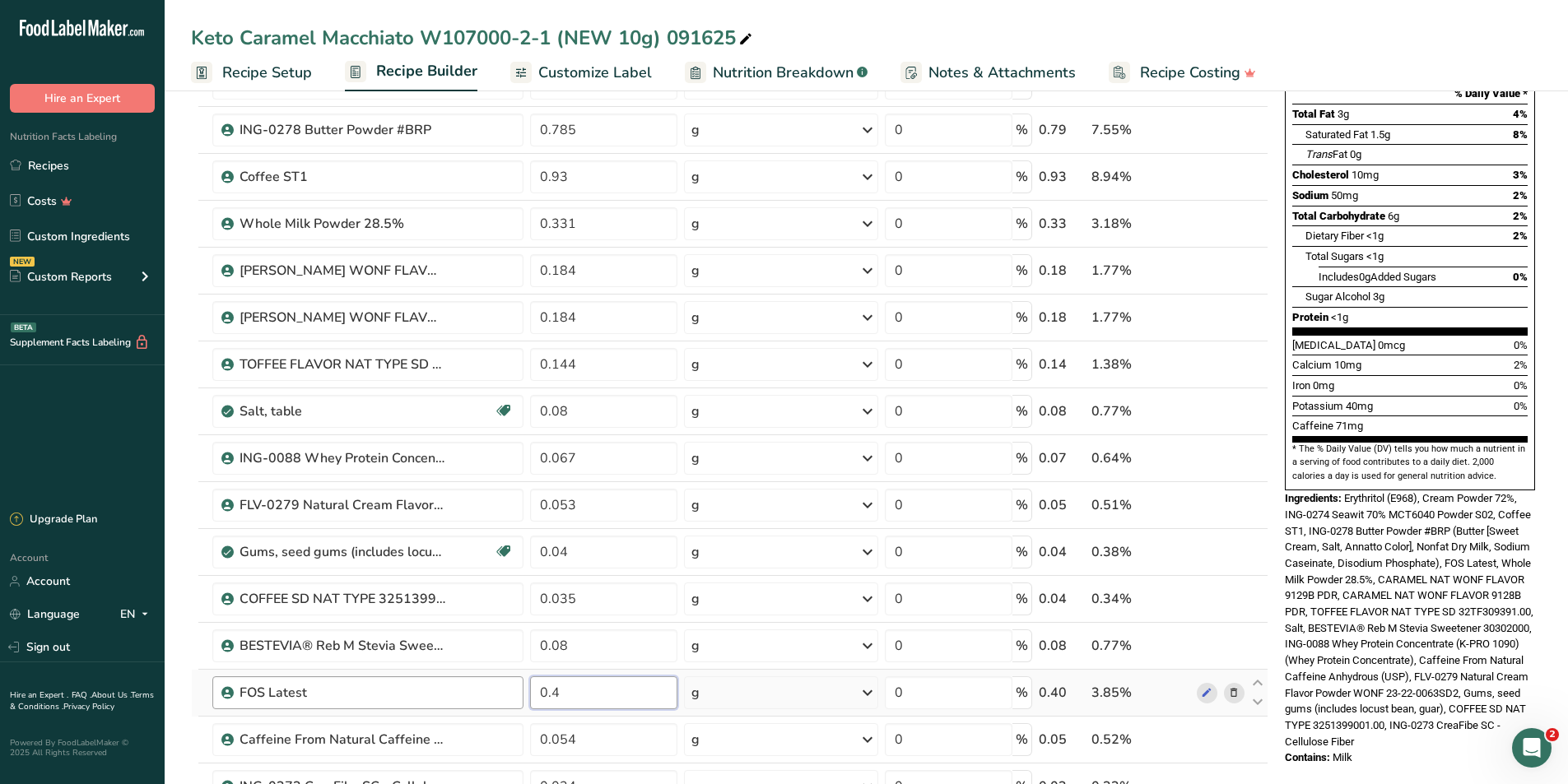
drag, startPoint x: 586, startPoint y: 696, endPoint x: 523, endPoint y: 699, distance: 63.1
click at [523, 699] on tr "FOS Latest 0.4 g Weight Units g kg mg See more Volume Units l Volume units requ…" at bounding box center [729, 693] width 1076 height 47
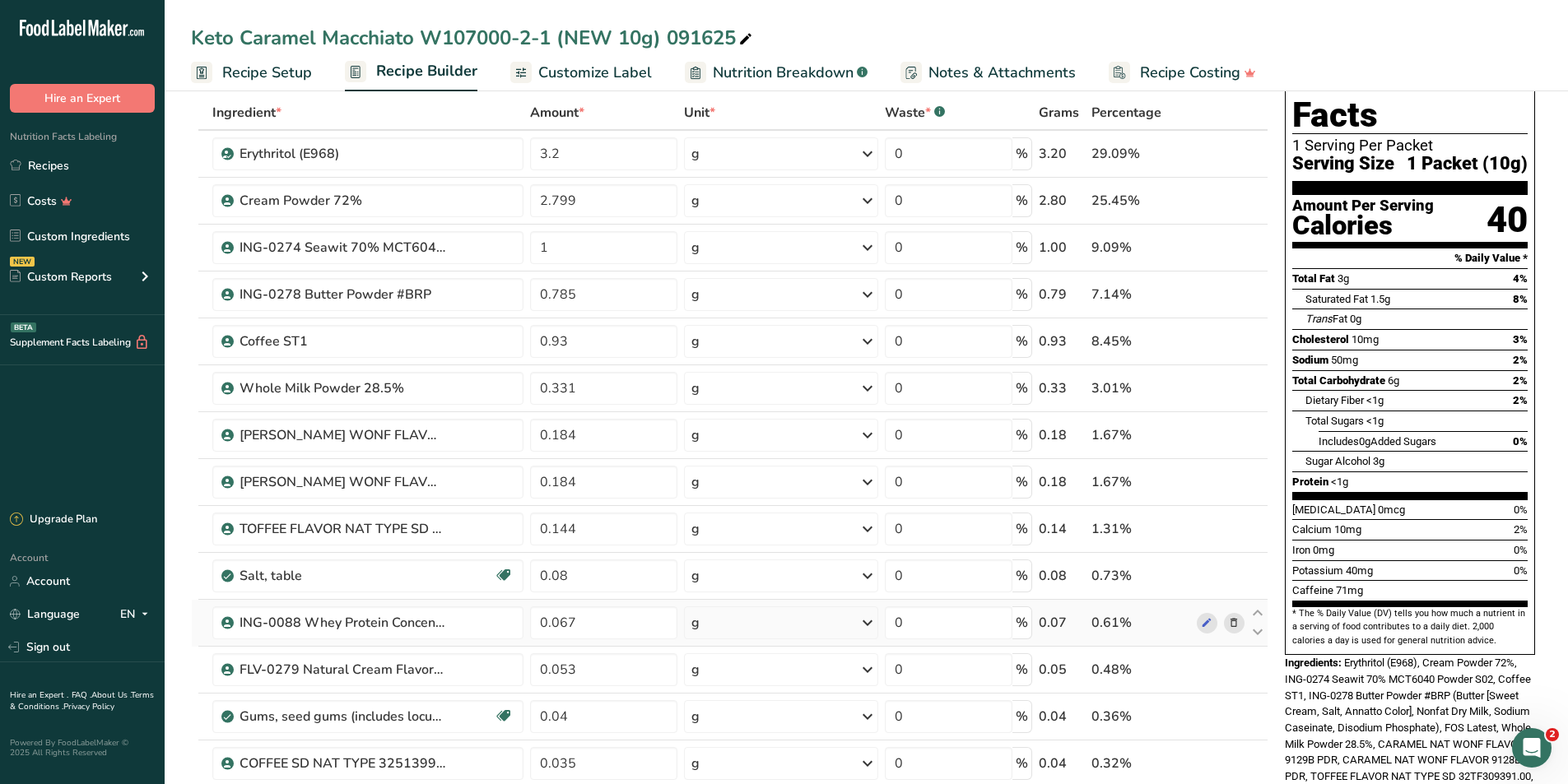
scroll to position [0, 0]
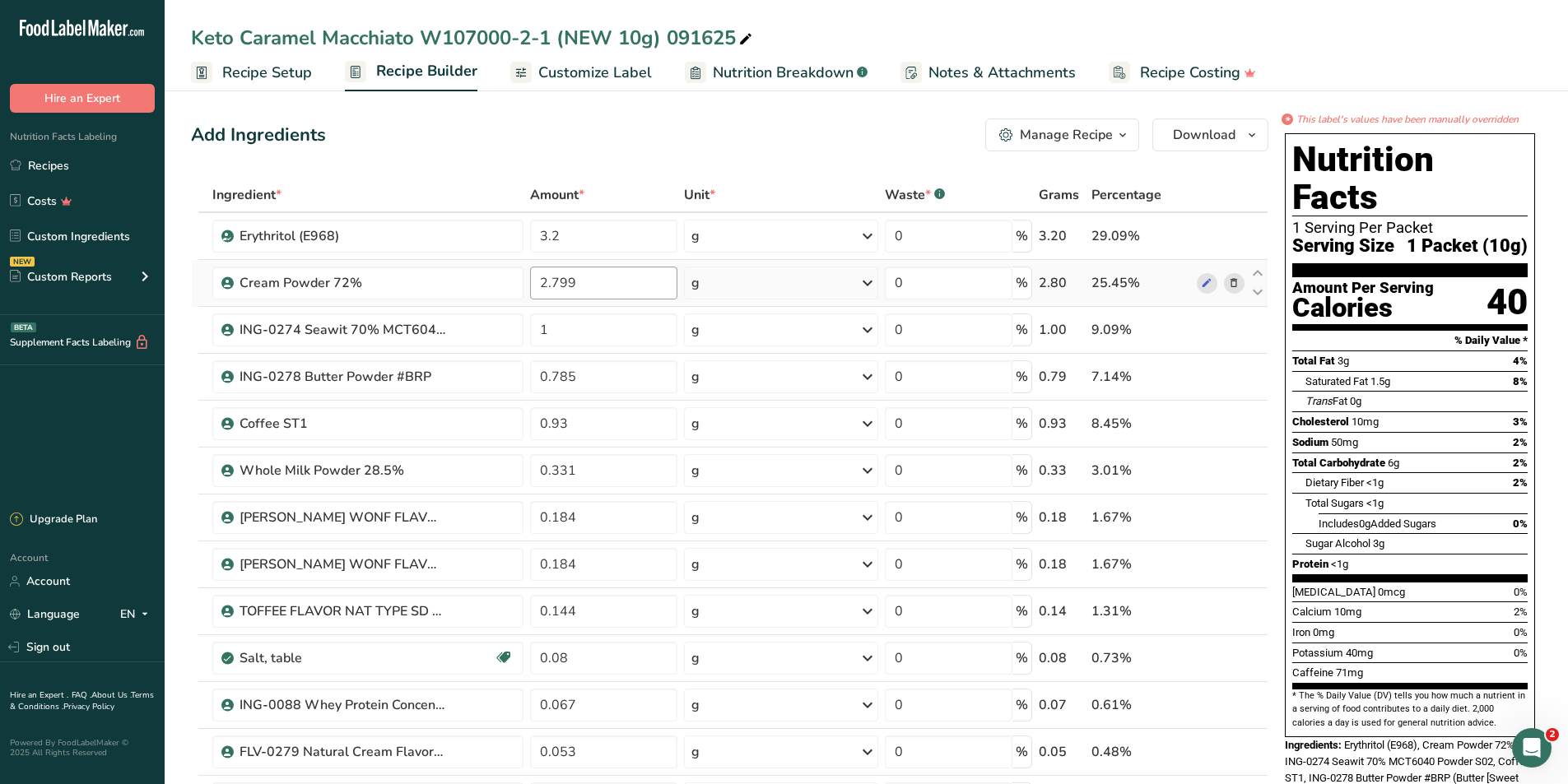
type input "1"
click at [544, 281] on div "Ingredient * Amount * Unit * Waste * .a-a{fill:#347362;}.b-a{fill:#fff;} Grams …" at bounding box center [729, 692] width 1078 height 1030
click at [550, 284] on input "2.799" at bounding box center [603, 282] width 146 height 33
type input "1.799"
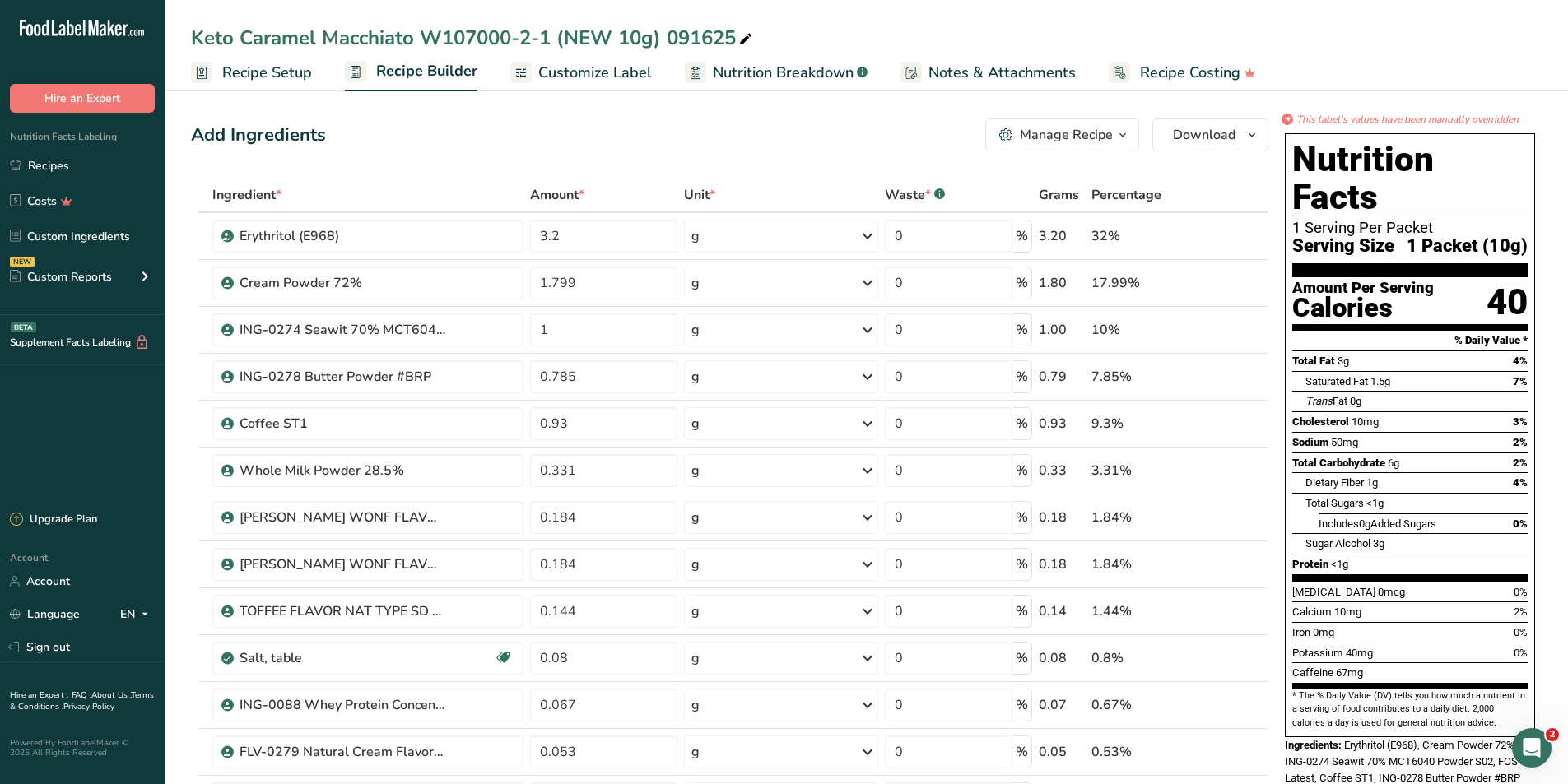
click at [758, 136] on div "Add Ingredients Manage Recipe Delete Recipe Duplicate Recipe Scale Recipe Save …" at bounding box center [729, 134] width 1078 height 33
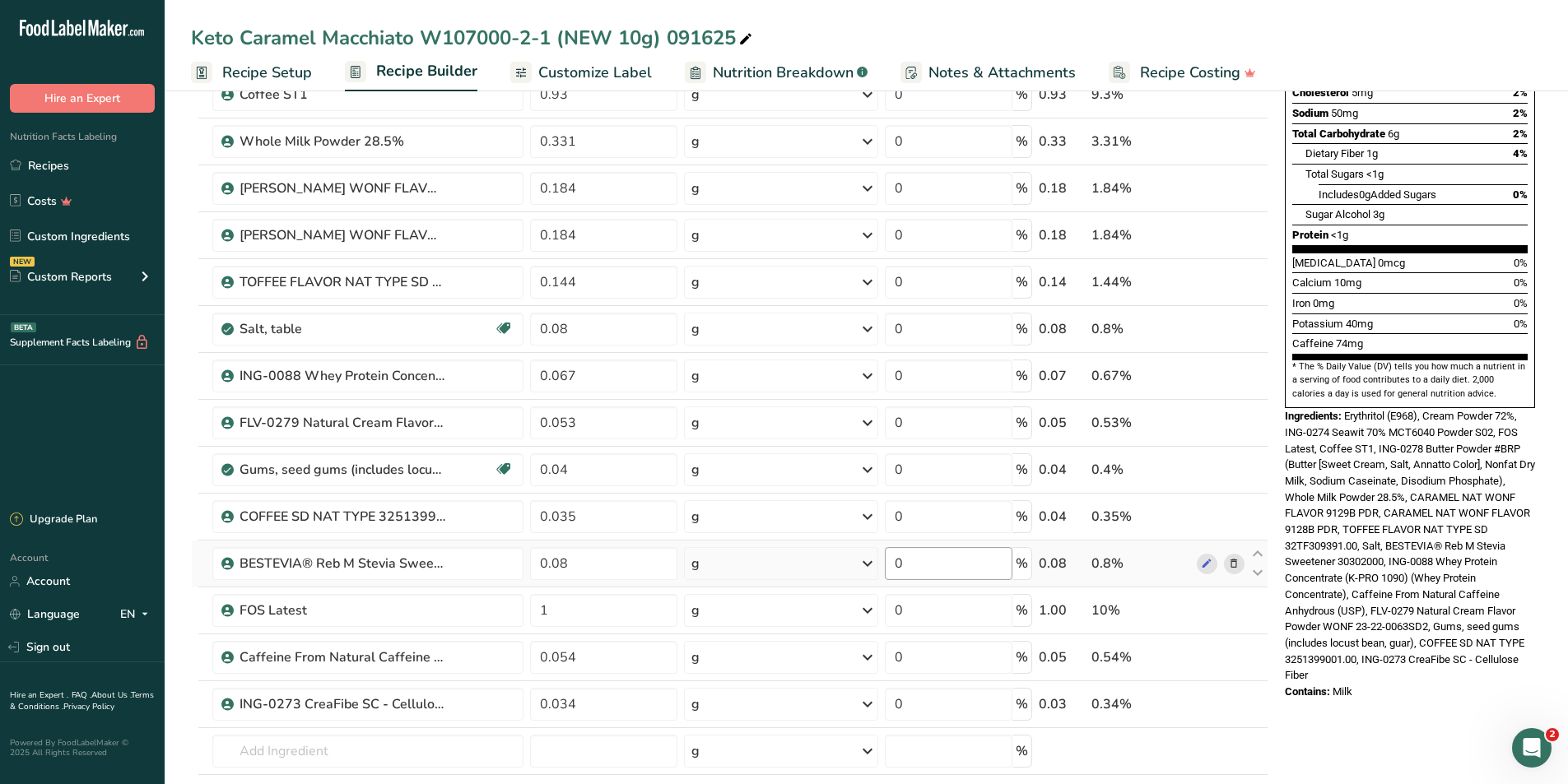
scroll to position [576, 0]
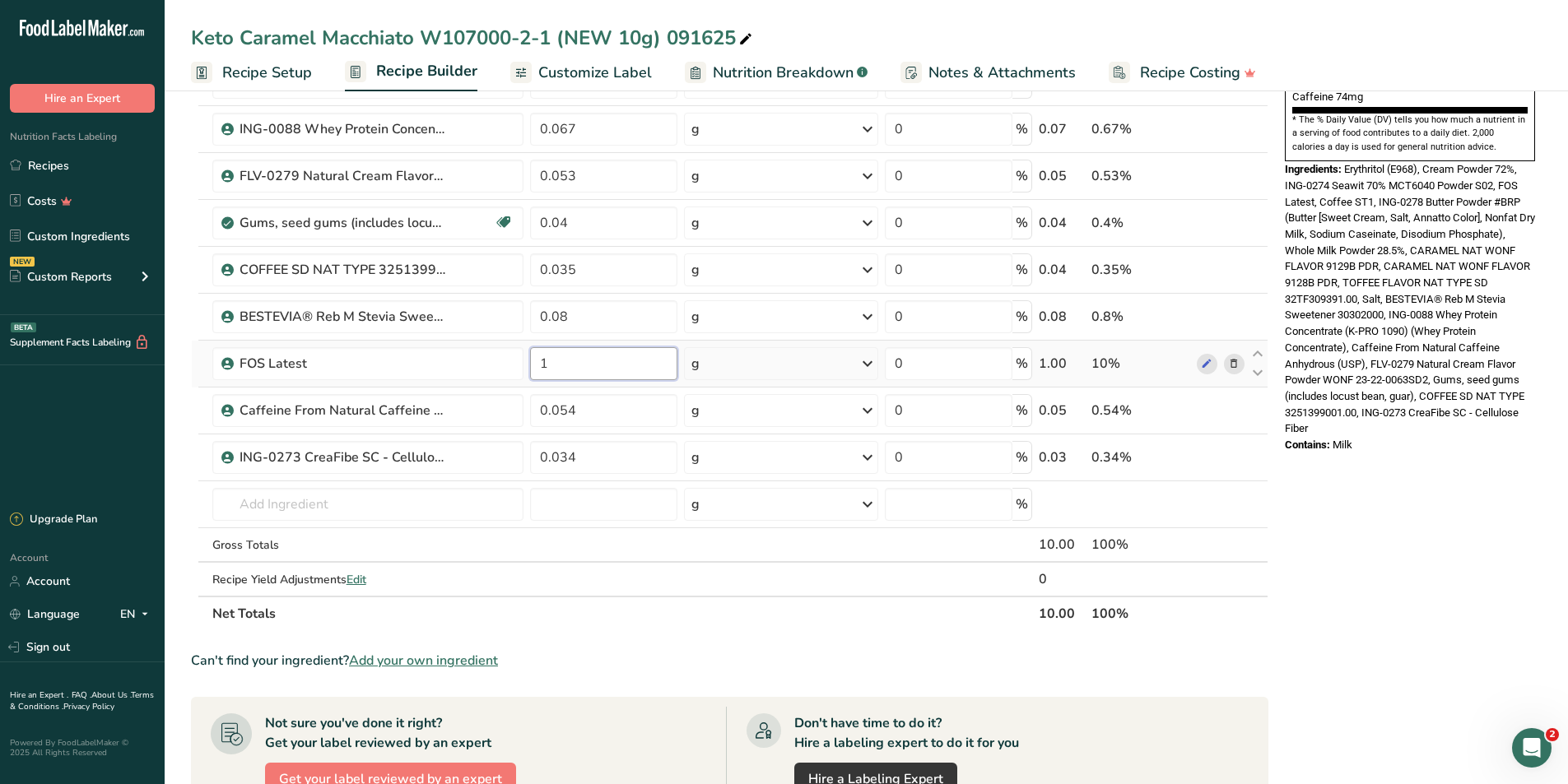
drag, startPoint x: 567, startPoint y: 374, endPoint x: 528, endPoint y: 369, distance: 39.3
click at [528, 369] on td "1" at bounding box center [604, 365] width 153 height 47
type input "2"
click at [1500, 614] on div "* This label's values have been manually overridden Nutrition Facts 1 Serving P…" at bounding box center [1409, 375] width 264 height 1679
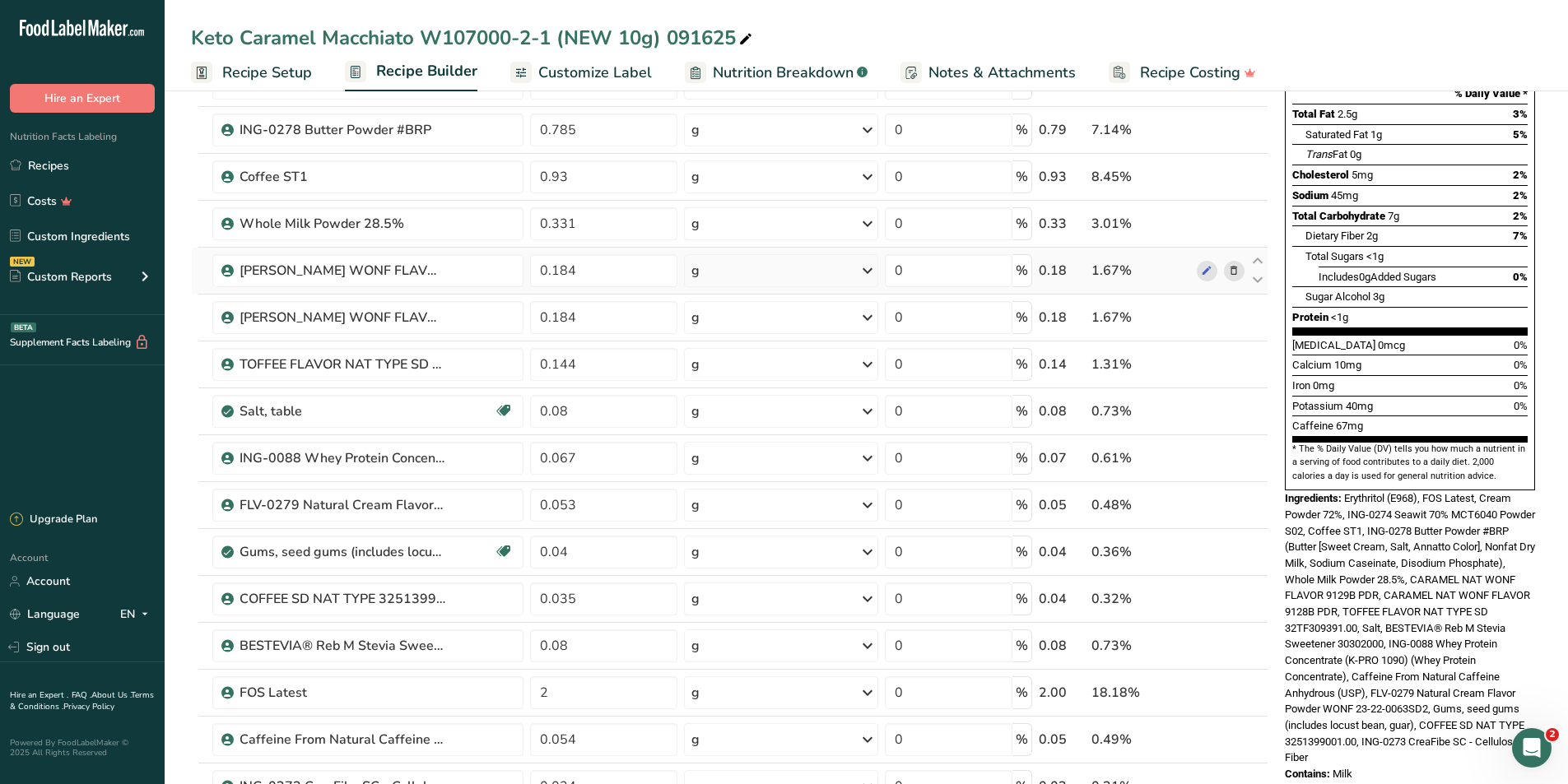
scroll to position [82, 0]
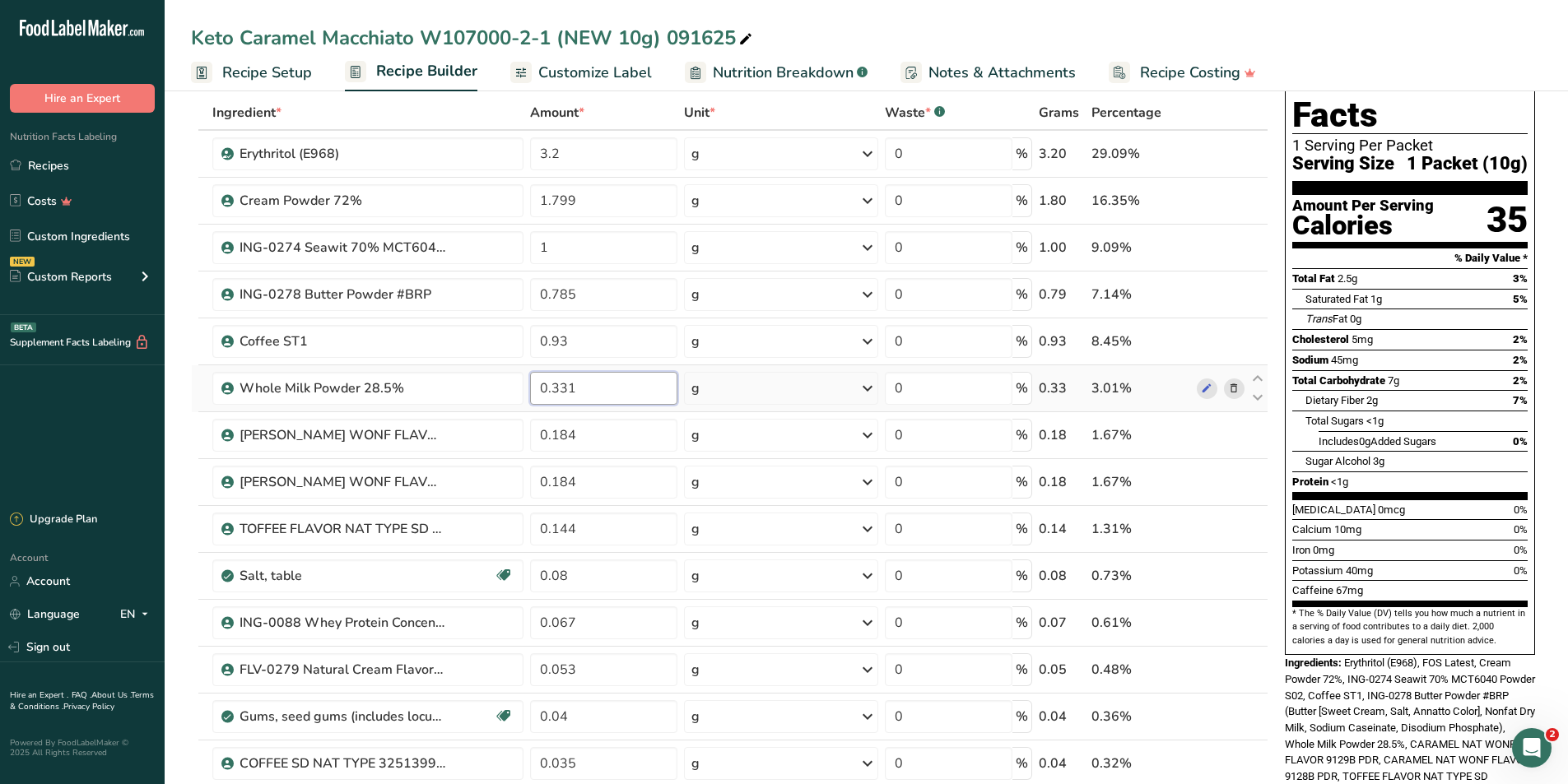
drag, startPoint x: 575, startPoint y: 394, endPoint x: 535, endPoint y: 399, distance: 40.3
click at [535, 399] on input "0.331" at bounding box center [603, 388] width 146 height 33
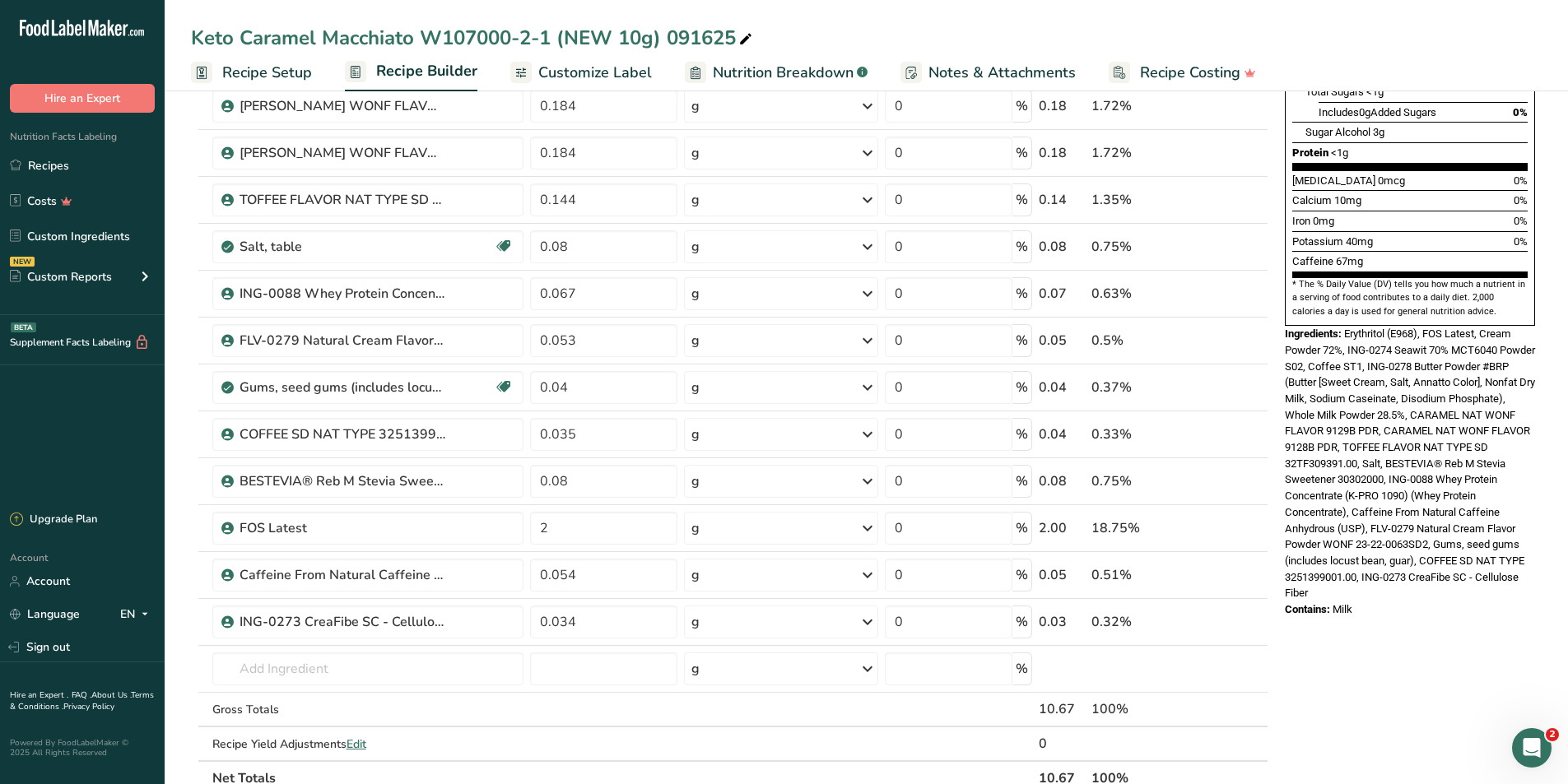
type input "0"
click at [1378, 659] on div "* This label's values have been manually overridden Nutrition Facts 1 Serving P…" at bounding box center [1409, 539] width 264 height 1679
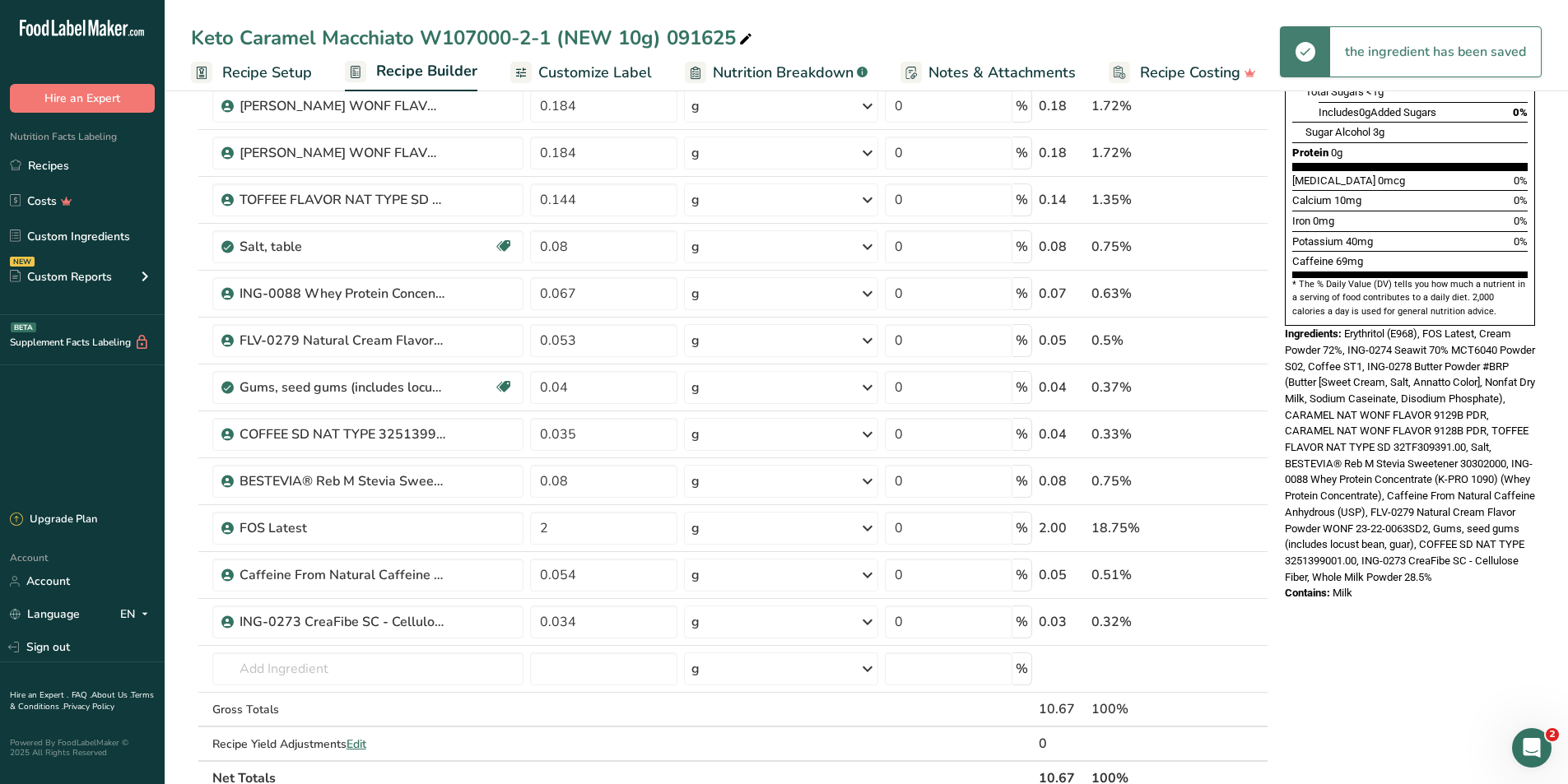
scroll to position [0, 0]
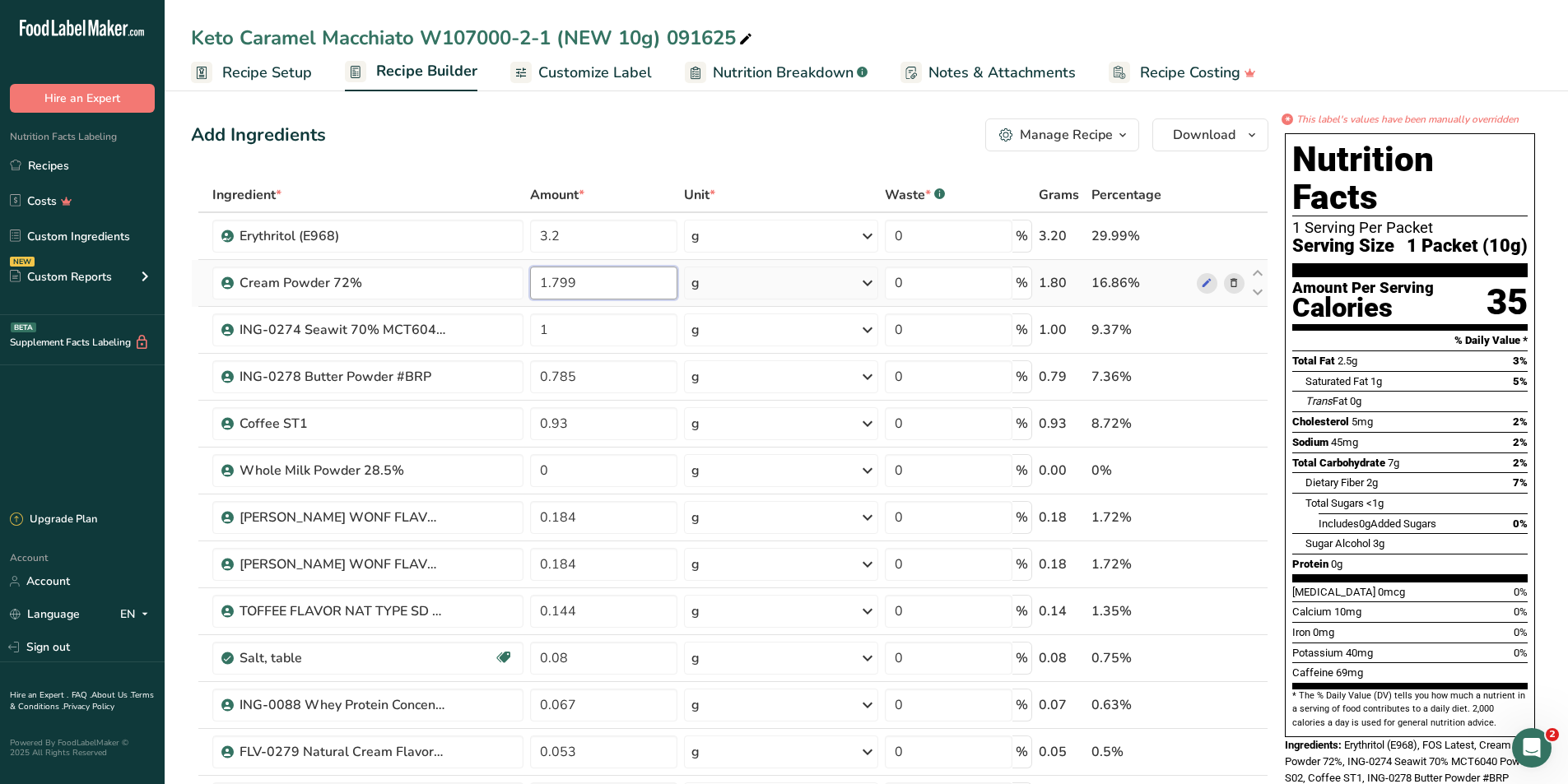
click at [549, 287] on input "1.799" at bounding box center [603, 282] width 146 height 33
type input "0.7992"
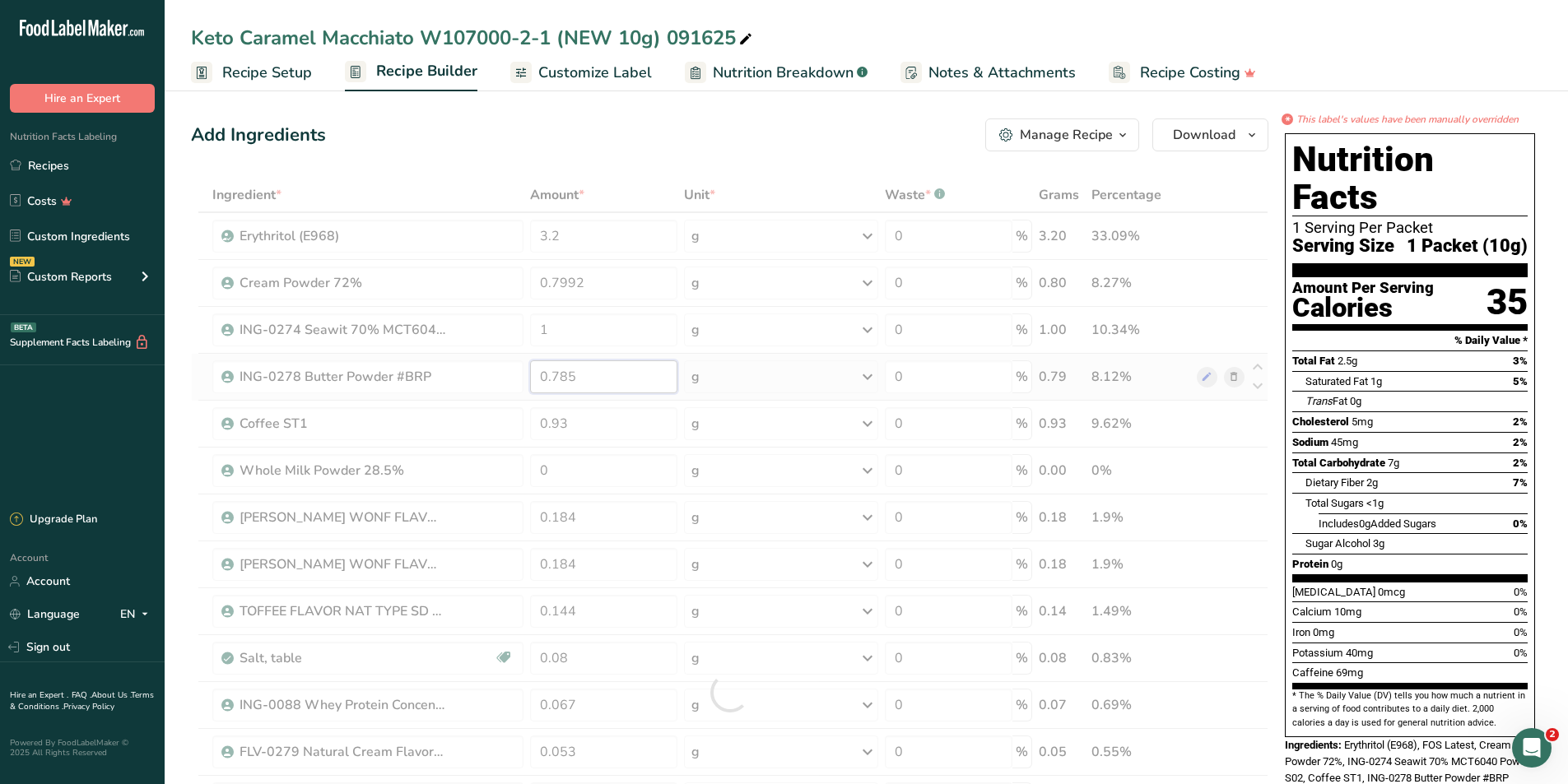
click at [545, 379] on div "Ingredient * Amount * Unit * Waste * .a-a{fill:#347362;}.b-a{fill:#fff;} Grams …" at bounding box center [729, 692] width 1078 height 1030
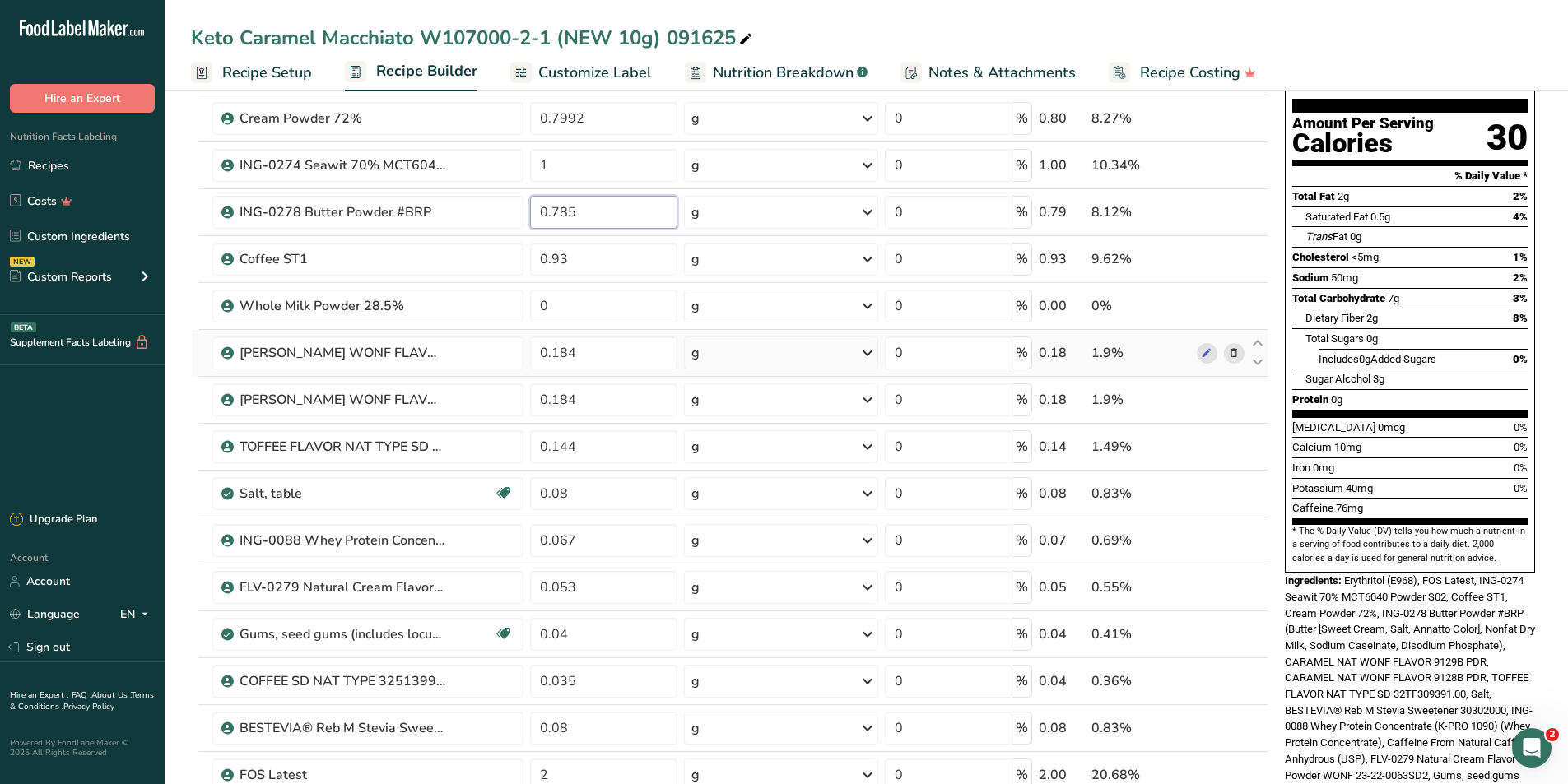
scroll to position [330, 0]
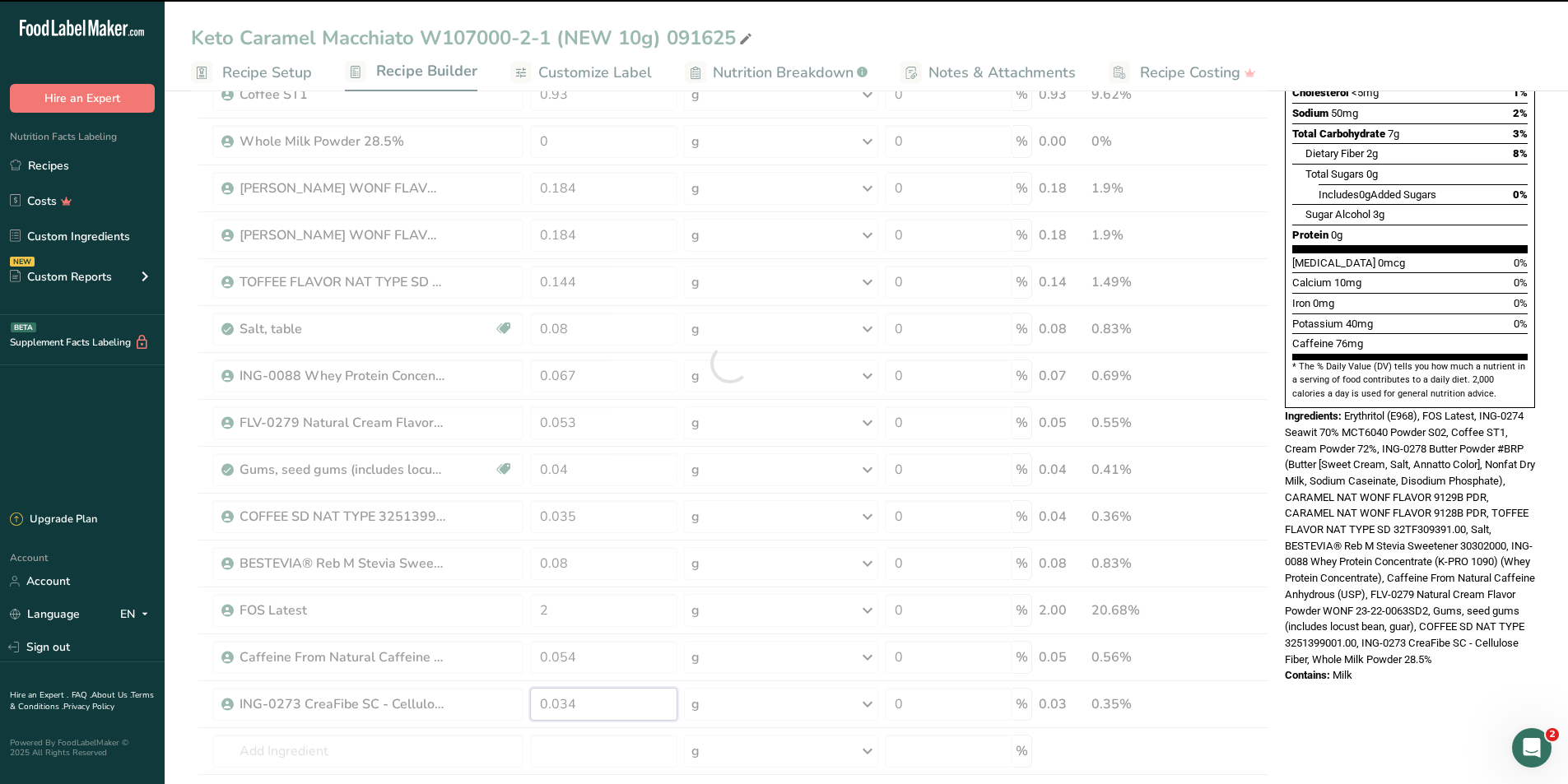
drag, startPoint x: 582, startPoint y: 704, endPoint x: 520, endPoint y: 700, distance: 62.1
click at [520, 700] on div "Ingredient * Amount * Unit * Waste * .a-a{fill:#347362;}.b-a{fill:#fff;} Grams …" at bounding box center [729, 364] width 1078 height 1030
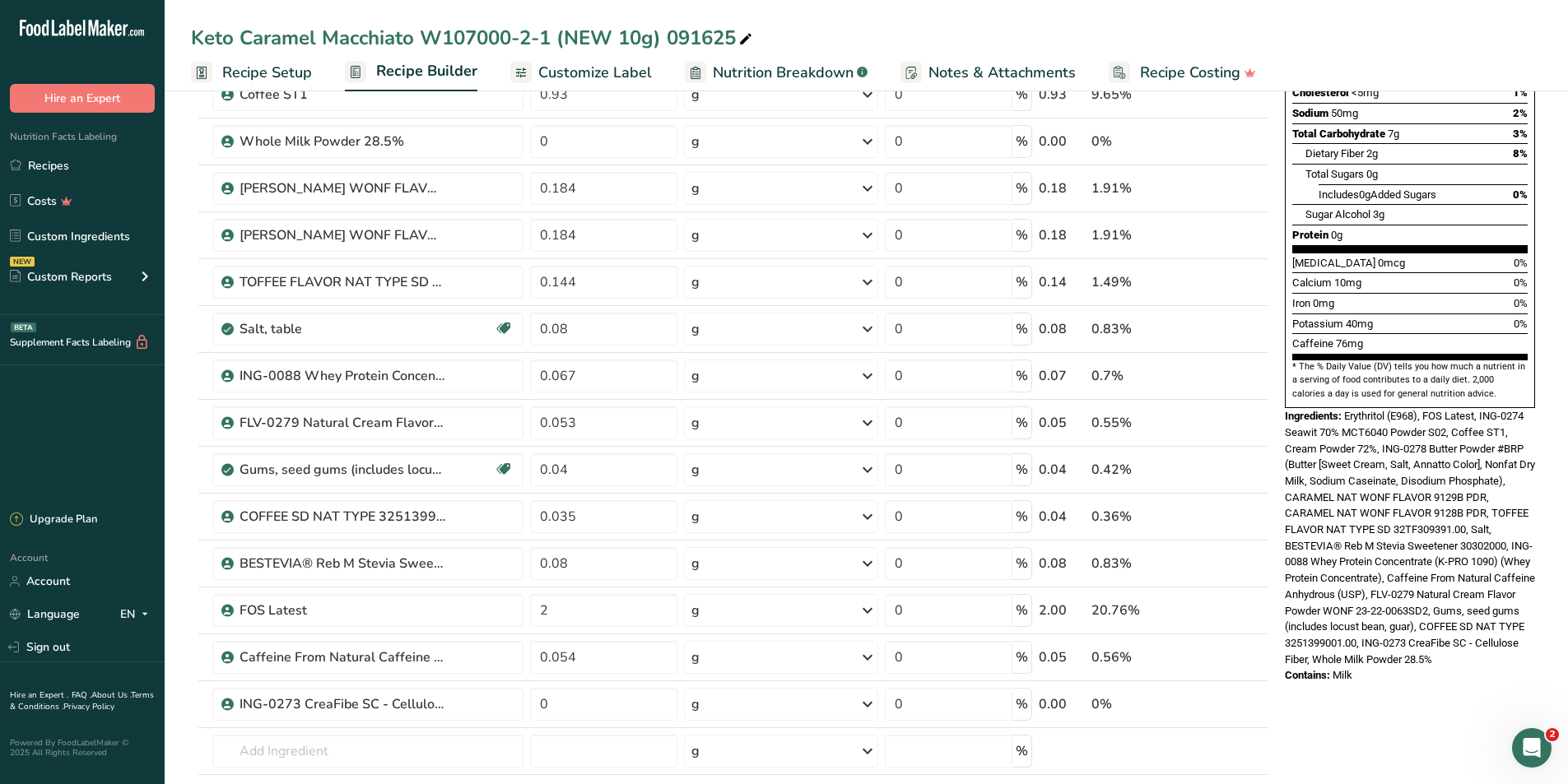
click at [1370, 733] on div "* This label's values have been manually overridden Nutrition Facts 1 Serving P…" at bounding box center [1409, 622] width 264 height 1679
click at [566, 713] on input "0" at bounding box center [603, 704] width 146 height 33
type input "0.034"
click at [1236, 608] on div "Ingredient * Amount * Unit * Waste * .a-a{fill:#347362;}.b-a{fill:#fff;} Grams …" at bounding box center [729, 364] width 1078 height 1030
click at [1233, 614] on icon at bounding box center [1234, 611] width 11 height 17
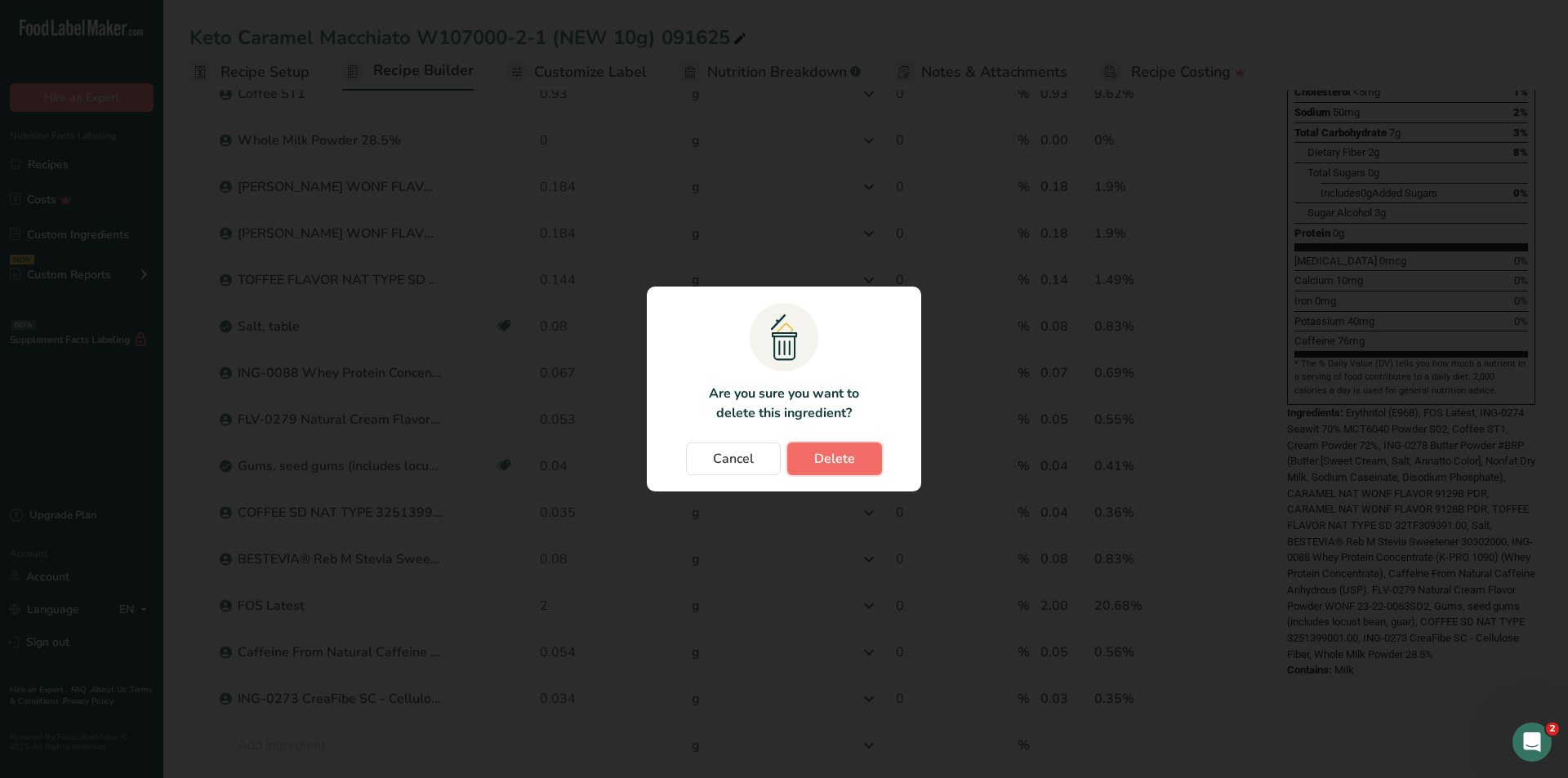
click at [815, 457] on span "Delete" at bounding box center [835, 458] width 41 height 20
type input "0.054"
type input "0.034"
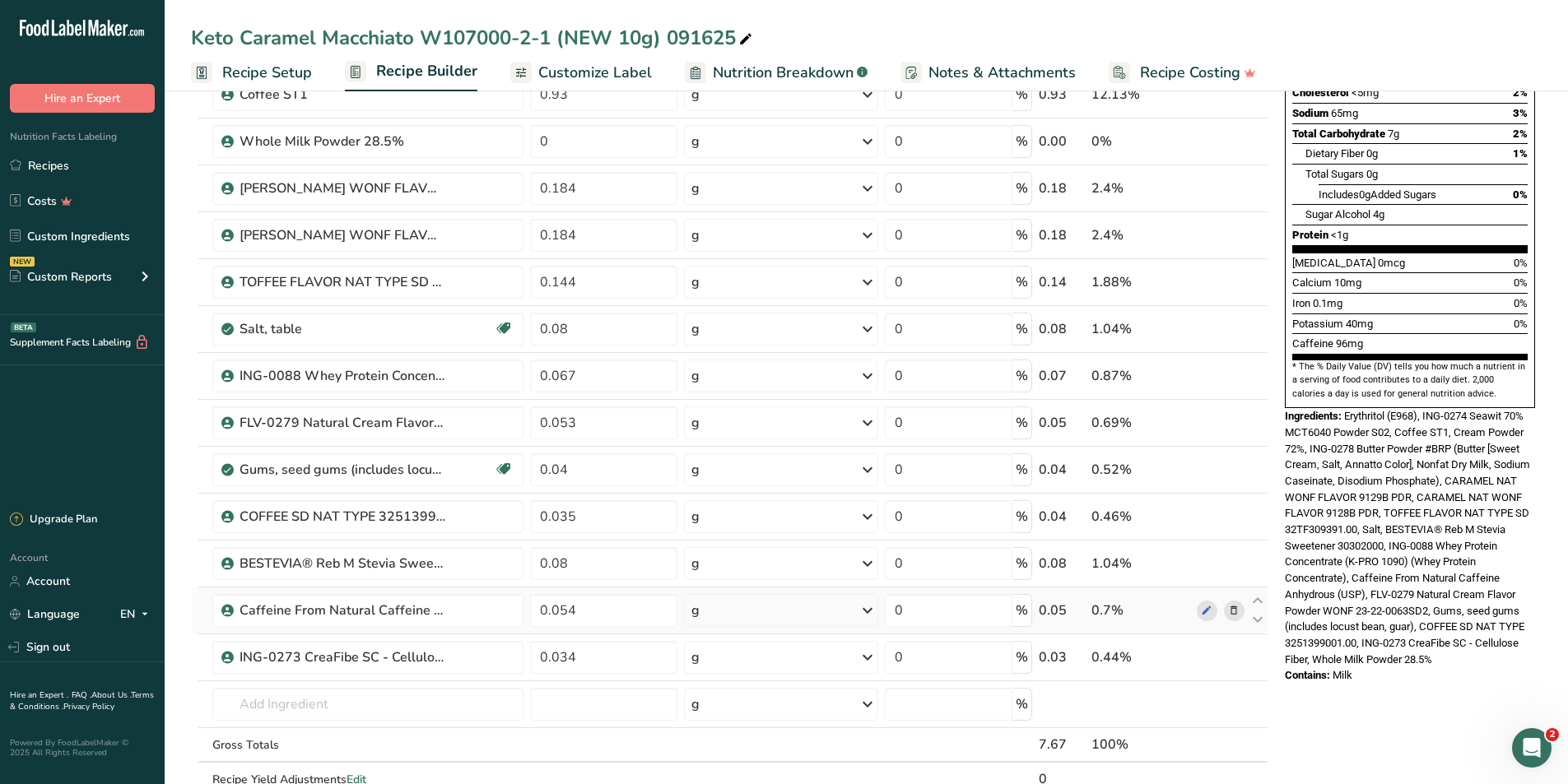
scroll to position [82, 0]
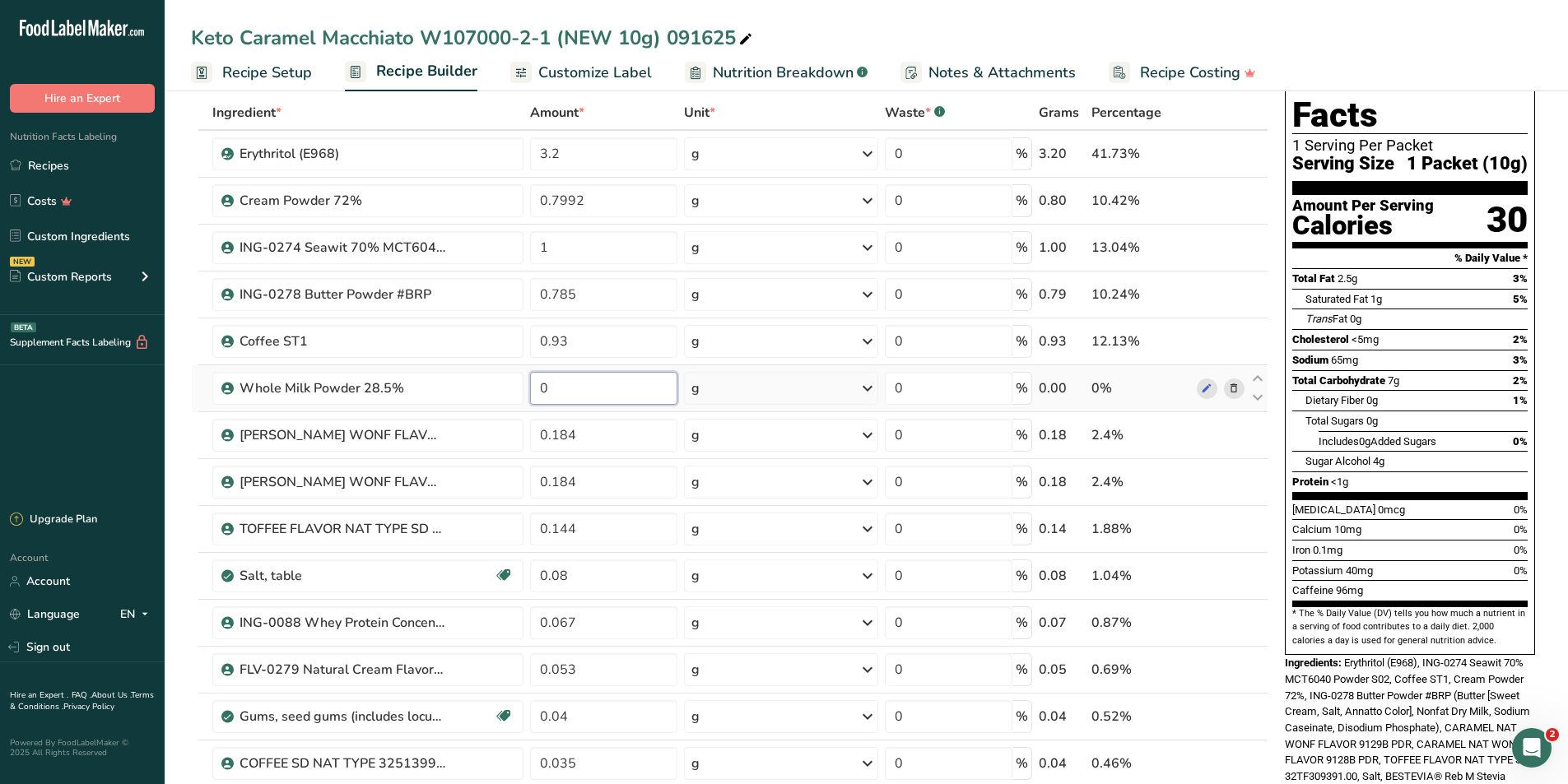
click at [572, 394] on input "0" at bounding box center [603, 388] width 146 height 33
type input "0.331"
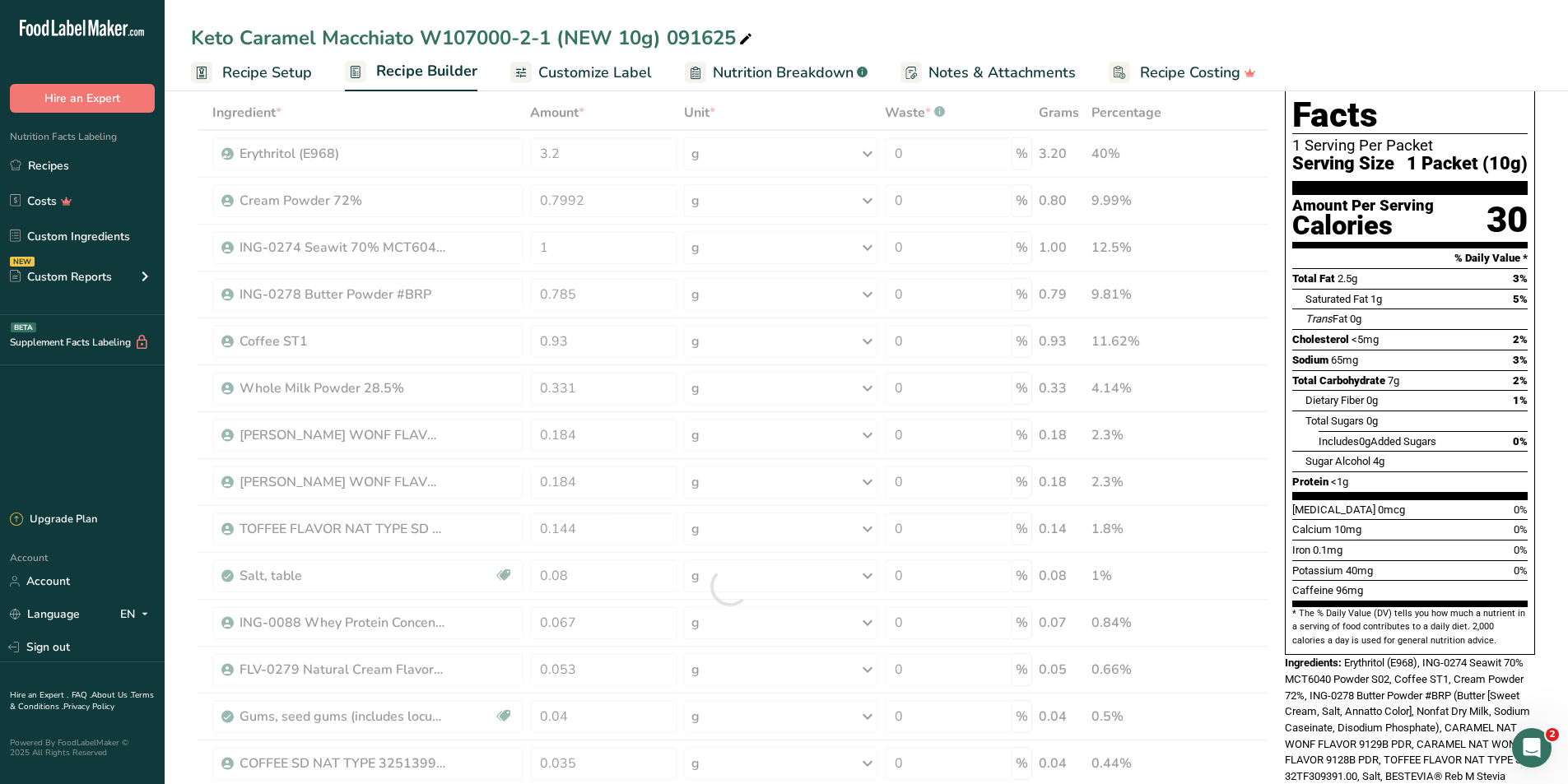
click at [1186, 41] on div "Keto Caramel Macchiato W107000-2-1 (NEW 10g) 091625" at bounding box center [866, 37] width 1404 height 29
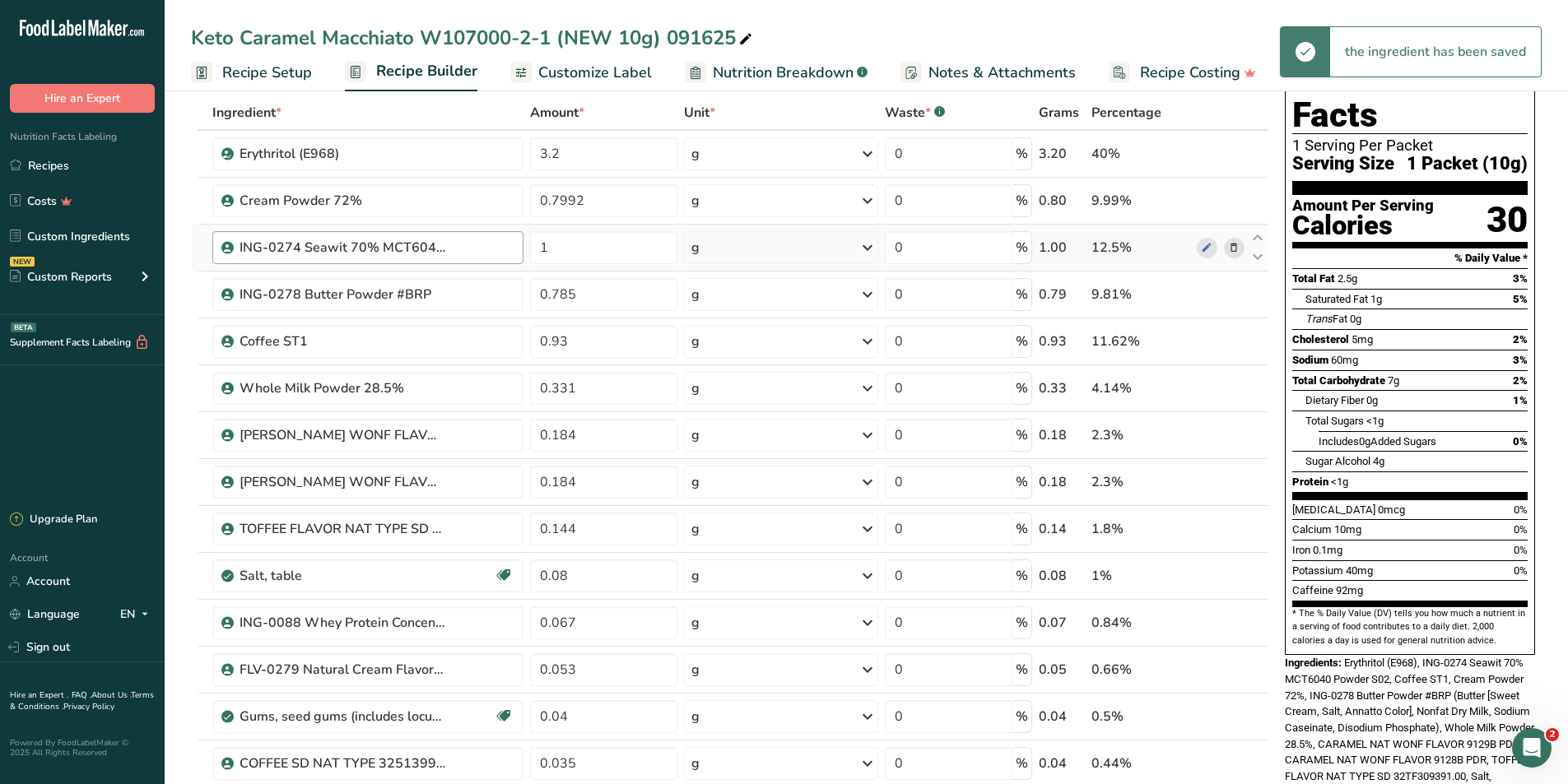
scroll to position [0, 0]
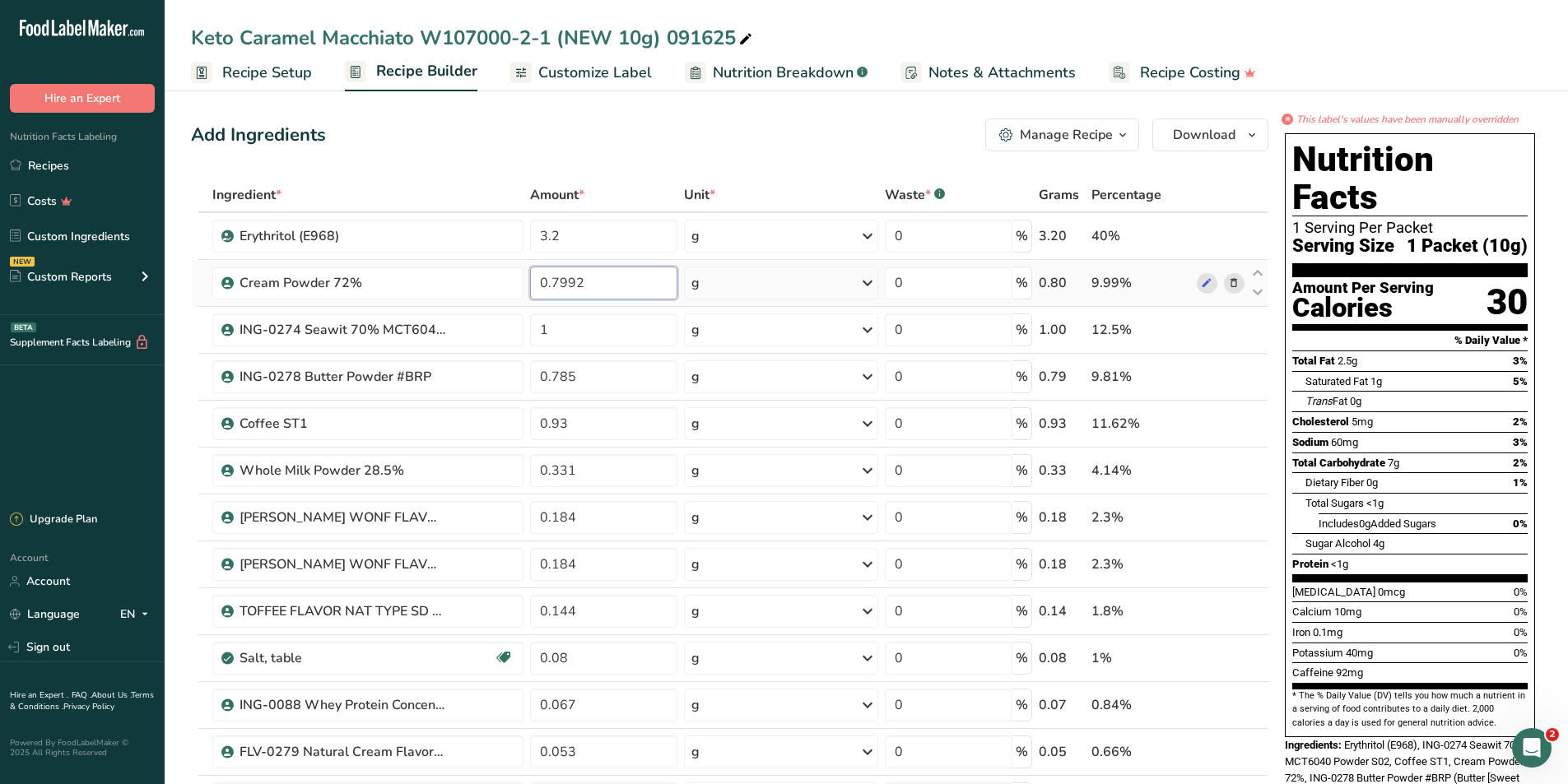
click at [545, 281] on input "0.7992" at bounding box center [603, 282] width 146 height 33
click at [590, 289] on input "2.7992" at bounding box center [603, 282] width 146 height 33
type input "2.799"
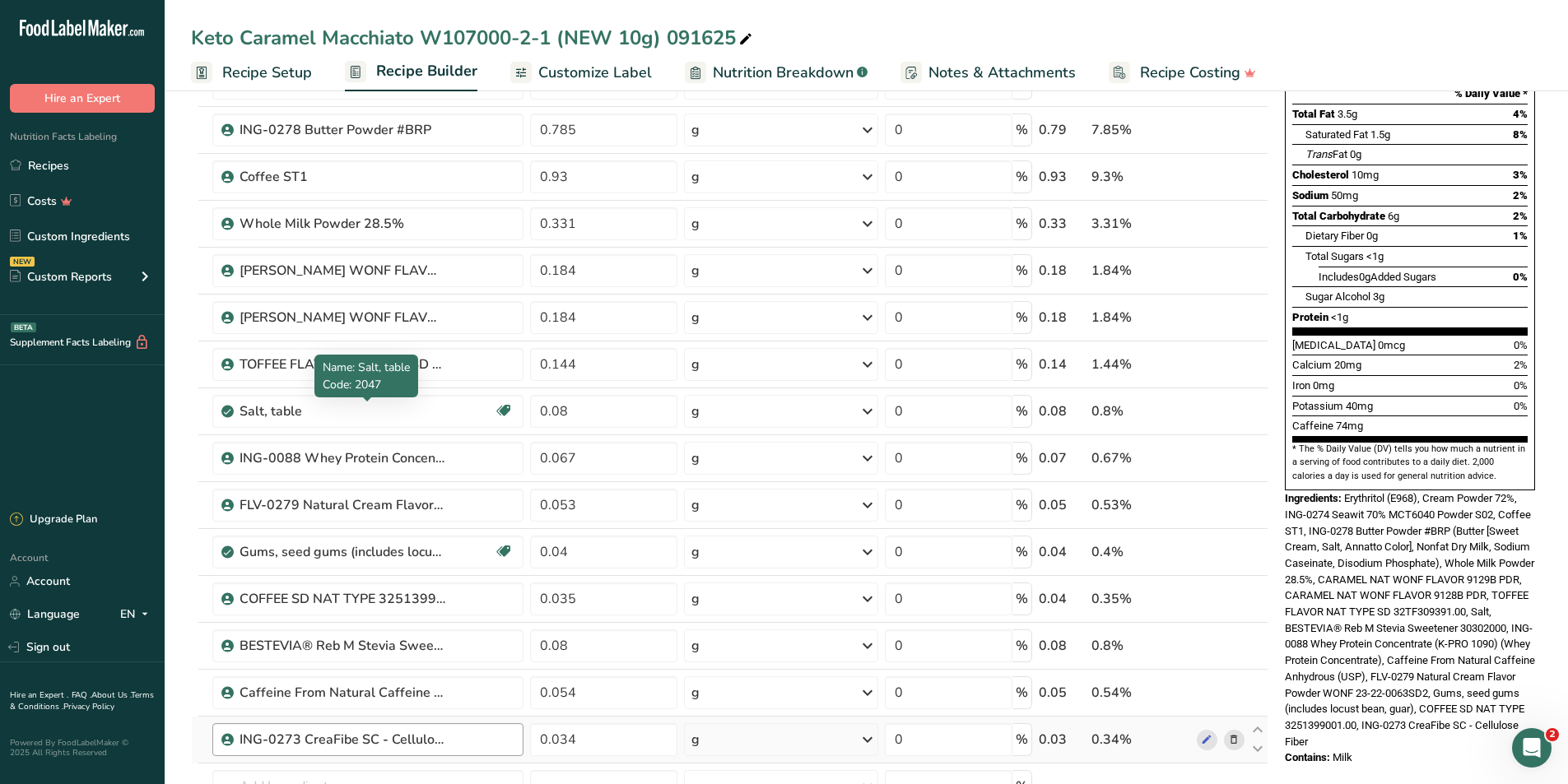
scroll to position [494, 0]
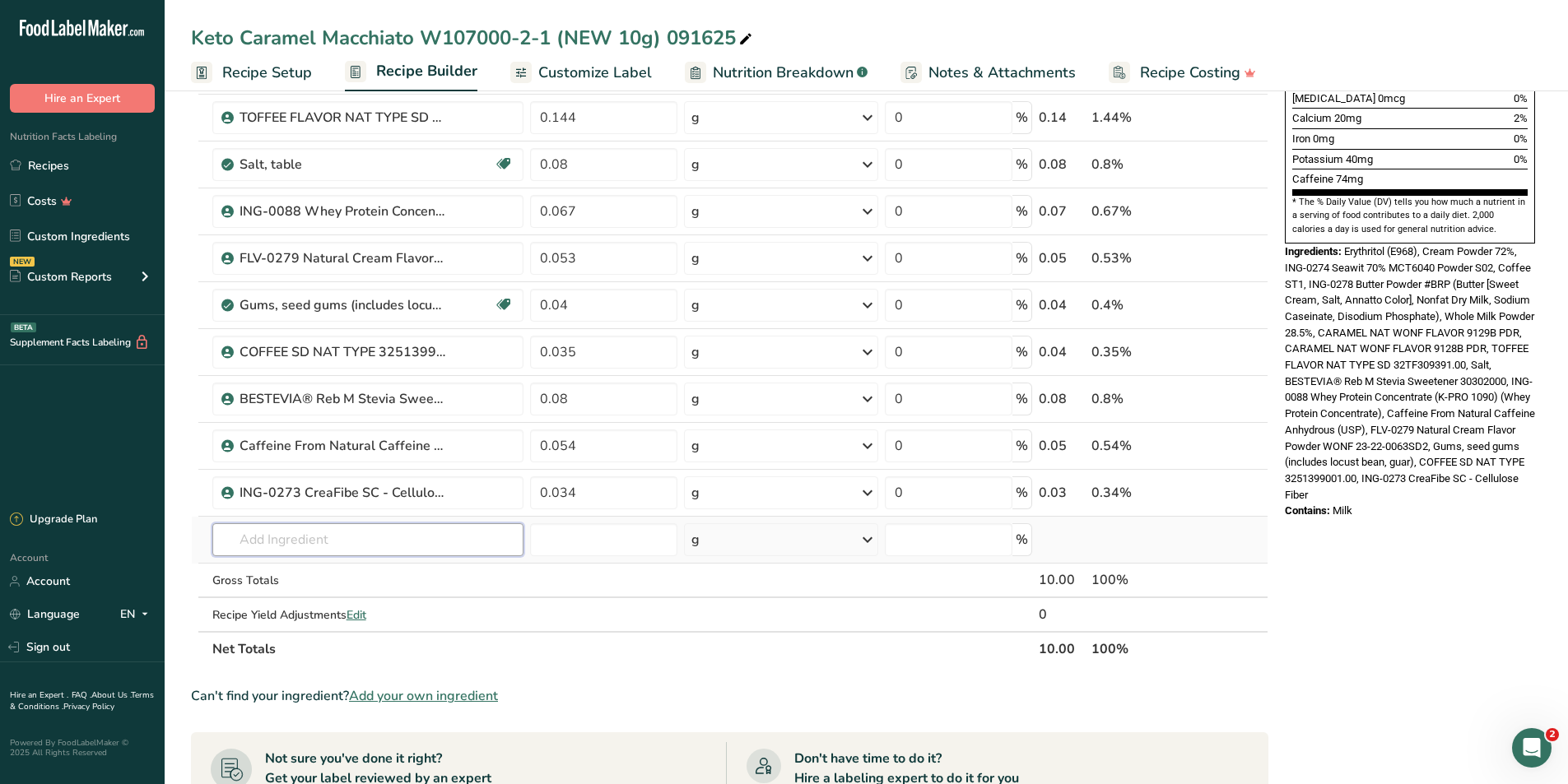
click at [290, 537] on input "text" at bounding box center [368, 539] width 312 height 33
type input "s"
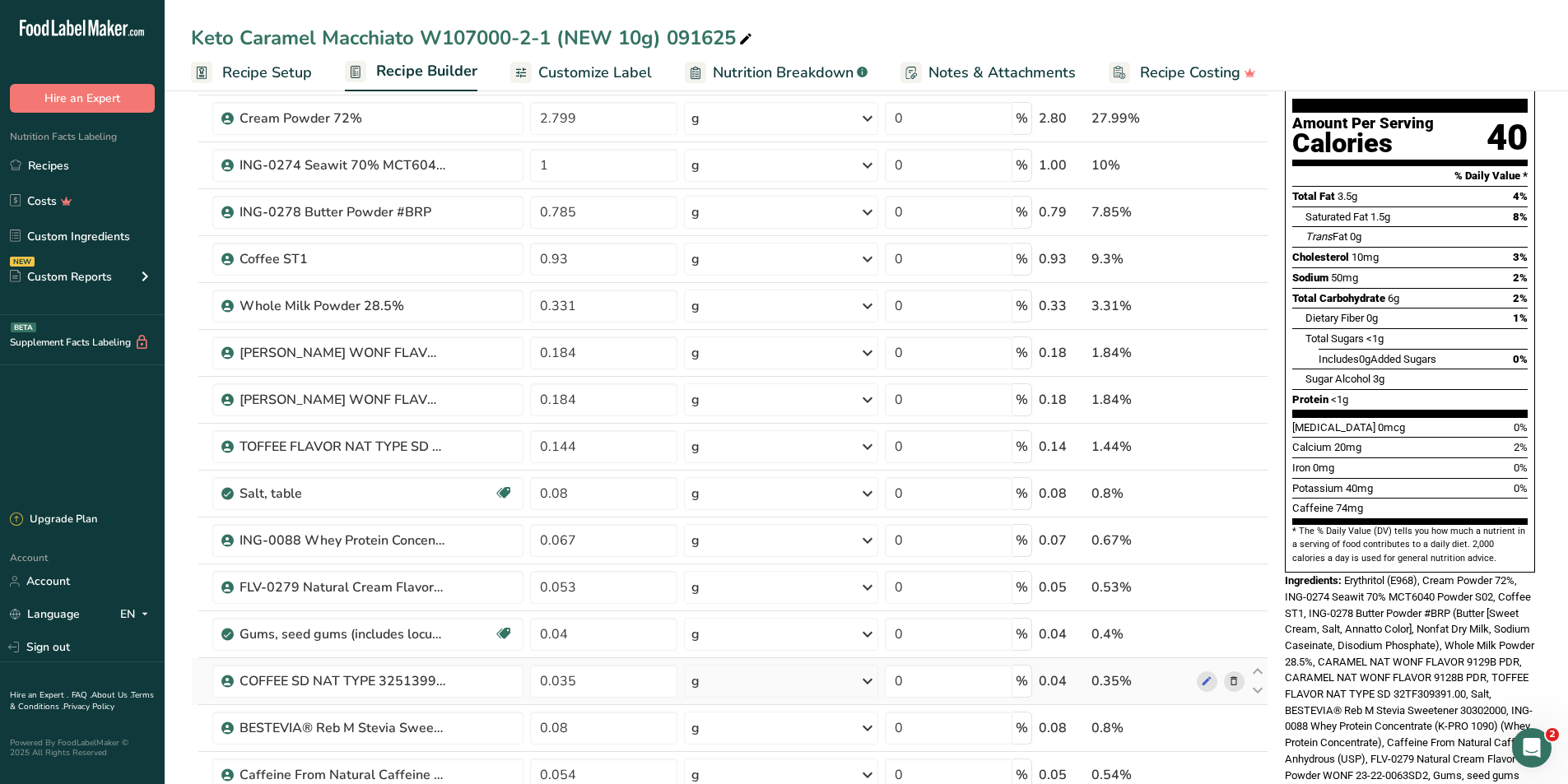
scroll to position [330, 0]
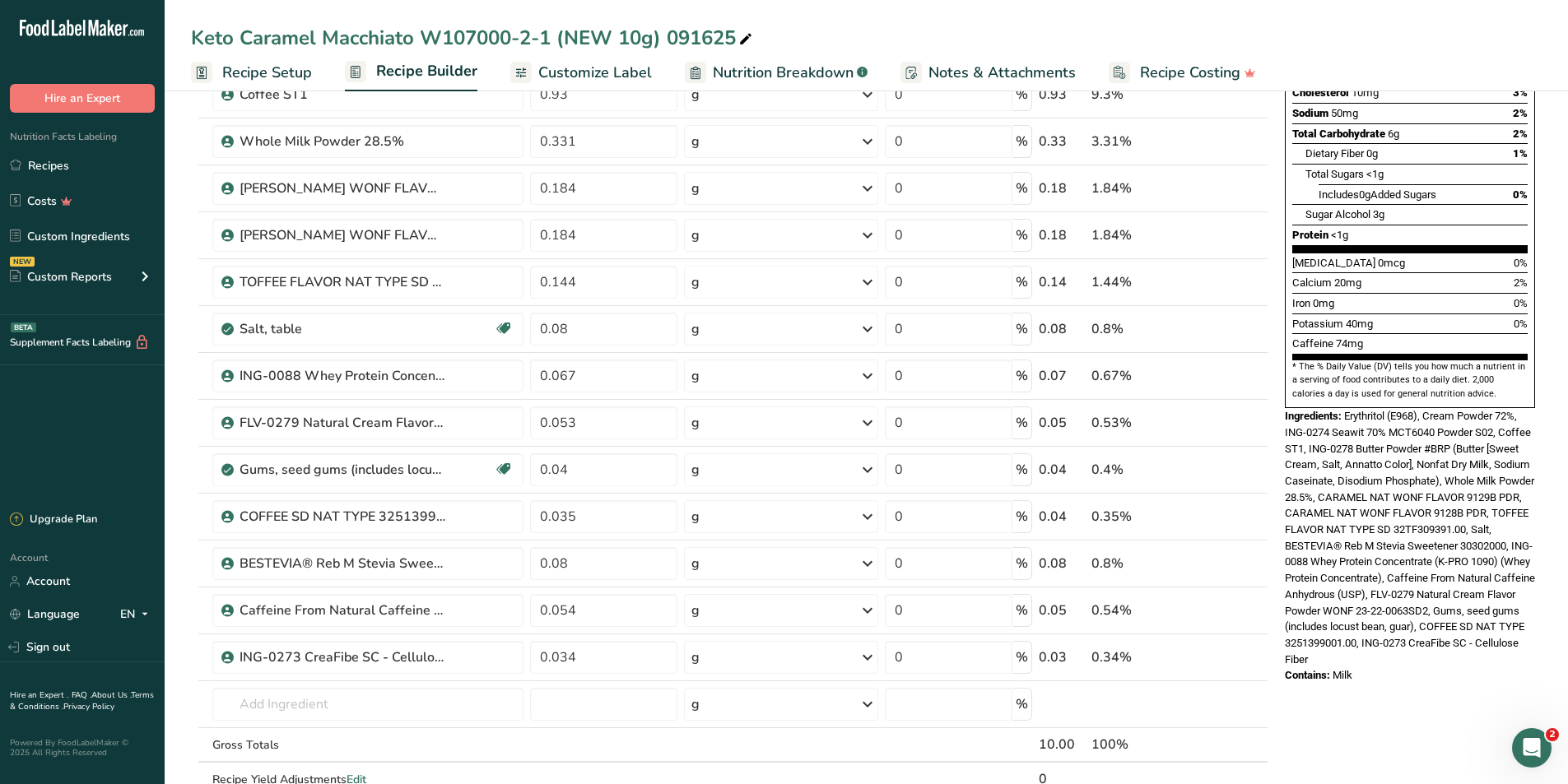
click at [803, 69] on span "Nutrition Breakdown" at bounding box center [783, 73] width 141 height 23
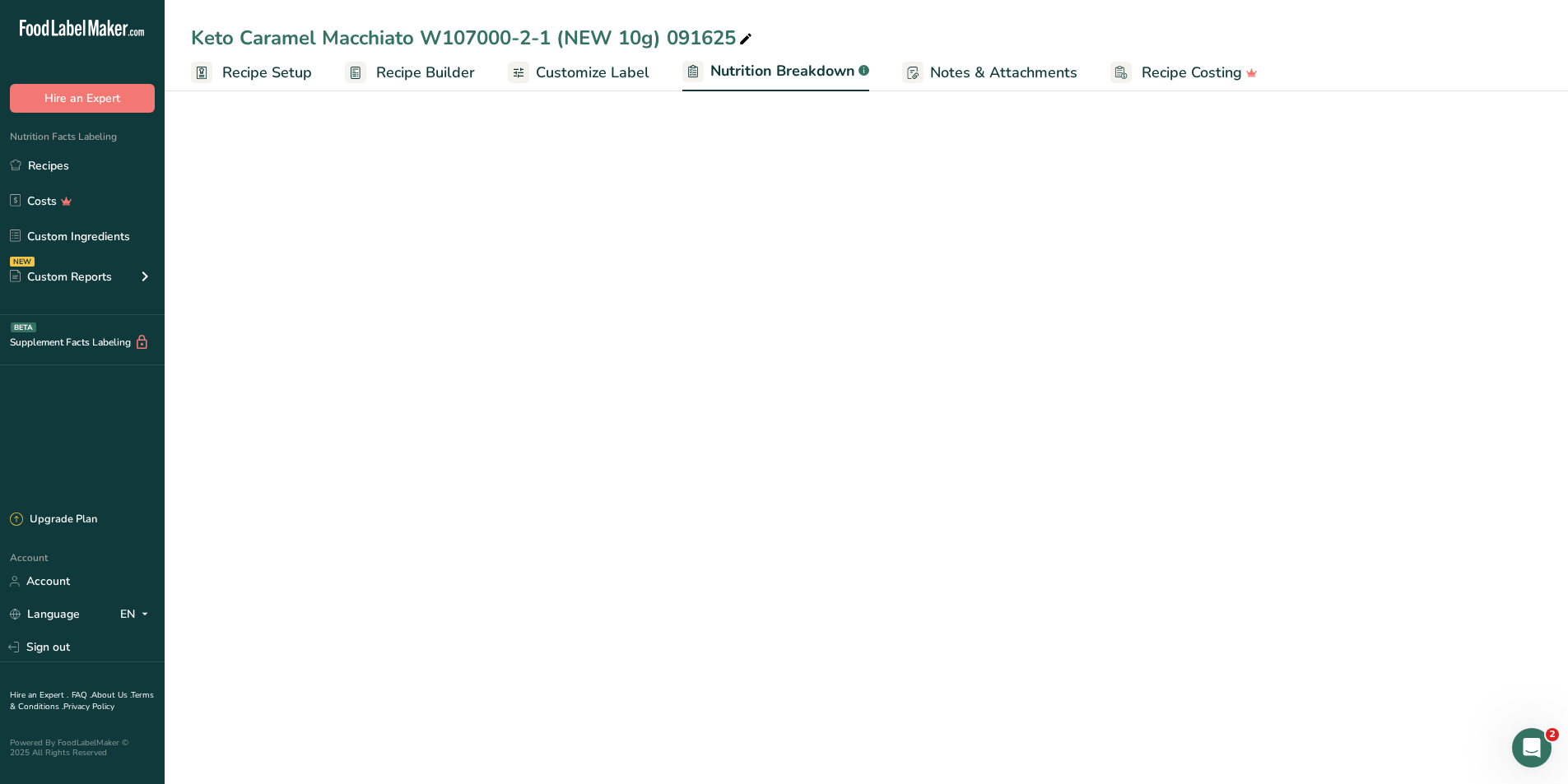
select select "Calories"
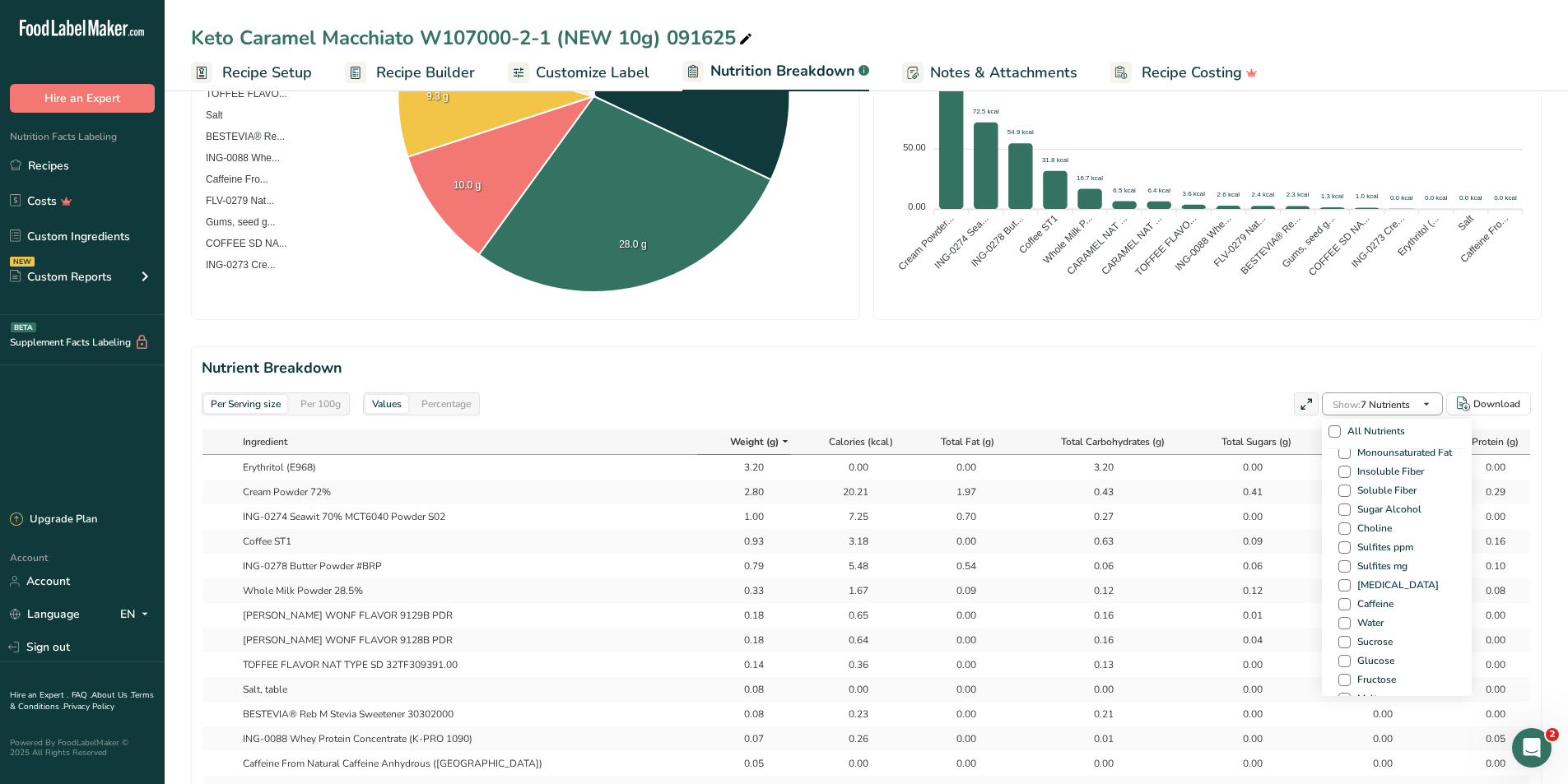
scroll to position [957, 0]
click at [1343, 631] on span at bounding box center [1344, 636] width 12 height 12
click at [1343, 631] on input "Caffeine" at bounding box center [1343, 635] width 10 height 10
checkbox input "true"
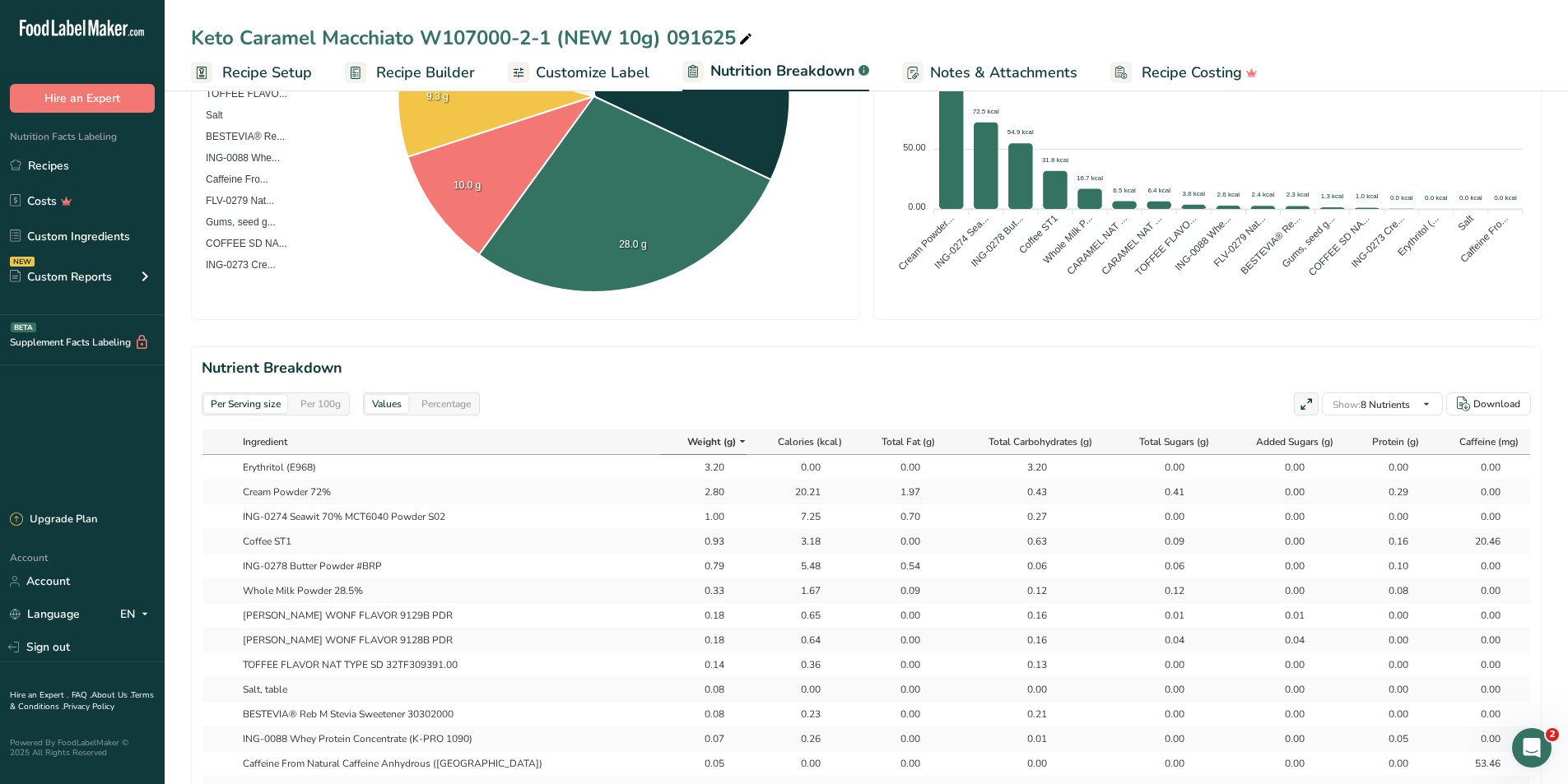
scroll to position [741, 0]
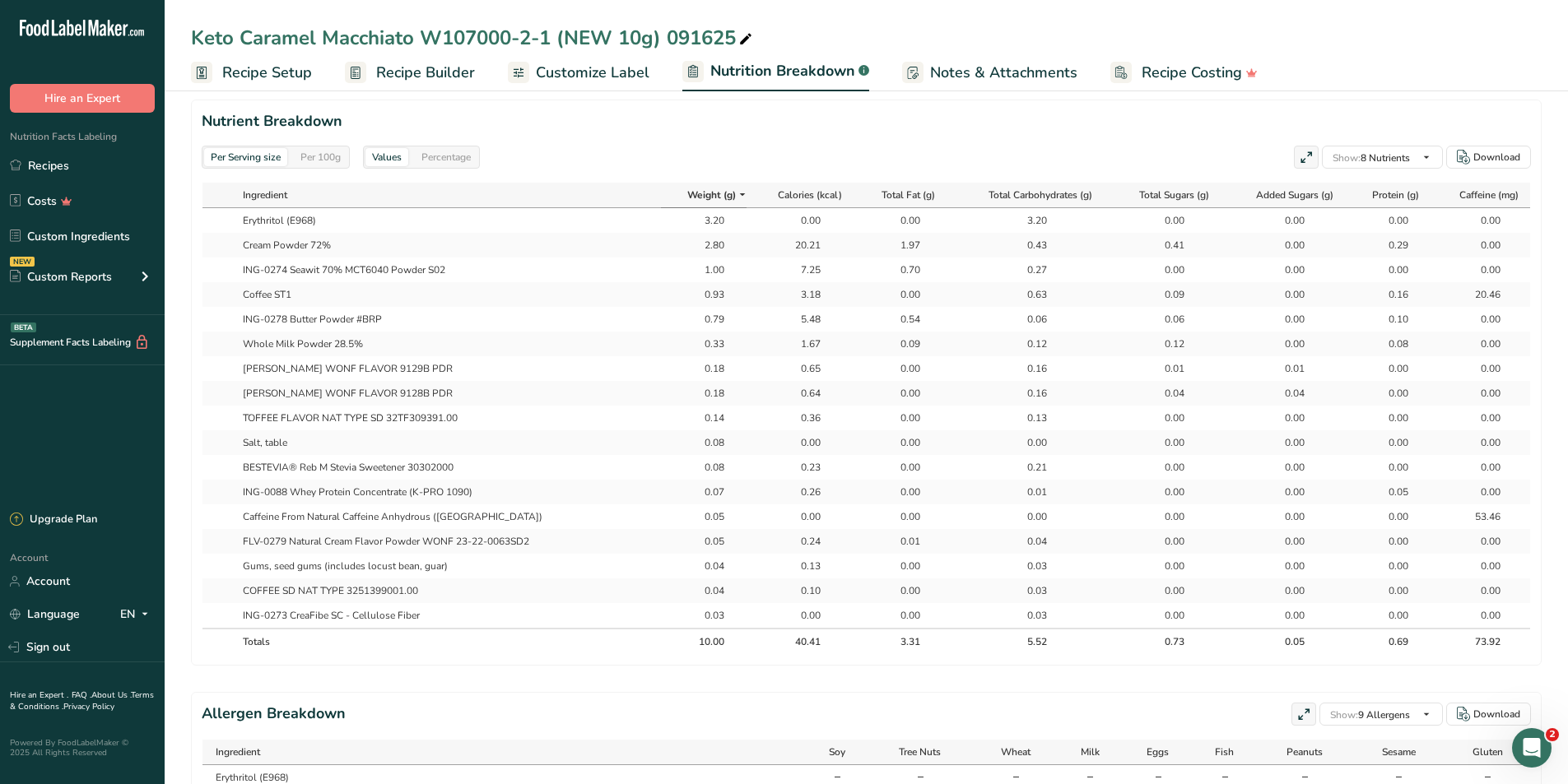
click at [609, 80] on span "Customize Label" at bounding box center [592, 73] width 113 height 23
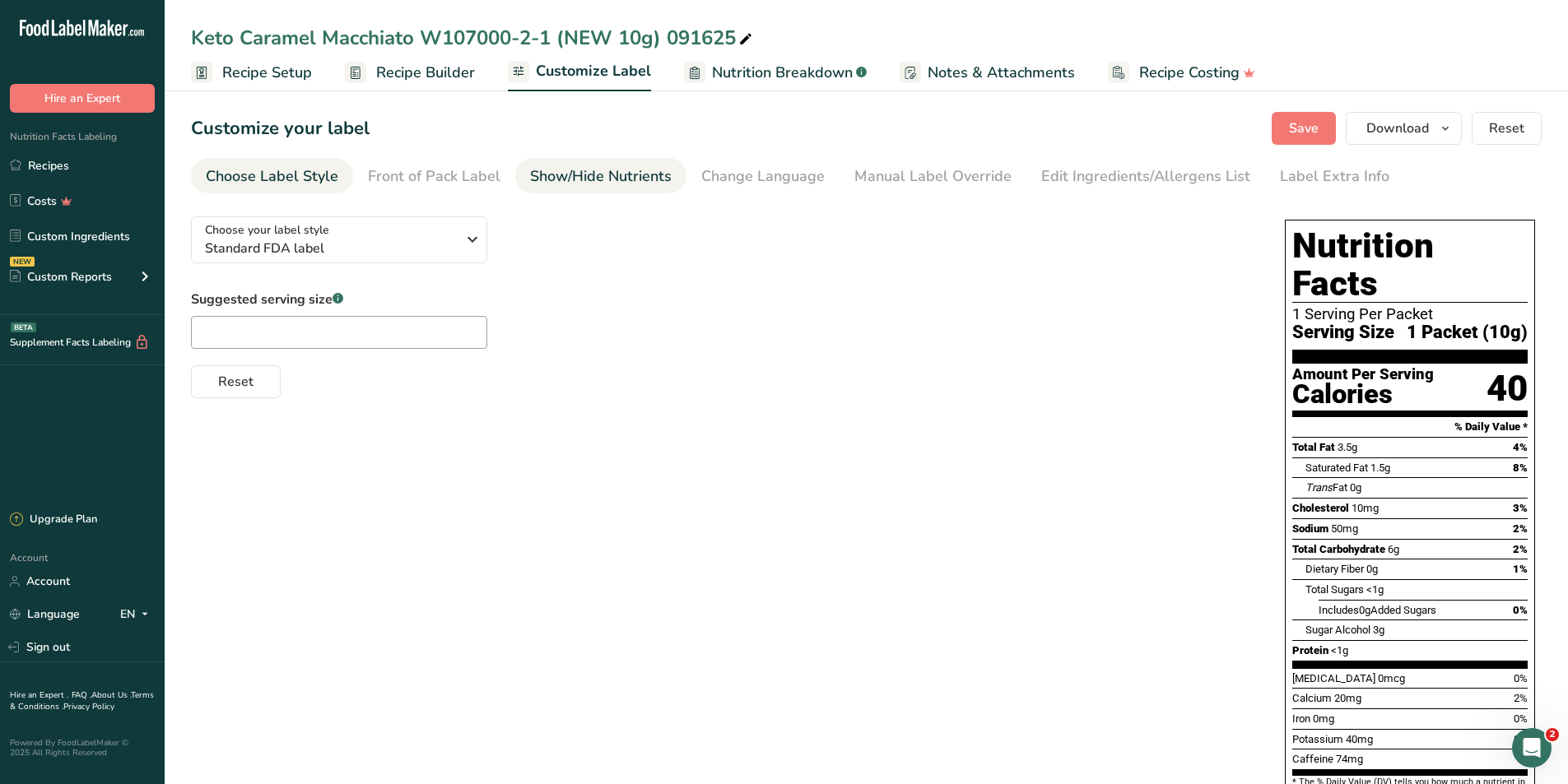
click at [629, 185] on div "Show/Hide Nutrients" at bounding box center [601, 177] width 142 height 23
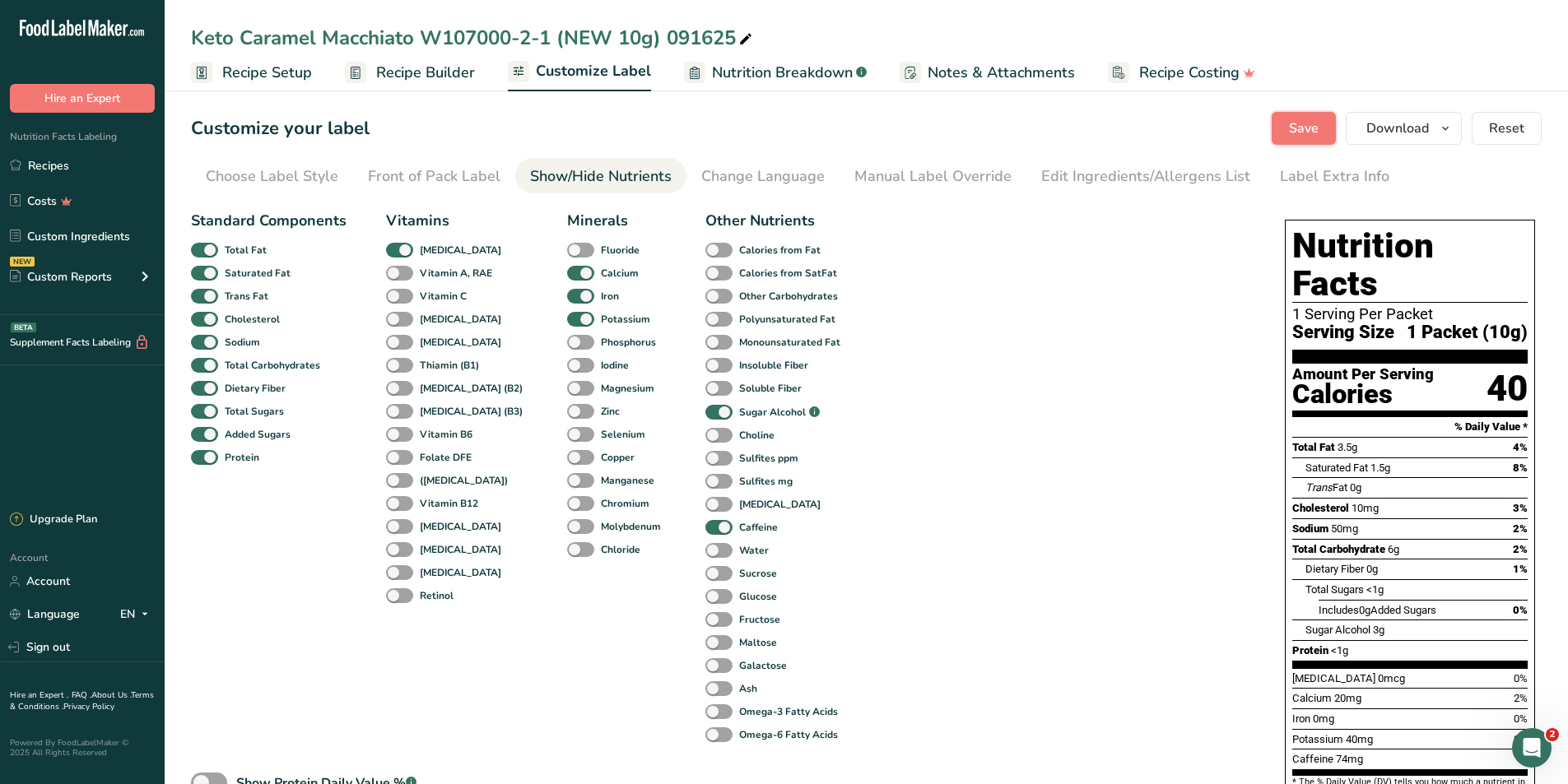
drag, startPoint x: 1300, startPoint y: 137, endPoint x: 1151, endPoint y: 83, distance: 158.5
click at [1300, 137] on span "Save" at bounding box center [1304, 128] width 29 height 20
click at [441, 72] on span "Recipe Builder" at bounding box center [425, 73] width 99 height 23
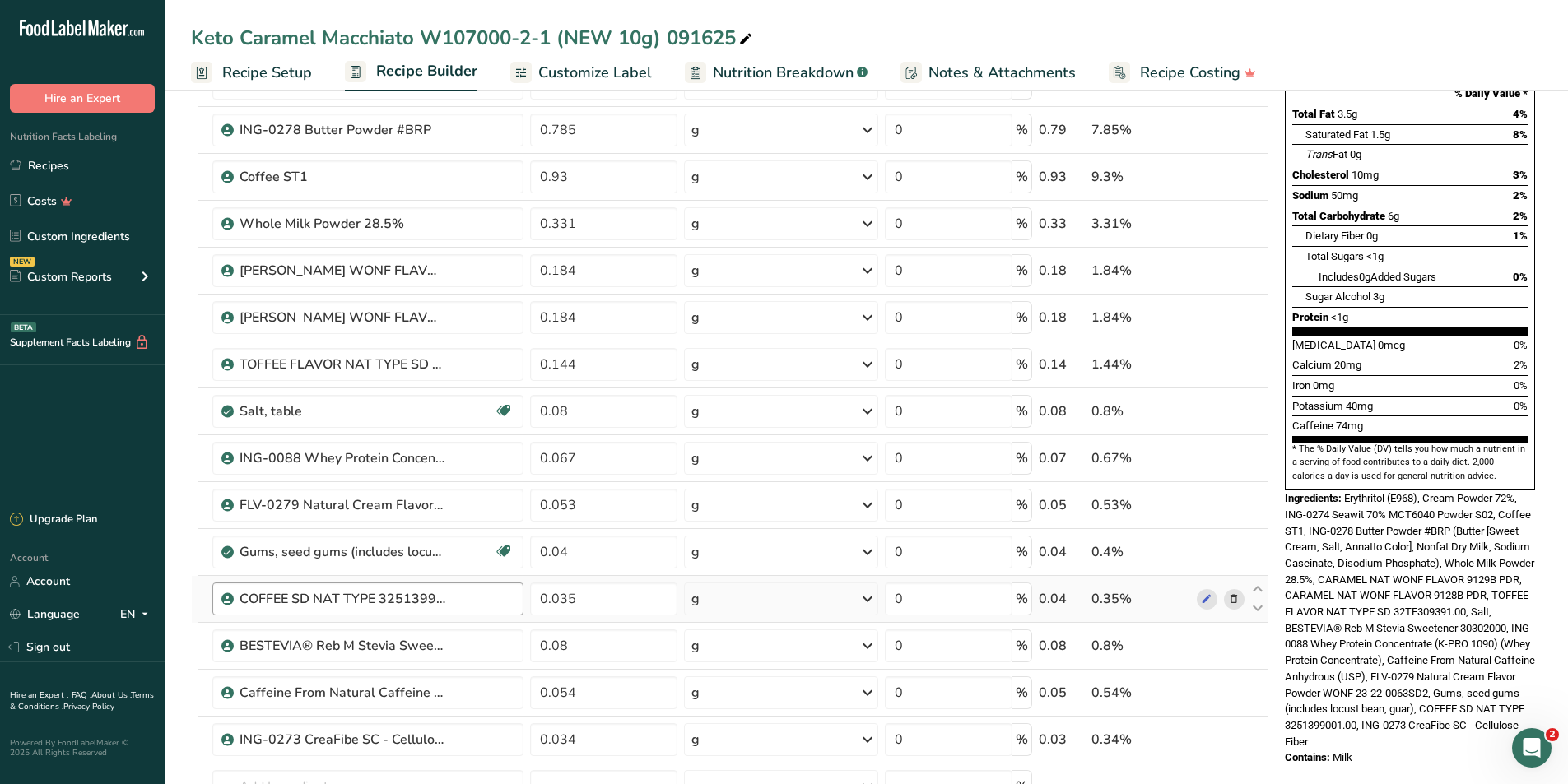
scroll to position [412, 0]
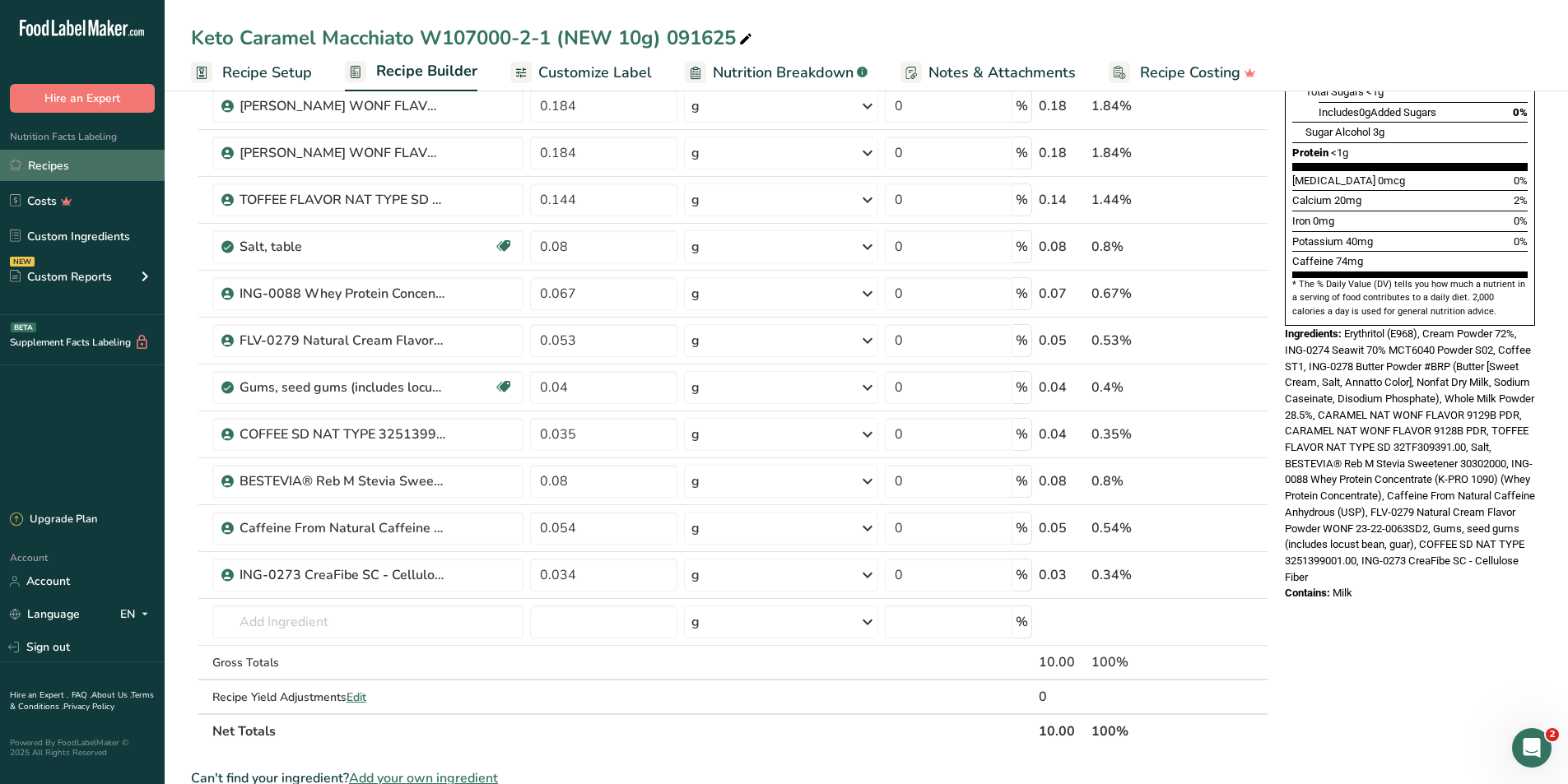
click at [39, 176] on link "Recipes" at bounding box center [82, 165] width 164 height 31
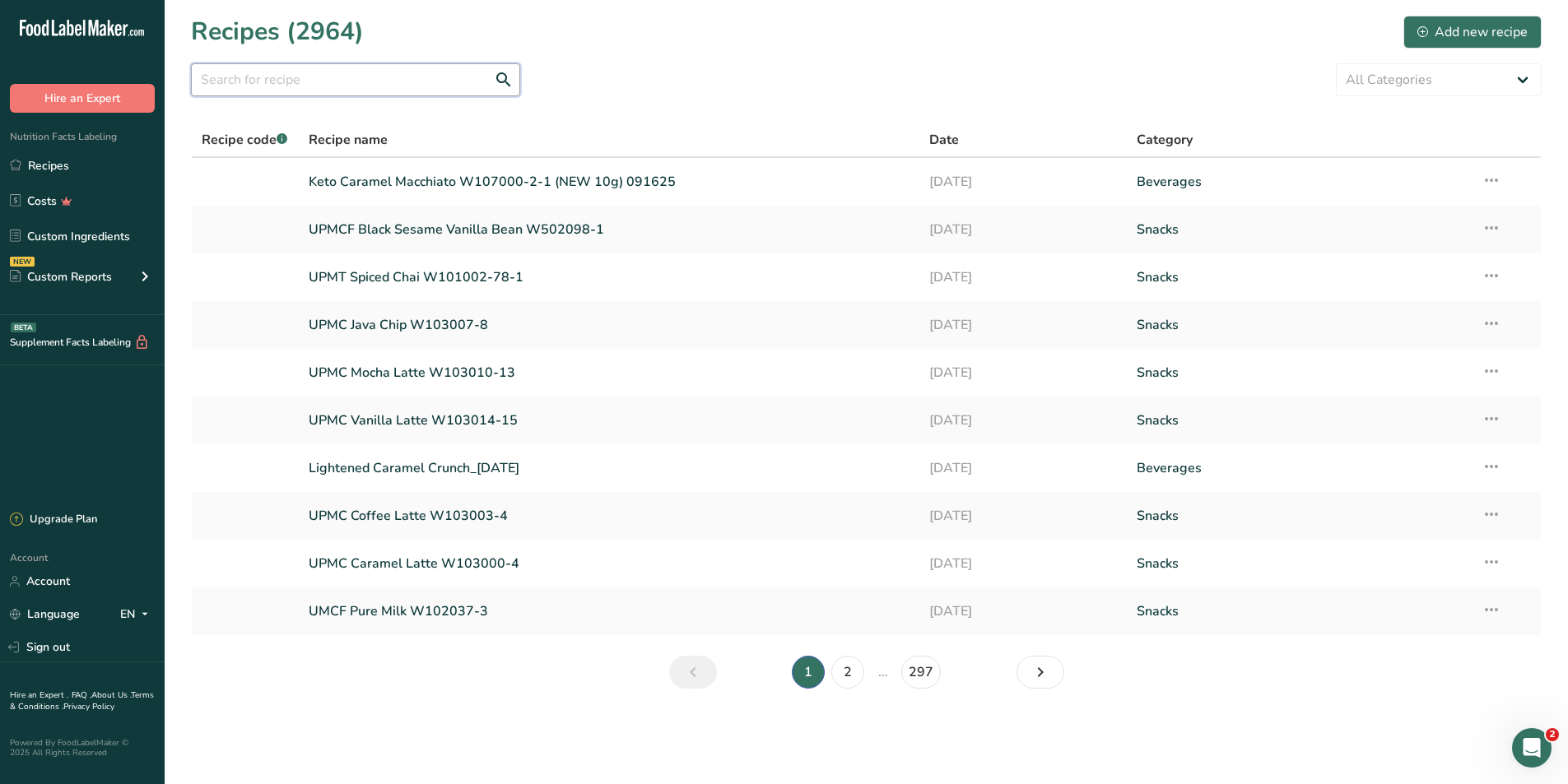
drag, startPoint x: 294, startPoint y: 80, endPoint x: 302, endPoint y: 81, distance: 8.1
click at [298, 80] on input "text" at bounding box center [355, 79] width 330 height 33
type input "keto matcha"
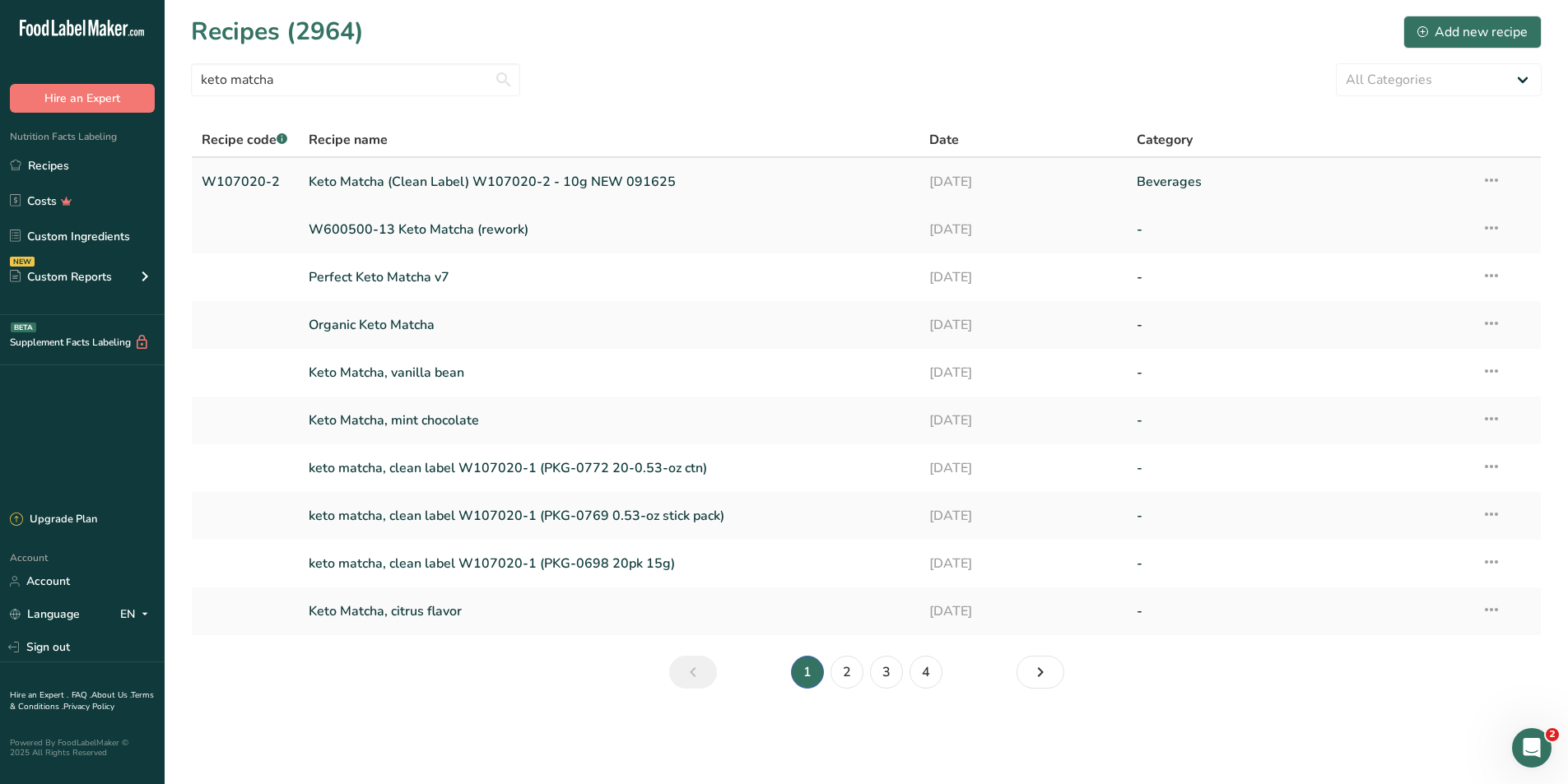
click at [422, 181] on link "Keto Matcha (Clean Label) W107020-2 - 10g NEW 091625" at bounding box center [609, 181] width 602 height 35
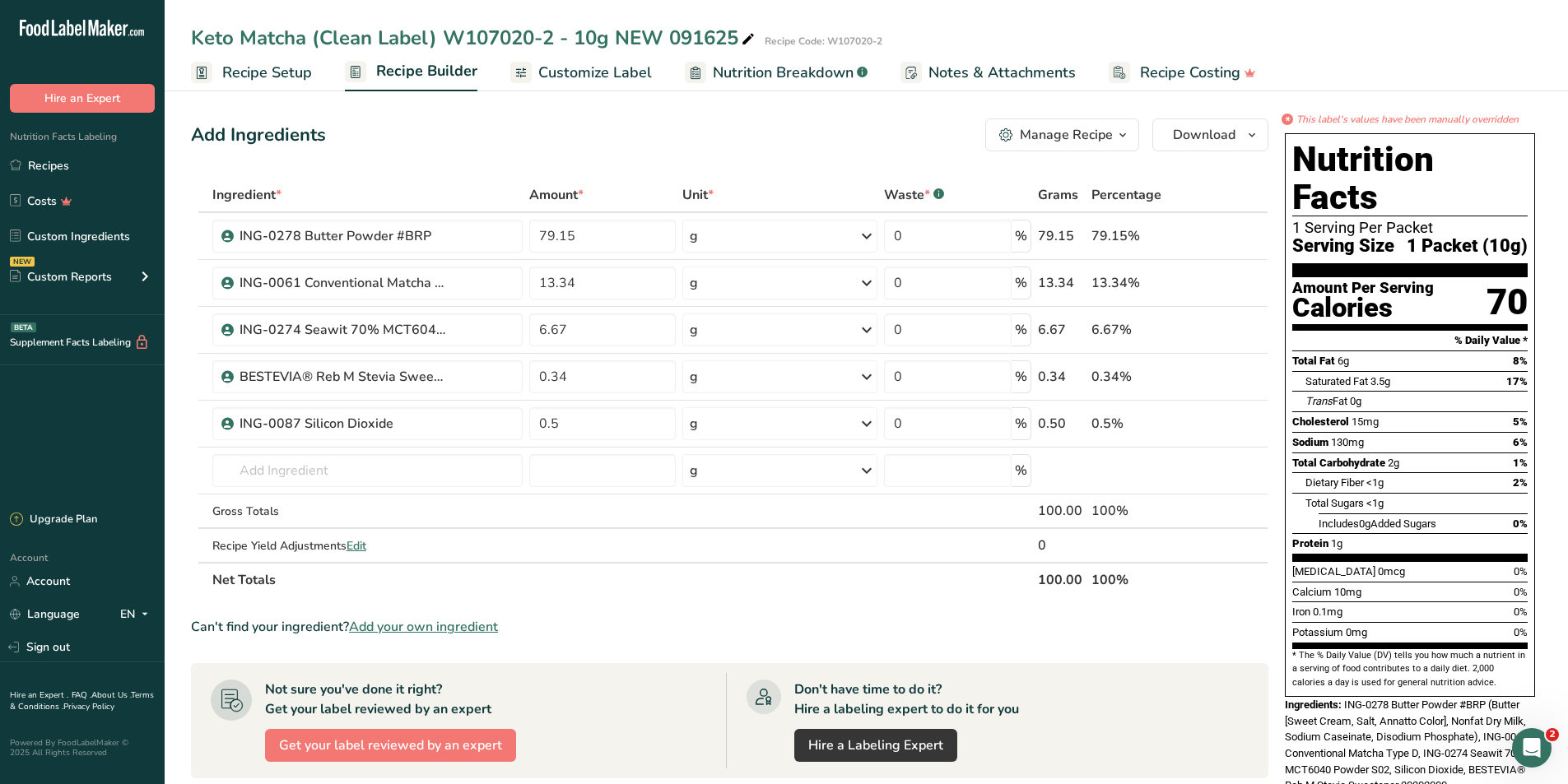
click at [538, 79] on span "Customize Label" at bounding box center [595, 73] width 113 height 23
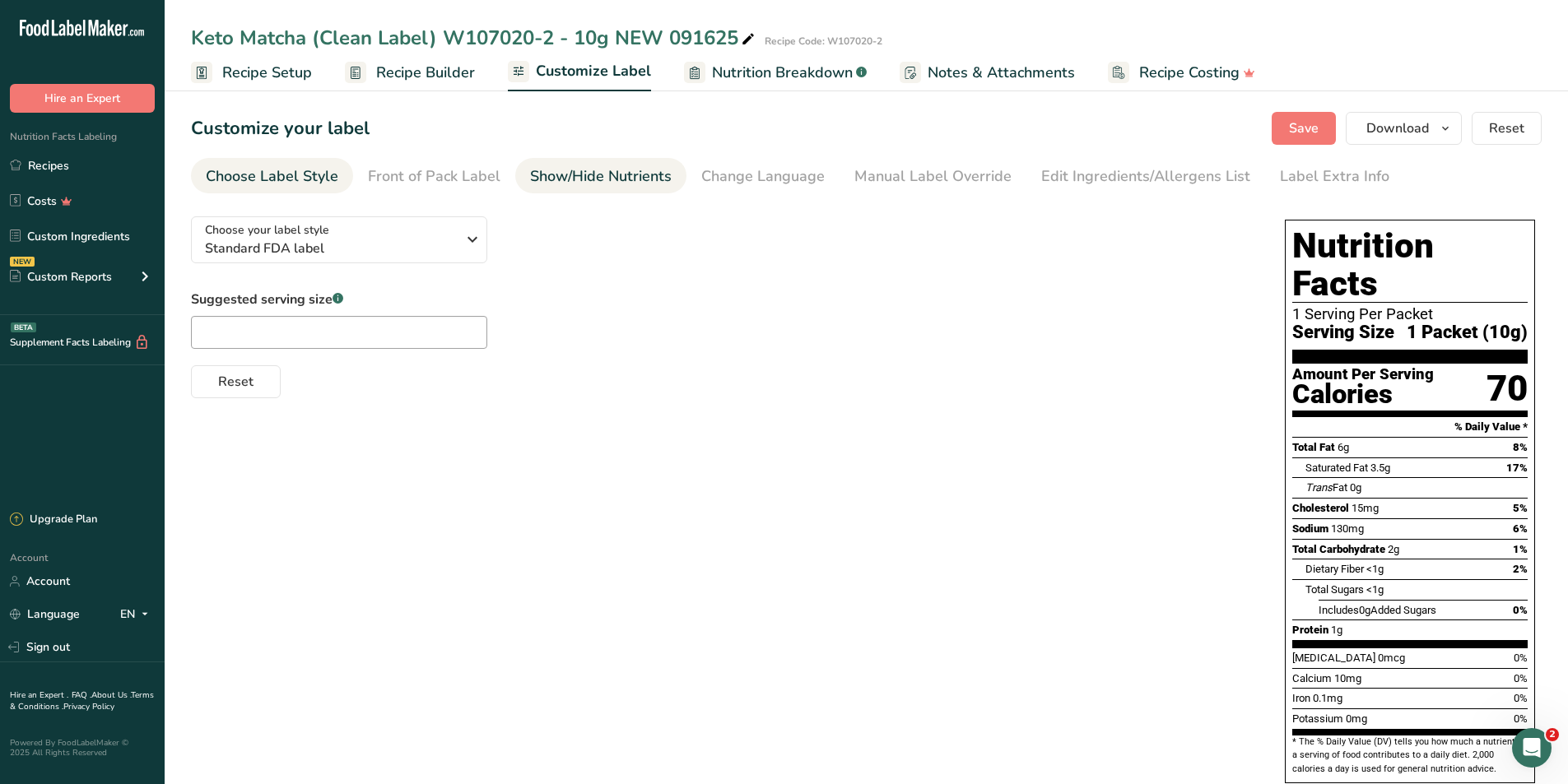
click at [587, 176] on div "Show/Hide Nutrients" at bounding box center [601, 177] width 142 height 23
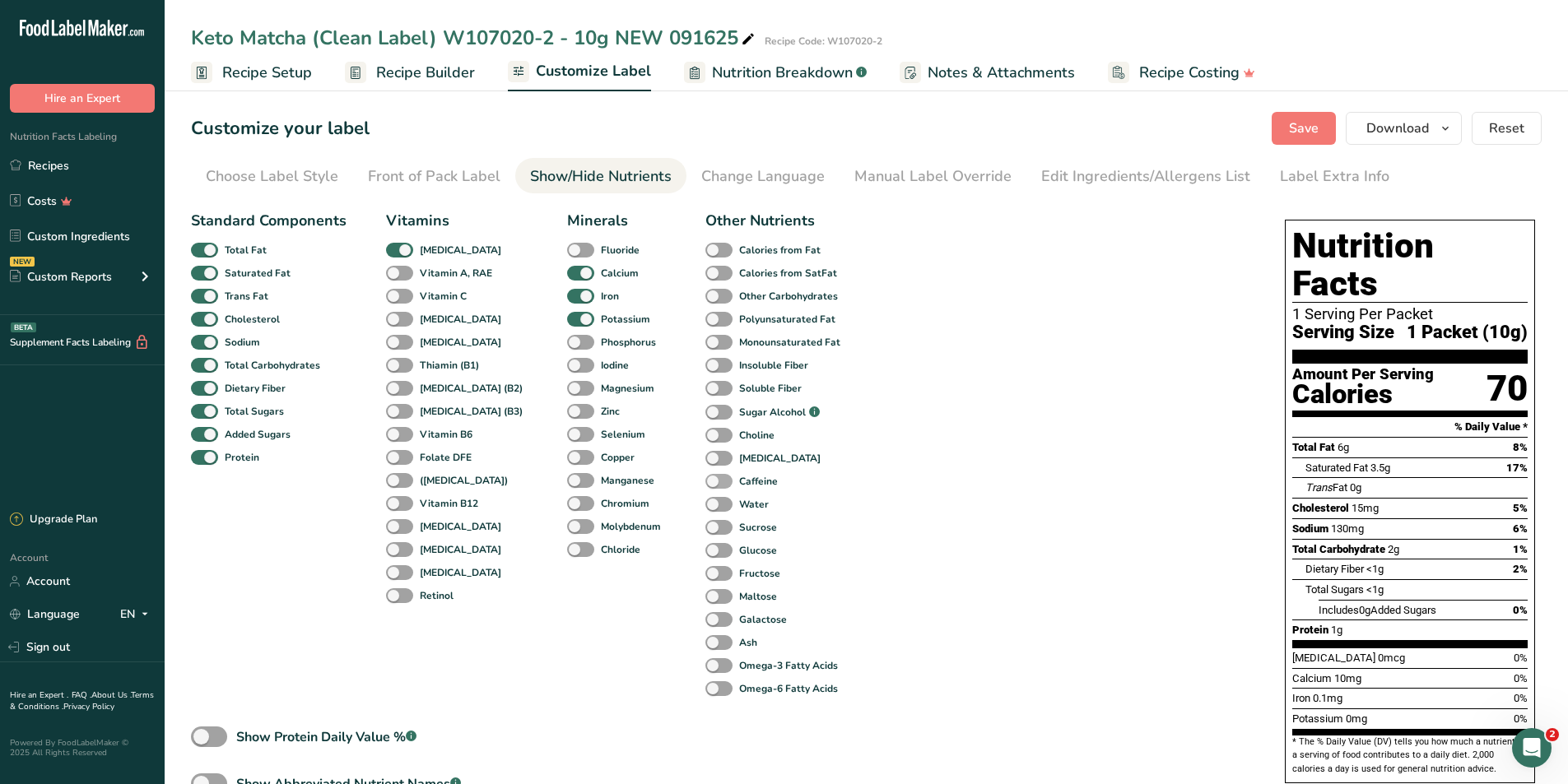
click at [706, 485] on span at bounding box center [719, 482] width 27 height 16
click at [706, 485] on input "Caffeine" at bounding box center [710, 481] width 10 height 10
checkbox input "true"
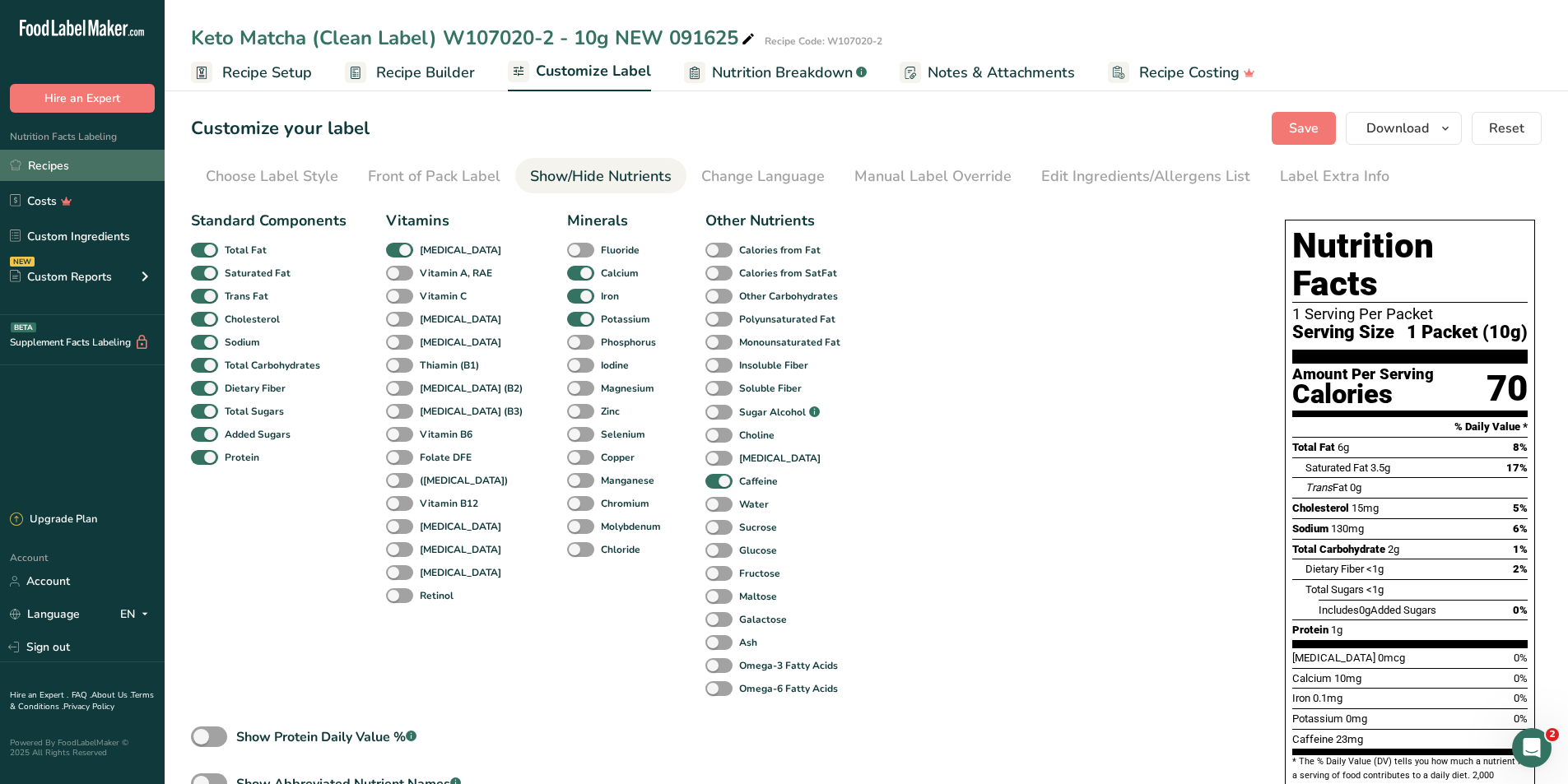
click at [35, 169] on link "Recipes" at bounding box center [82, 165] width 164 height 31
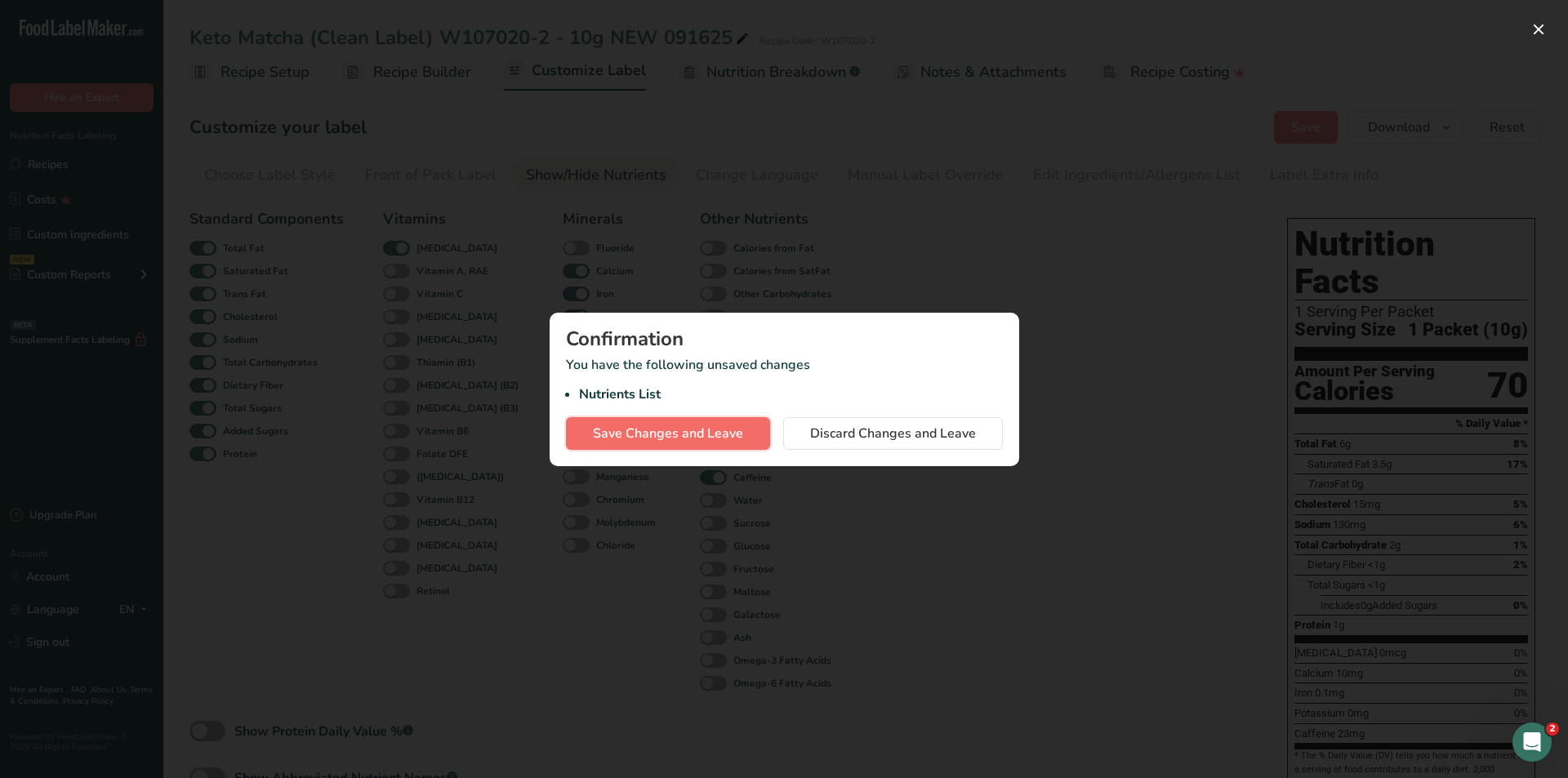
click at [678, 441] on span "Save Changes and Leave" at bounding box center [668, 433] width 150 height 20
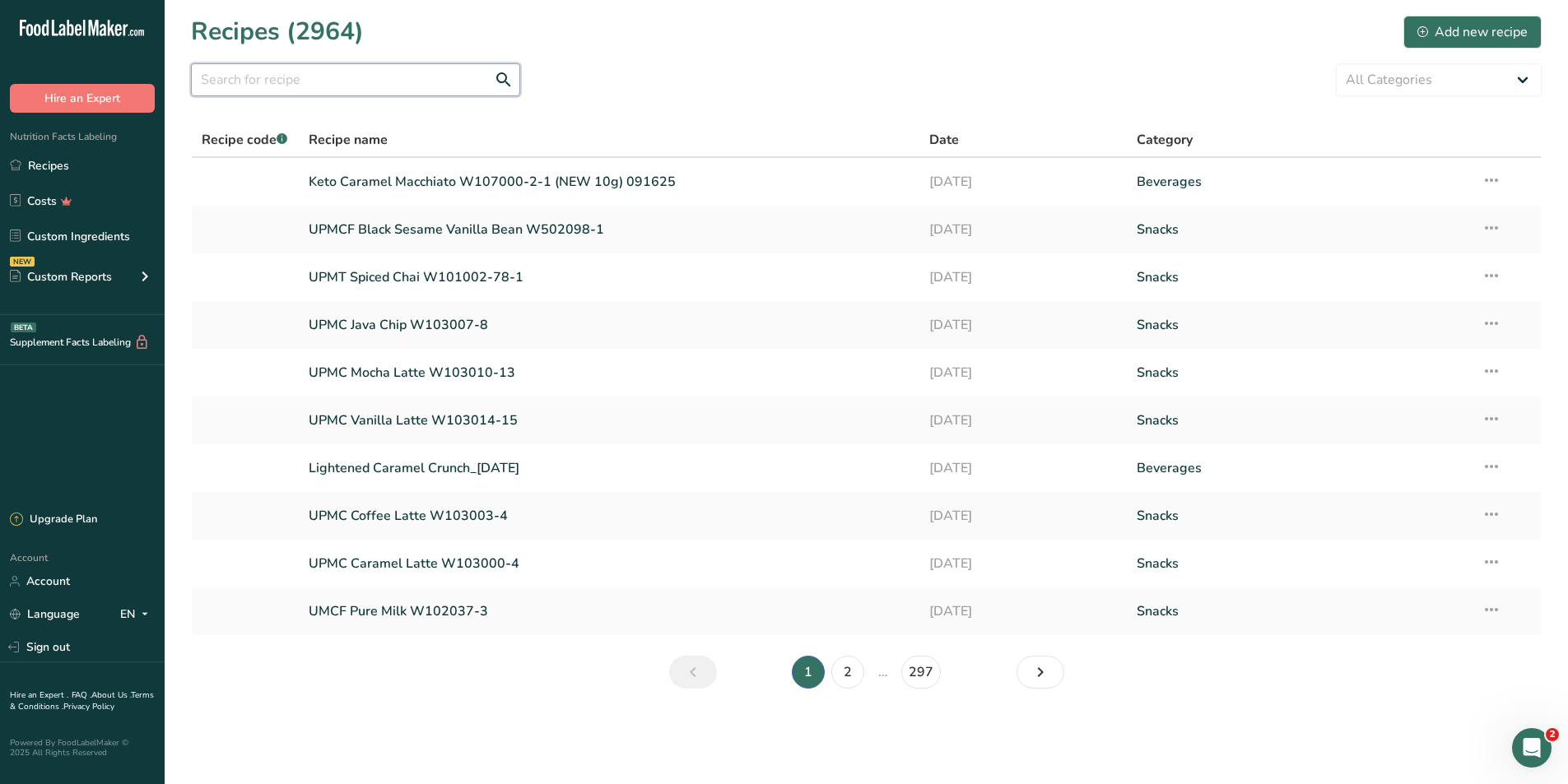
click at [271, 81] on input "text" at bounding box center [355, 79] width 330 height 33
type input "b"
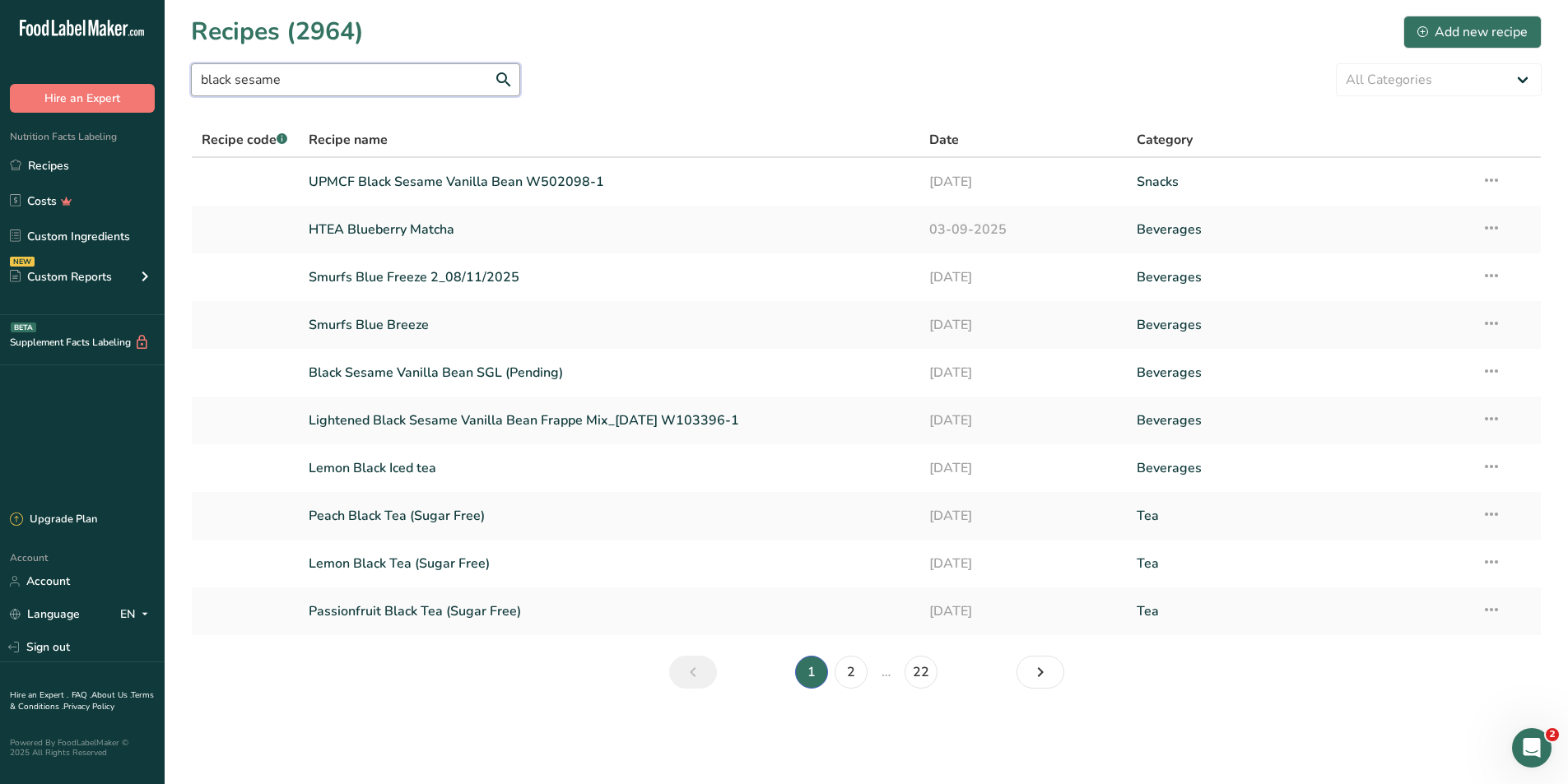
type input "black sesame"
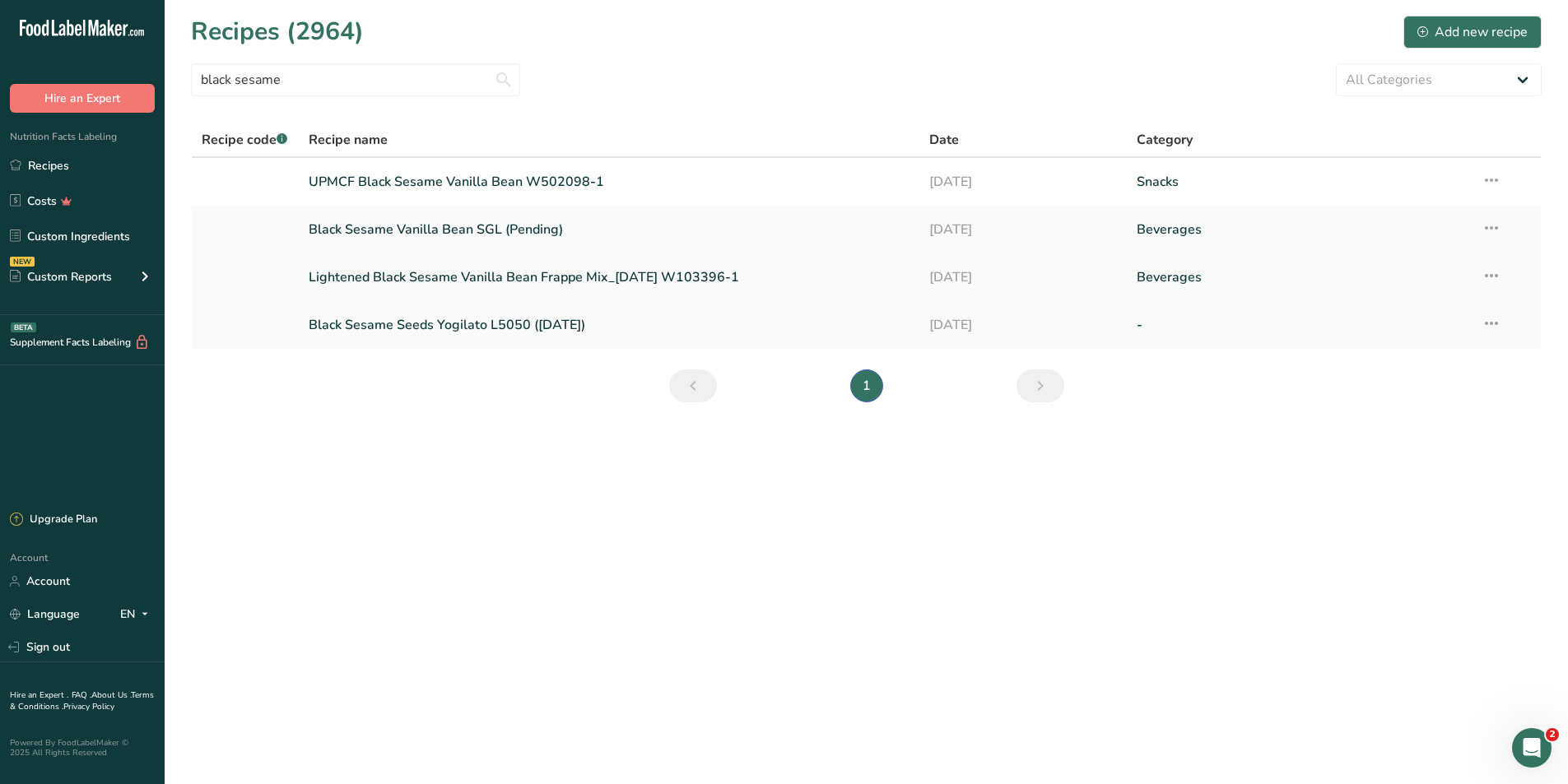
click at [526, 279] on link "Lightened Black Sesame Vanilla Bean Frappe Mix_[DATE] W103396-1" at bounding box center [609, 277] width 602 height 35
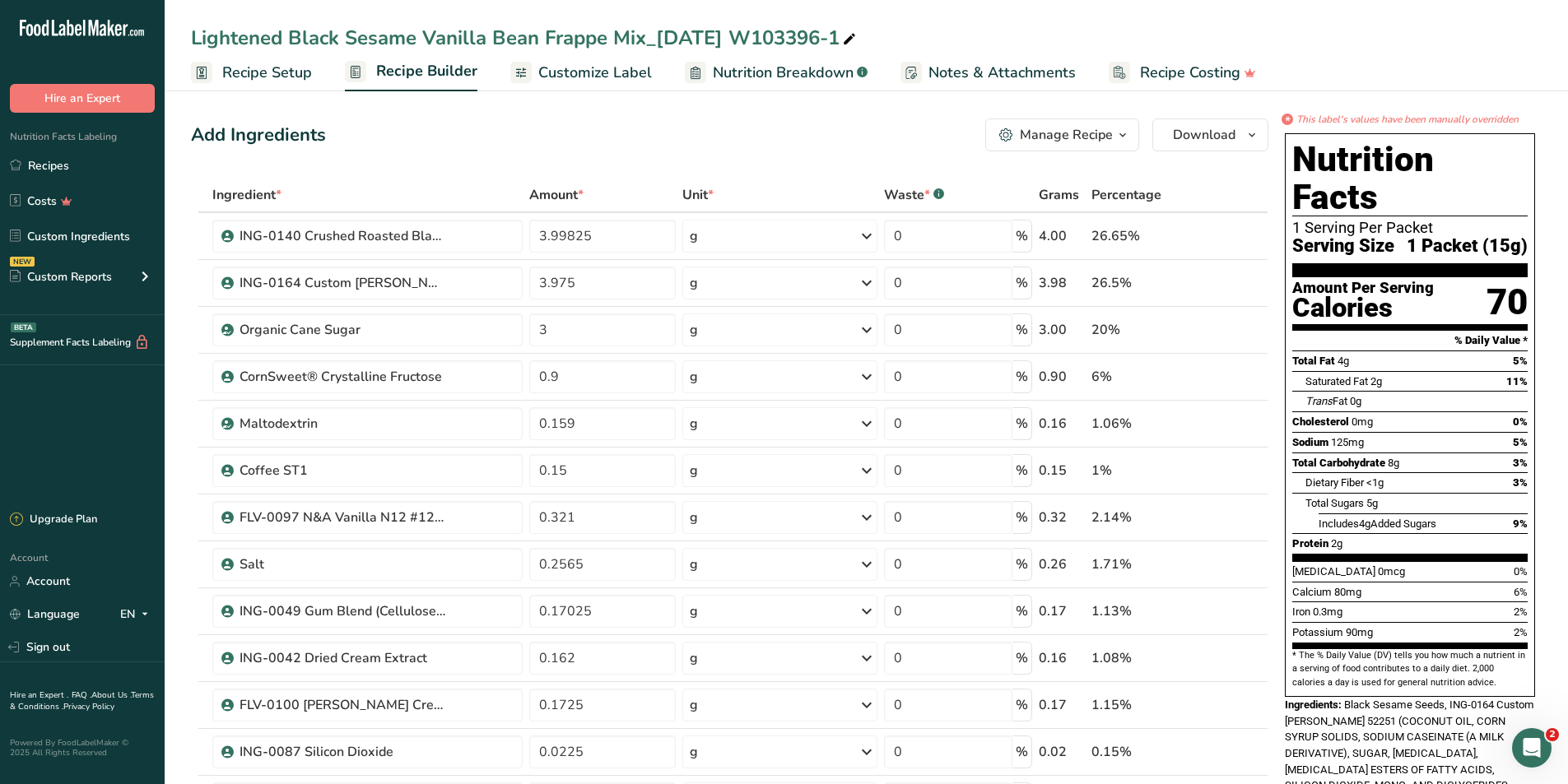
click at [818, 82] on span "Nutrition Breakdown" at bounding box center [783, 73] width 141 height 23
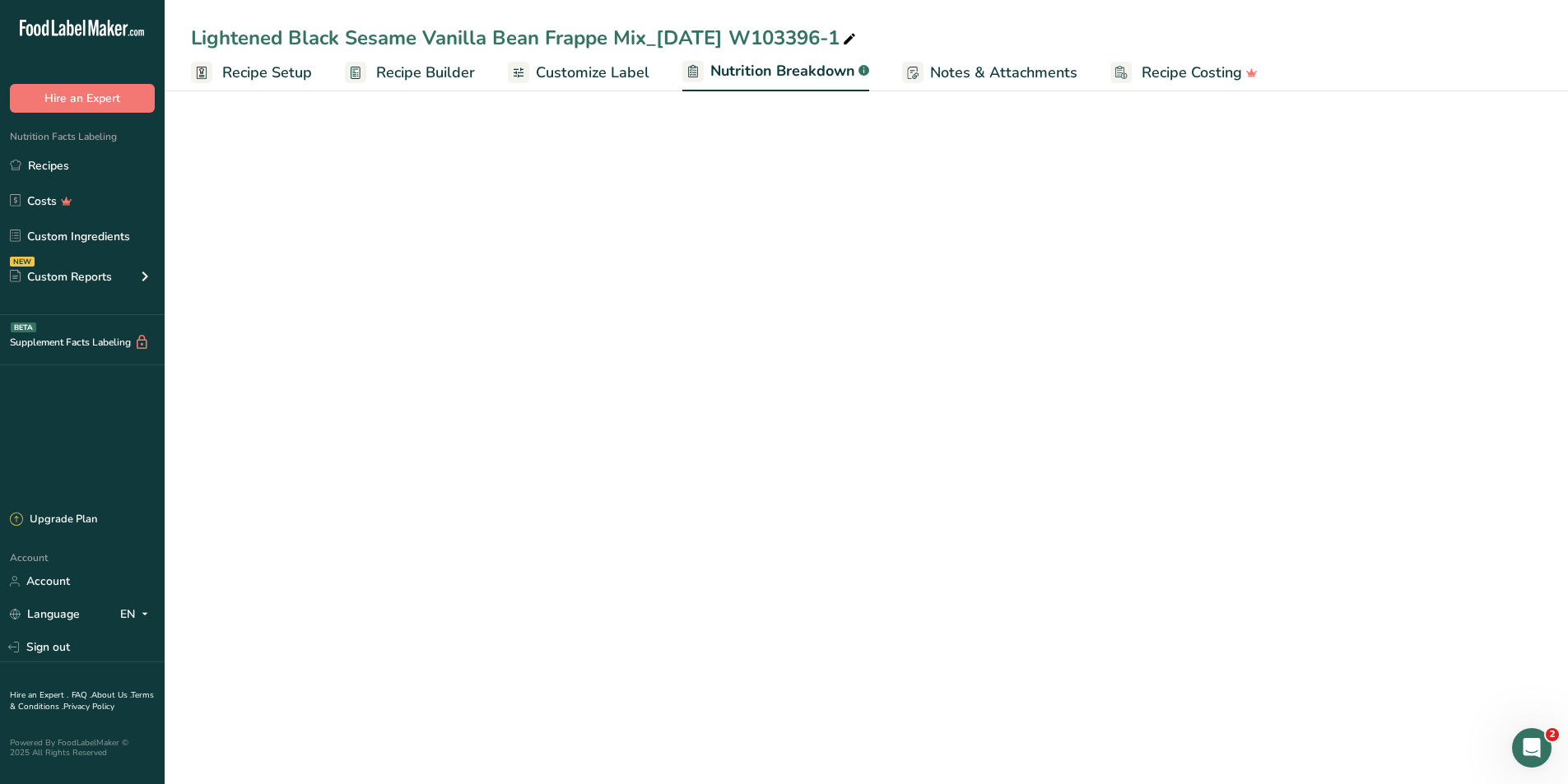
select select "Calories"
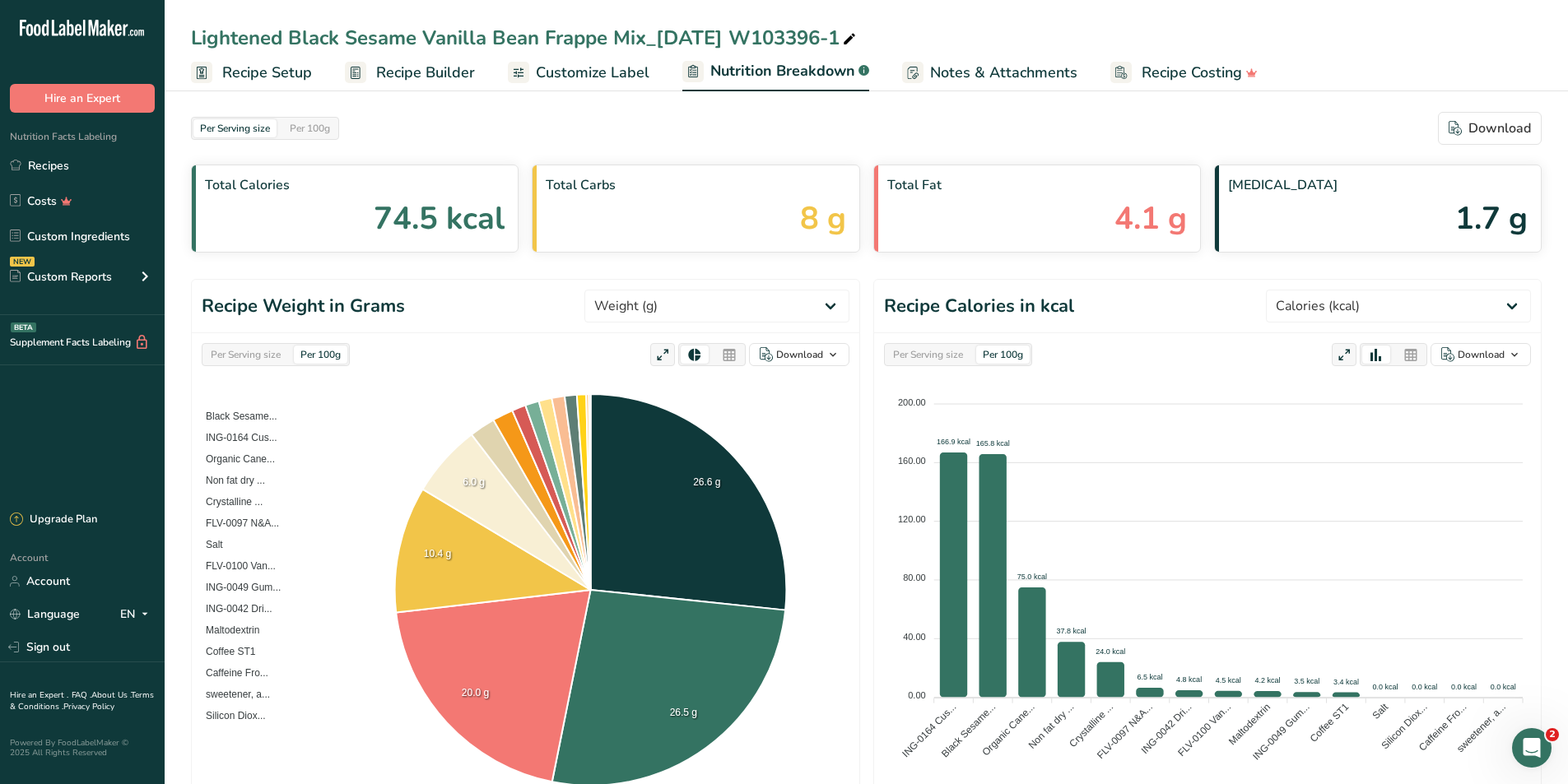
click at [563, 73] on span "Customize Label" at bounding box center [592, 73] width 113 height 23
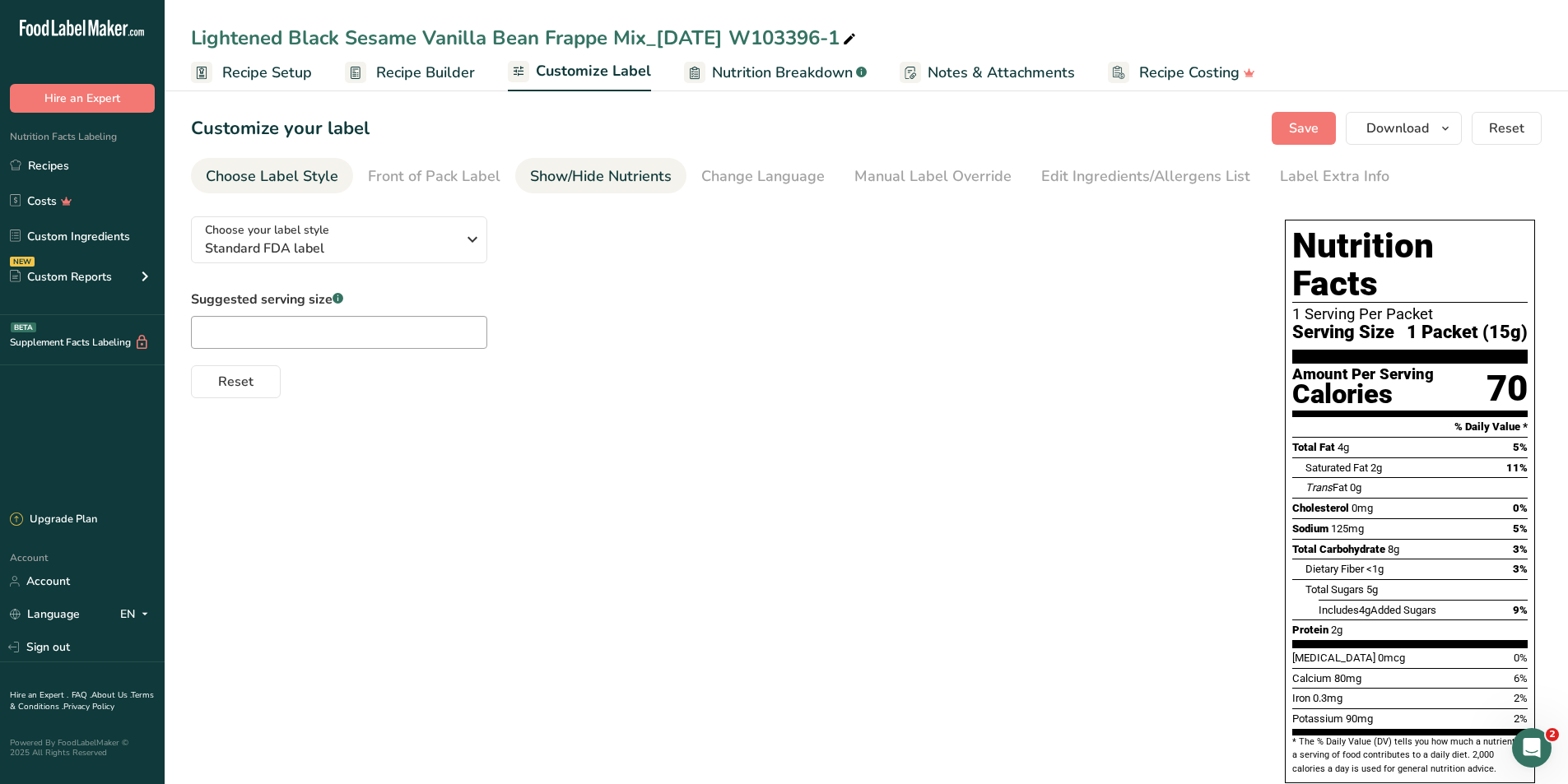
click at [594, 174] on div "Show/Hide Nutrients" at bounding box center [601, 177] width 142 height 23
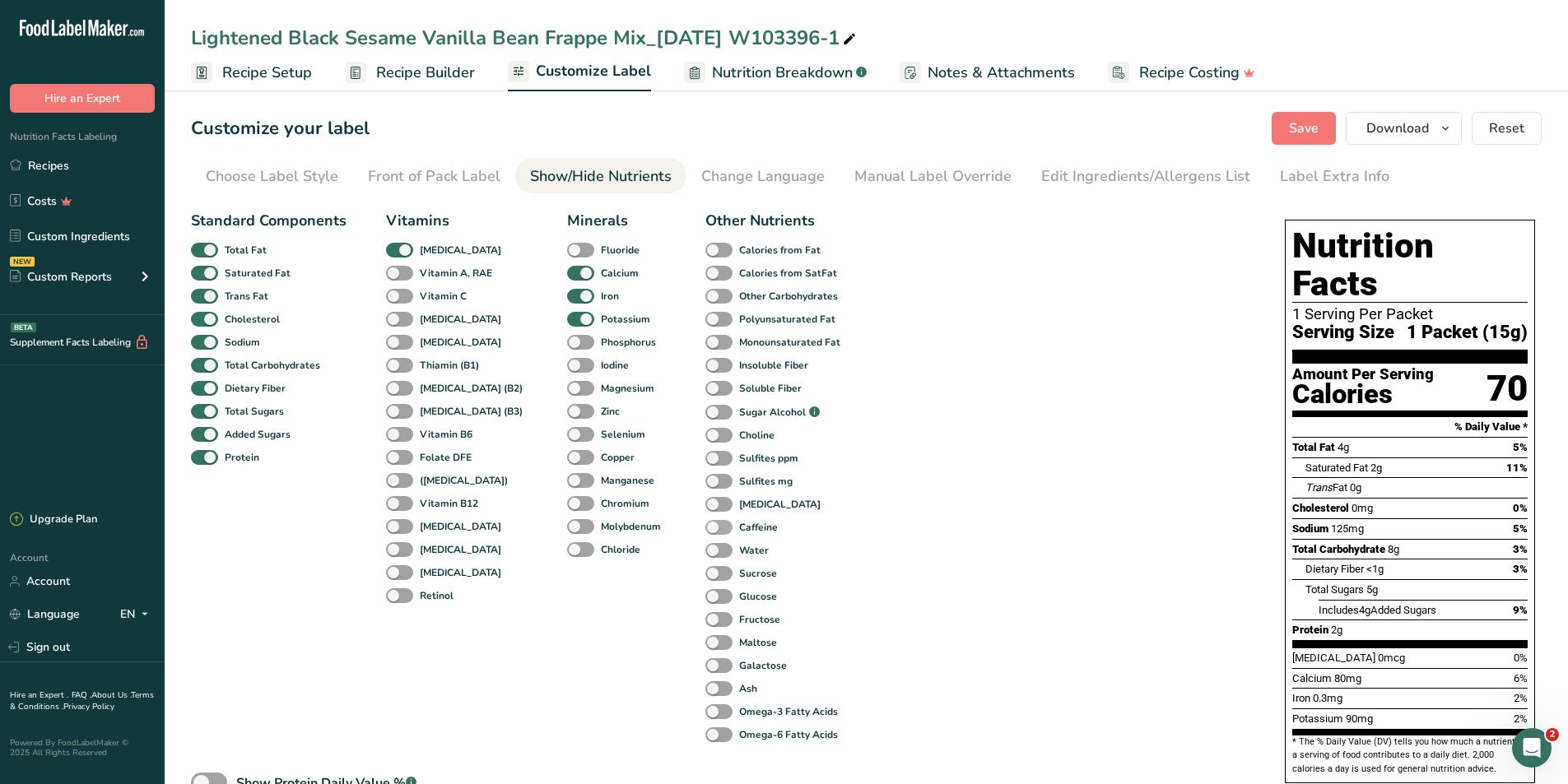
click at [706, 526] on span at bounding box center [719, 528] width 27 height 16
click at [706, 526] on input "Caffeine" at bounding box center [710, 526] width 10 height 10
checkbox input "true"
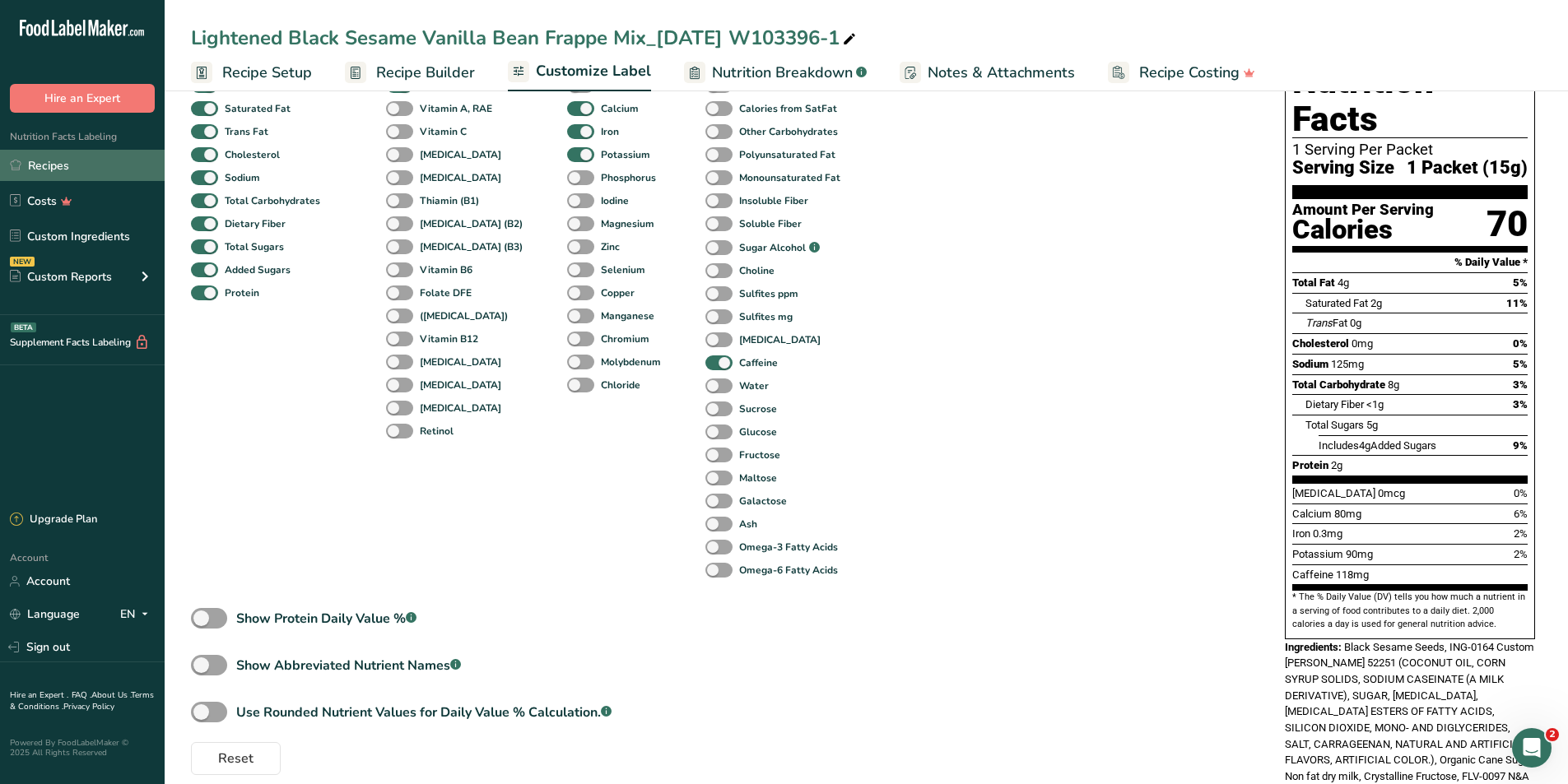
click at [46, 169] on link "Recipes" at bounding box center [82, 165] width 164 height 31
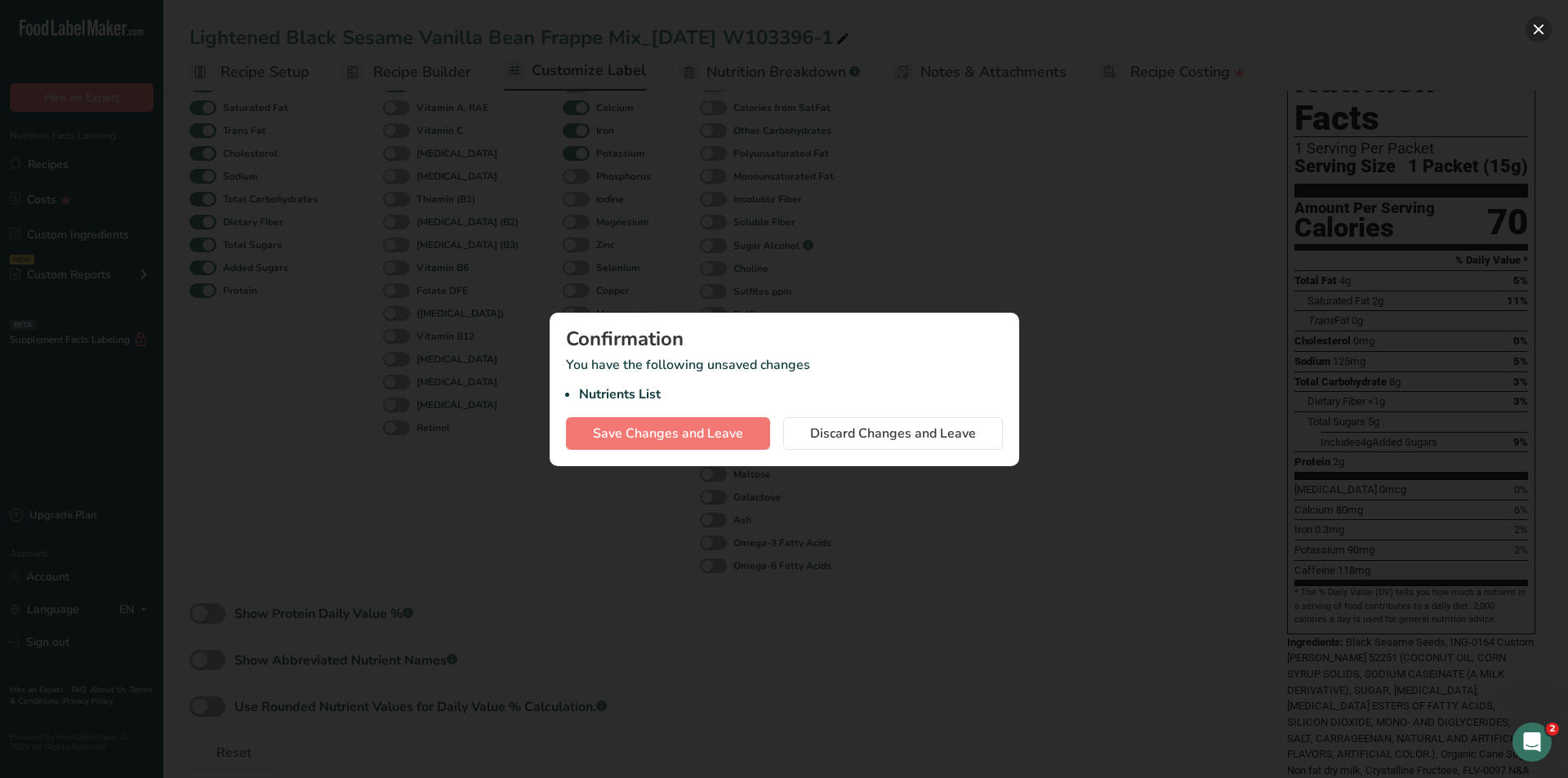
click at [1539, 37] on button "button" at bounding box center [1539, 29] width 26 height 26
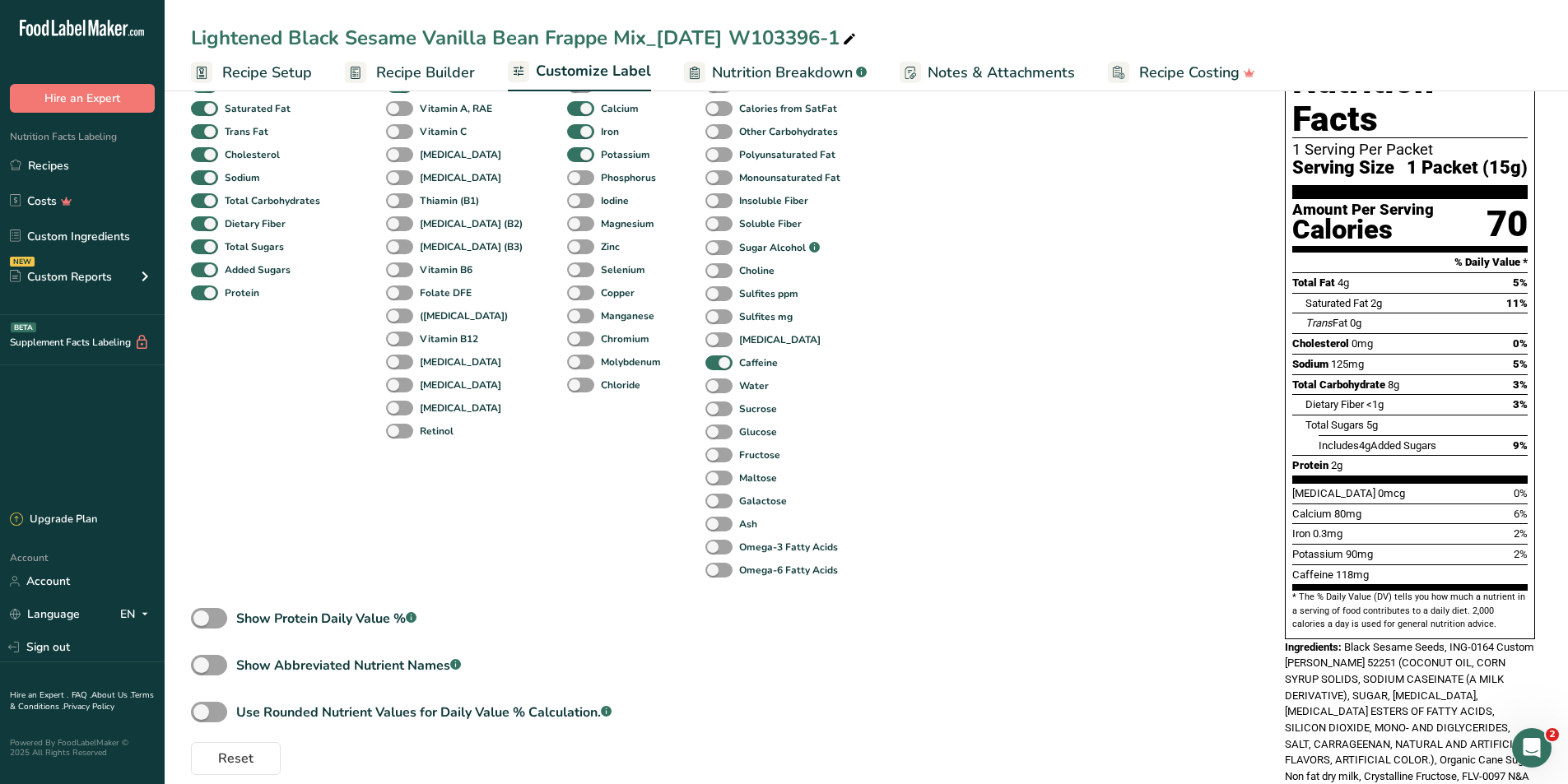
scroll to position [82, 0]
